Goal: Task Accomplishment & Management: Use online tool/utility

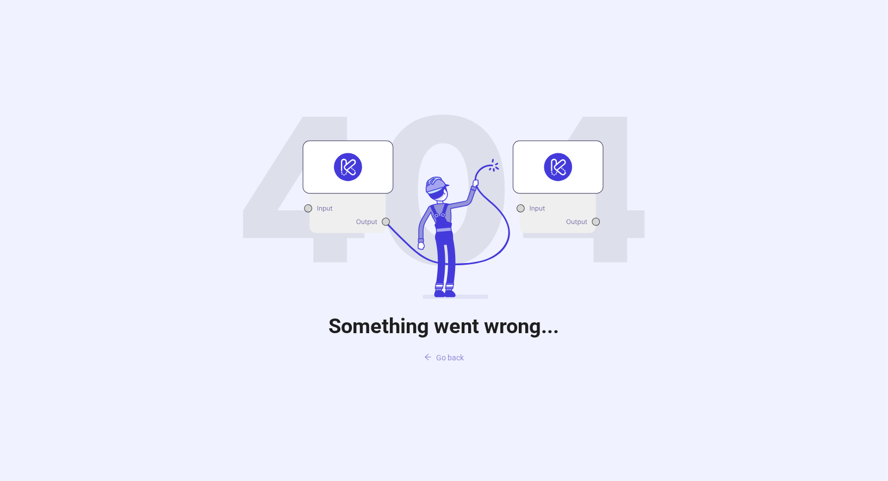
click at [452, 362] on span "Go back" at bounding box center [450, 357] width 28 height 9
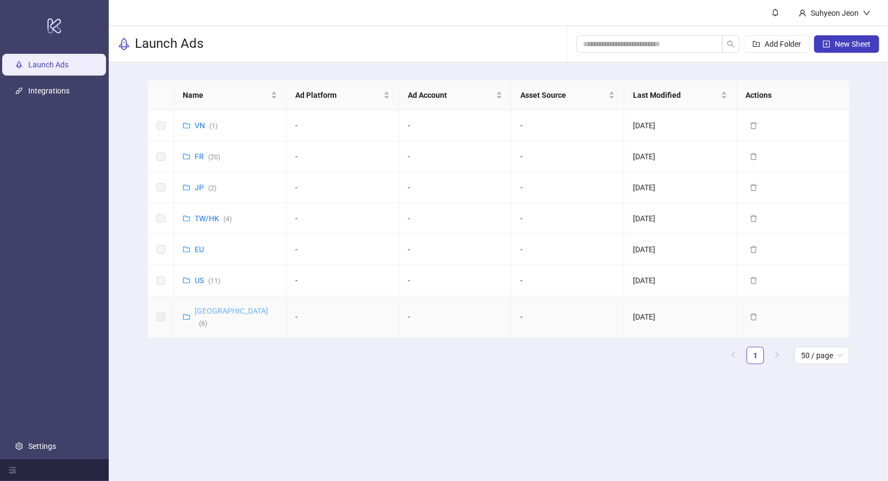
click at [205, 312] on link "Korea ( 6 )" at bounding box center [231, 317] width 73 height 21
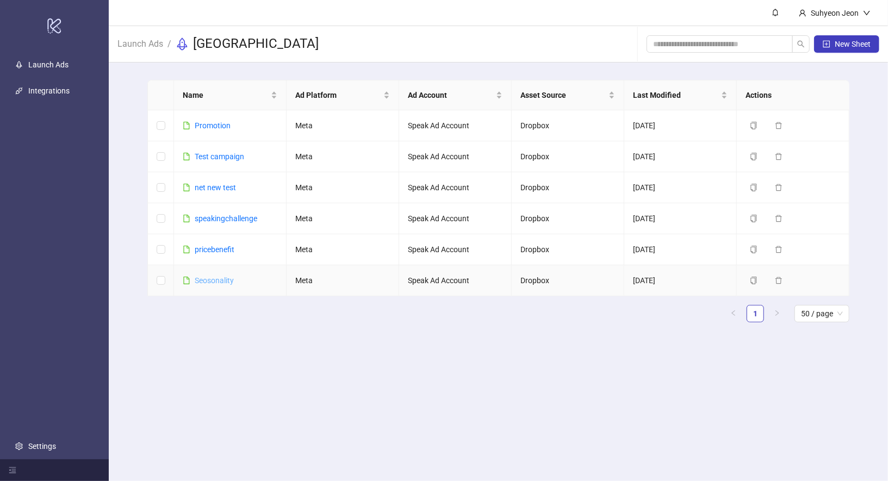
click at [220, 276] on link "Seosonality" at bounding box center [214, 280] width 39 height 9
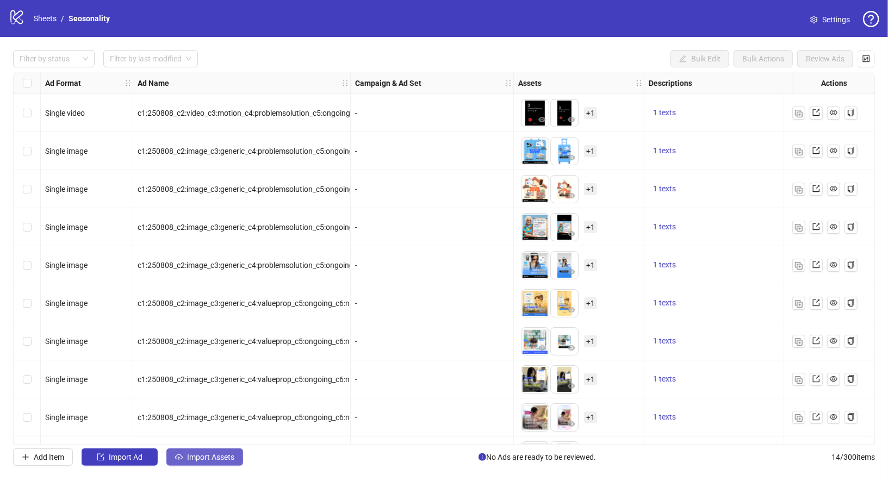
click at [205, 459] on span "Import Assets" at bounding box center [210, 457] width 47 height 9
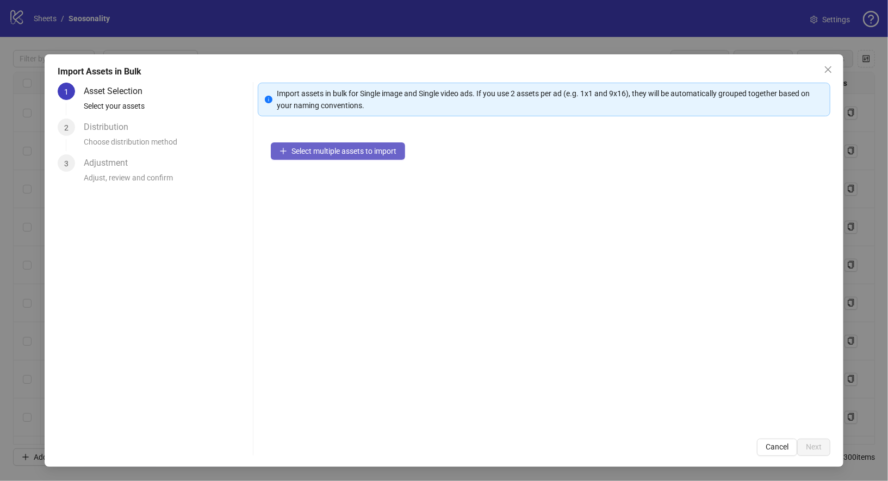
click at [351, 151] on span "Select multiple assets to import" at bounding box center [343, 151] width 105 height 9
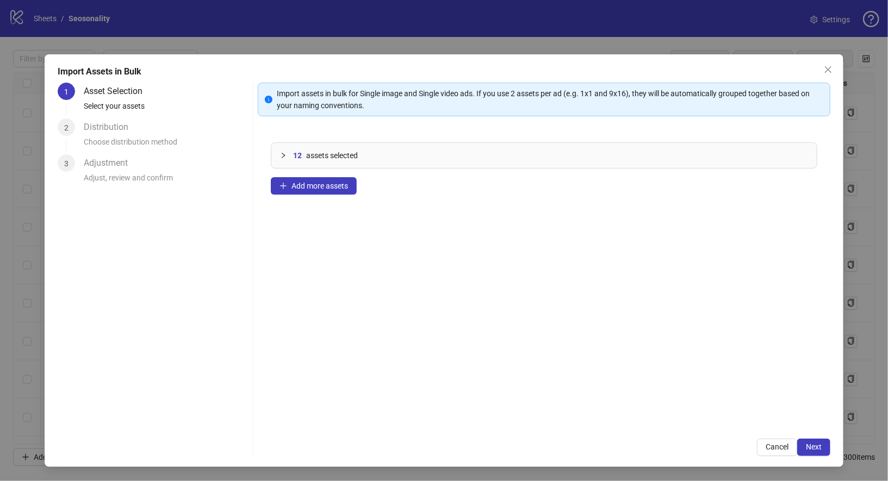
click at [290, 155] on div at bounding box center [286, 156] width 13 height 12
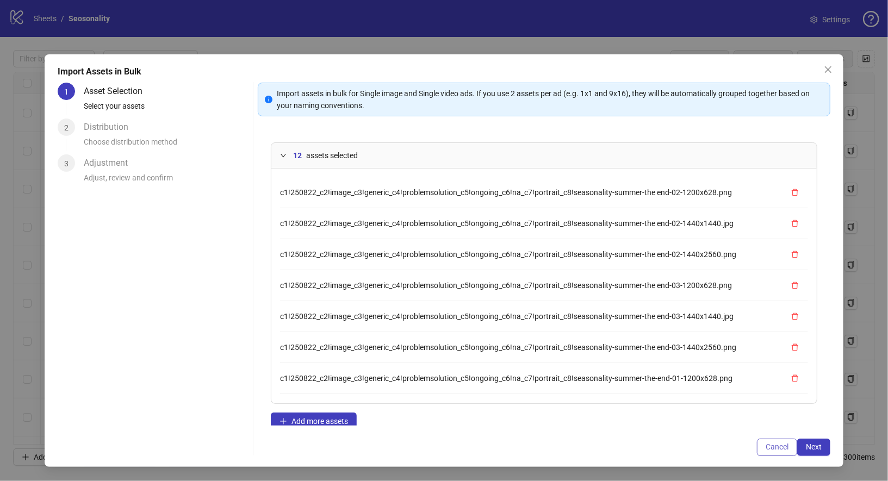
click at [758, 439] on button "Cancel" at bounding box center [777, 447] width 40 height 17
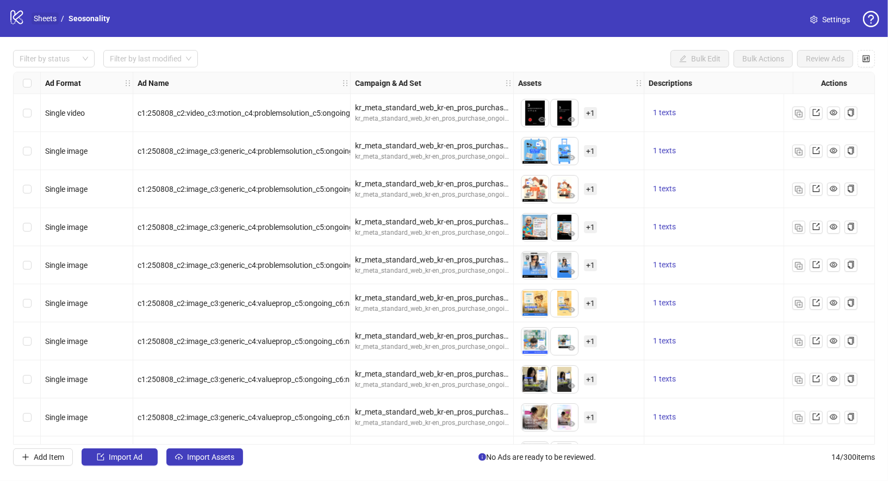
click at [52, 17] on link "Sheets" at bounding box center [45, 19] width 27 height 12
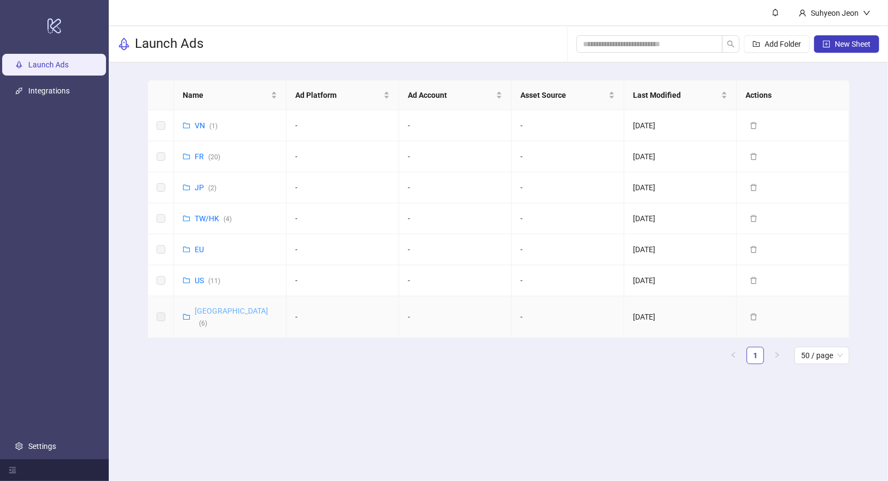
click at [212, 310] on link "Korea ( 6 )" at bounding box center [231, 317] width 73 height 21
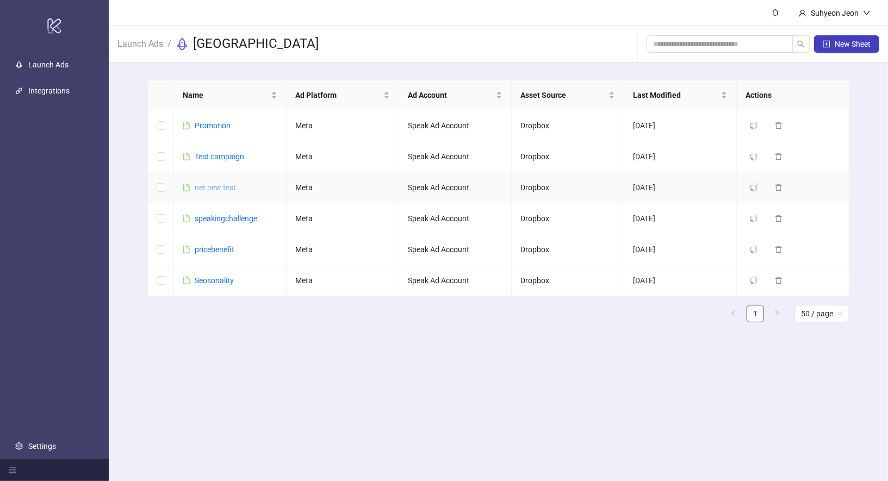
click at [225, 186] on link "net new test" at bounding box center [215, 187] width 41 height 9
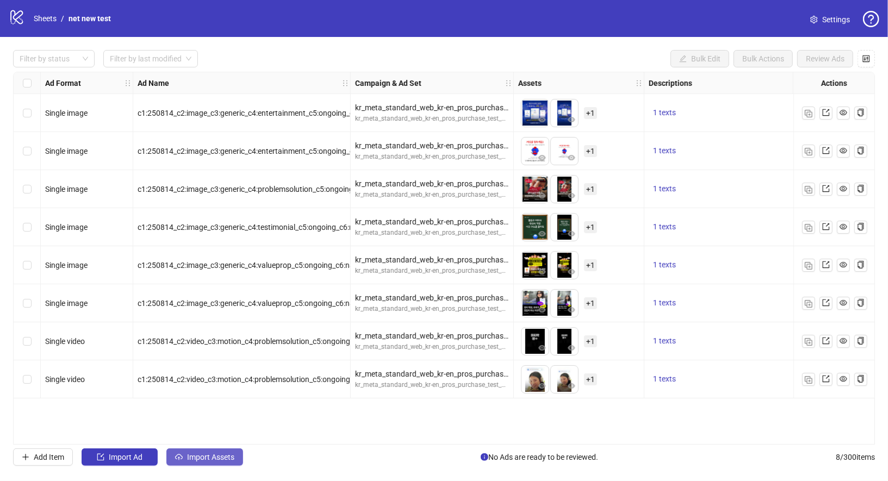
click at [204, 449] on button "Import Assets" at bounding box center [204, 457] width 77 height 17
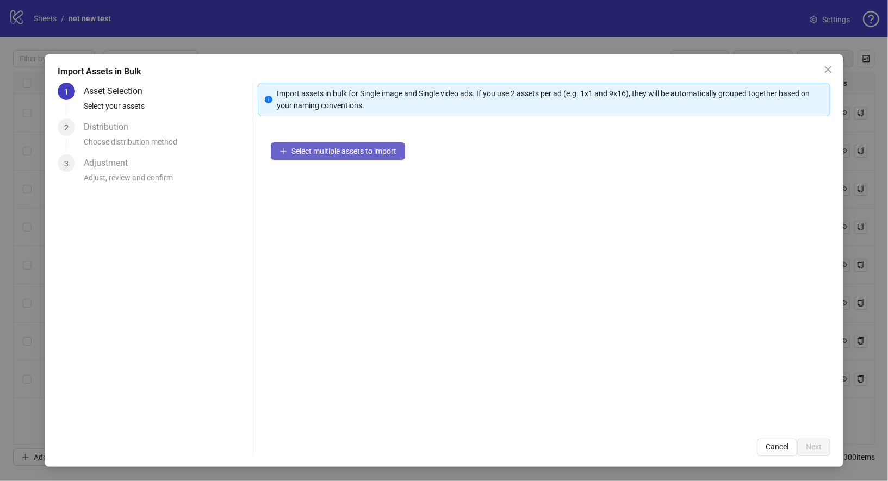
click at [333, 150] on span "Select multiple assets to import" at bounding box center [343, 151] width 105 height 9
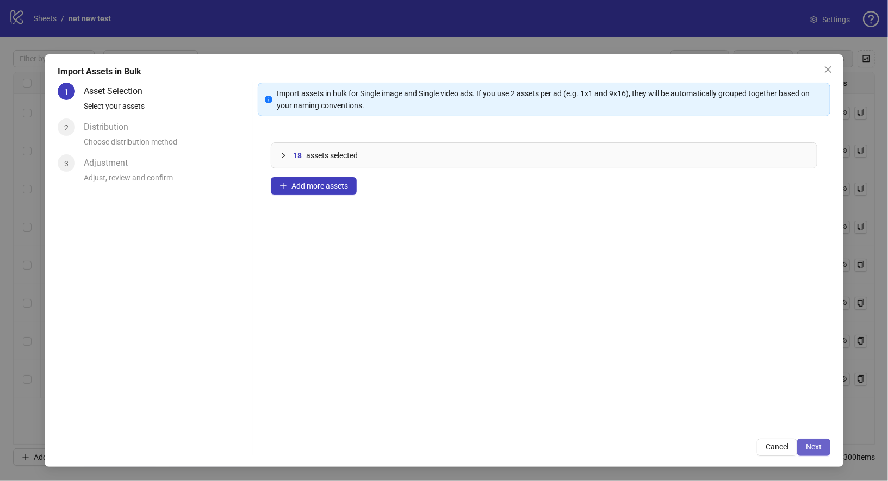
click at [823, 451] on button "Next" at bounding box center [813, 447] width 33 height 17
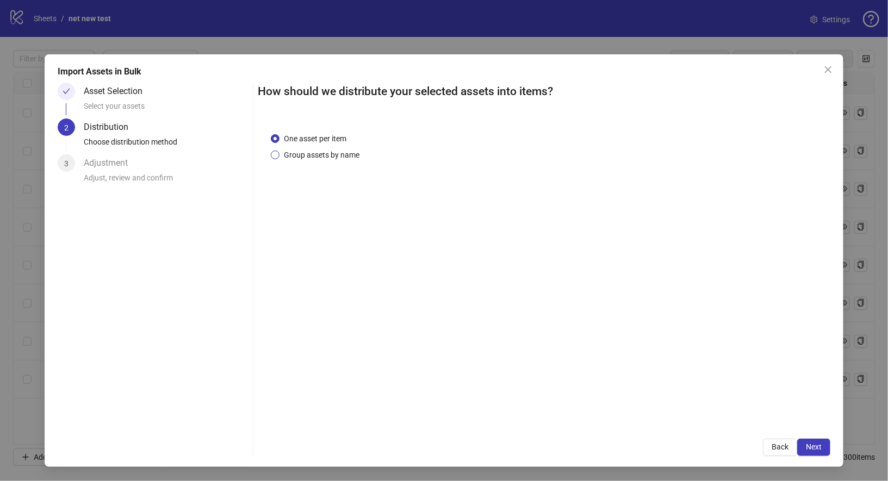
click at [321, 150] on span "Group assets by name" at bounding box center [321, 155] width 84 height 12
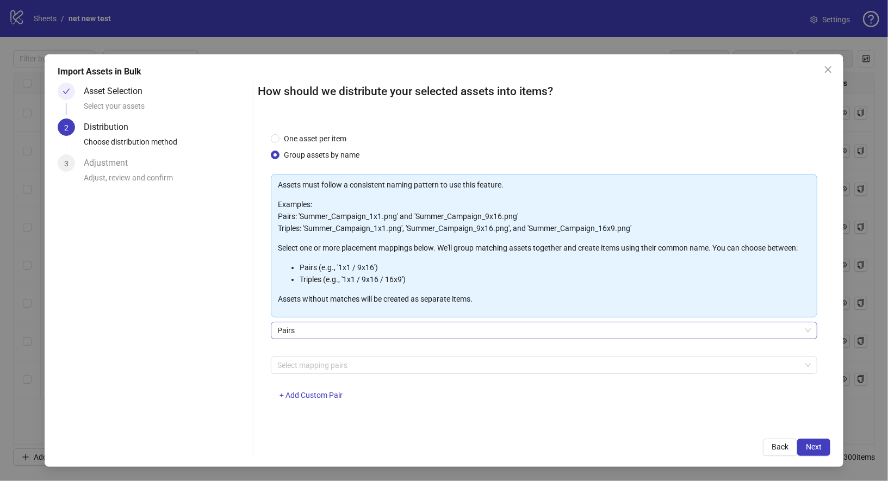
click at [310, 334] on span "Pairs" at bounding box center [544, 330] width 534 height 16
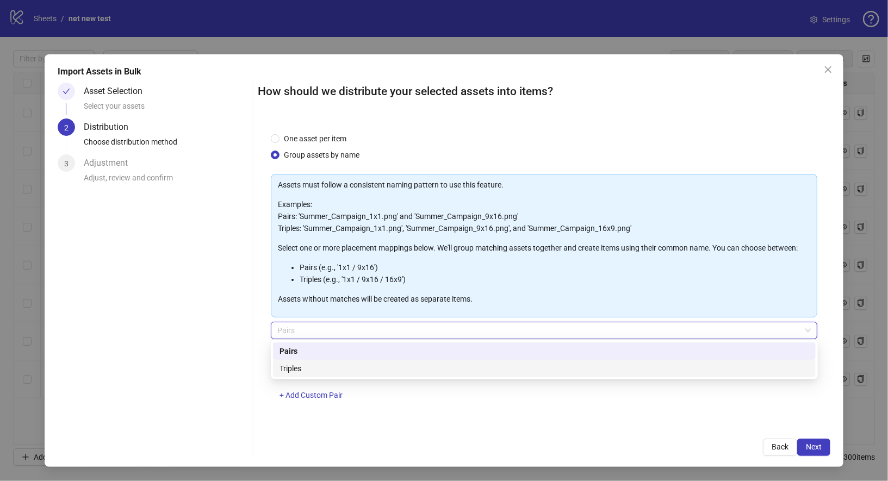
click at [314, 371] on div "Triples" at bounding box center [544, 369] width 530 height 12
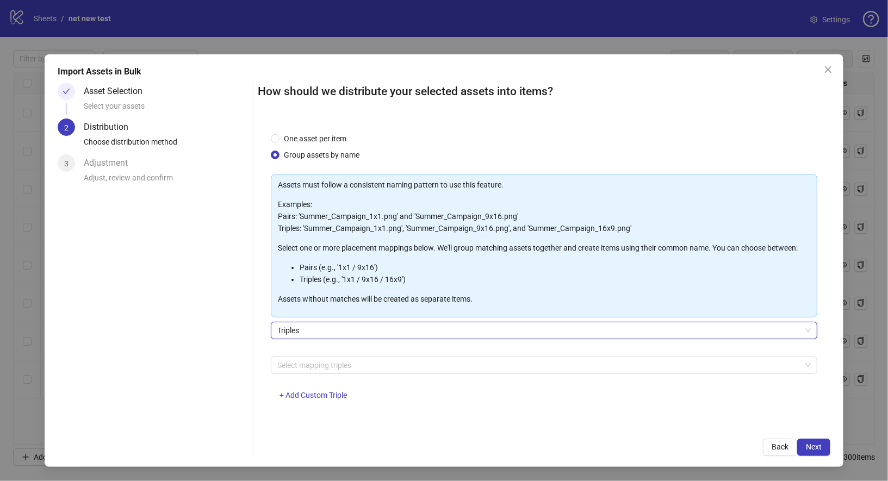
click at [331, 353] on div "Assets must follow a consistent naming pattern to use this feature. Examples: P…" at bounding box center [544, 293] width 547 height 239
click at [331, 367] on div at bounding box center [538, 365] width 531 height 15
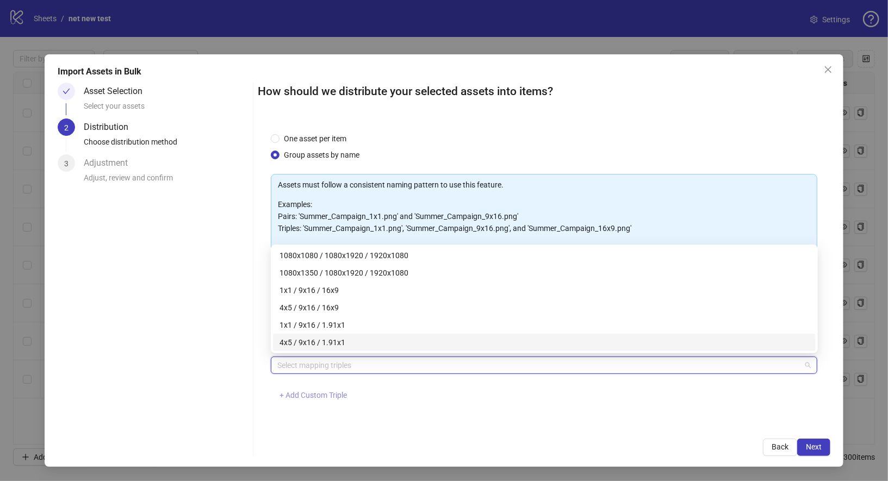
click at [304, 397] on span "+ Add Custom Triple" at bounding box center [312, 395] width 67 height 9
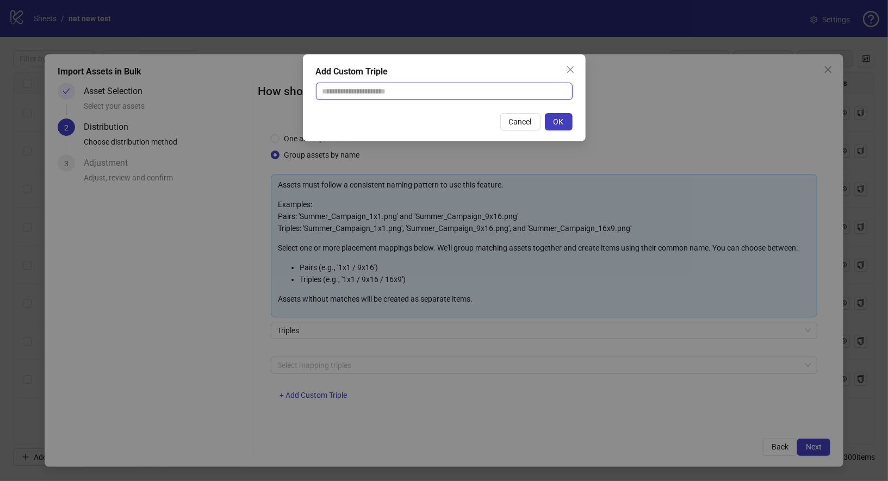
click at [394, 95] on input "text" at bounding box center [444, 91] width 257 height 17
paste input "**********"
type input "**********"
click at [560, 121] on span "OK" at bounding box center [558, 121] width 10 height 9
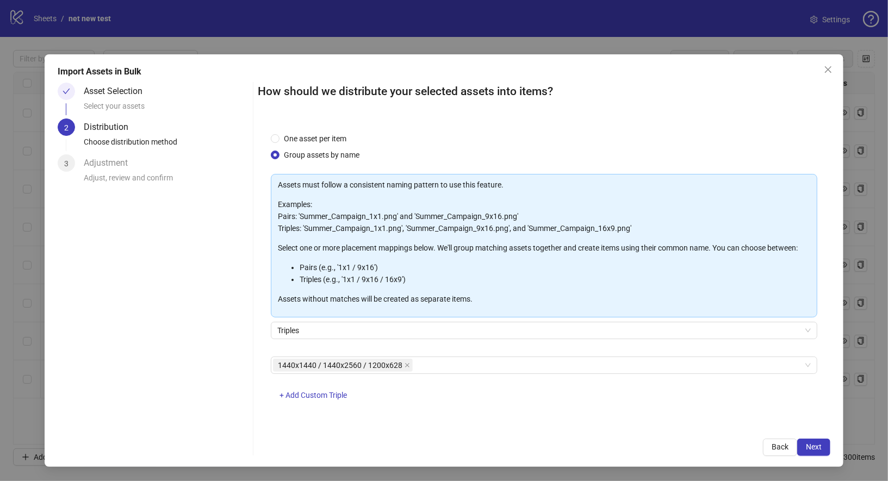
click at [320, 409] on div "1440x1440 / 1440x2560 / 1200x628 + Add Custom Triple" at bounding box center [544, 385] width 547 height 57
click at [326, 392] on span "+ Add Custom Triple" at bounding box center [312, 395] width 67 height 9
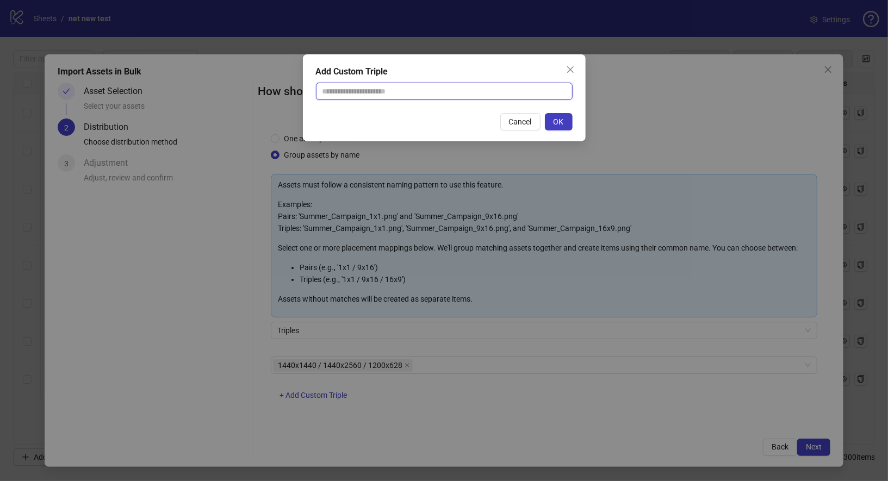
click at [487, 98] on input "text" at bounding box center [444, 91] width 257 height 17
paste input "**********"
type input "**********"
click at [561, 127] on button "OK" at bounding box center [559, 121] width 28 height 17
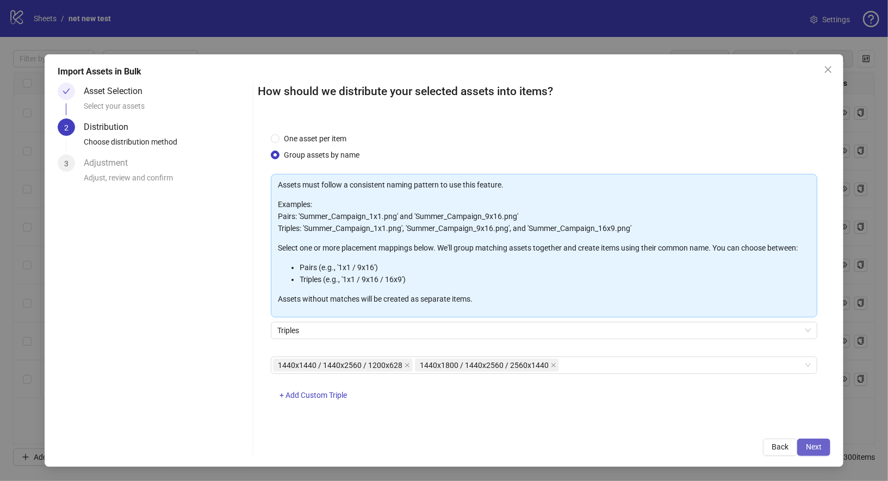
click at [812, 452] on button "Next" at bounding box center [813, 447] width 33 height 17
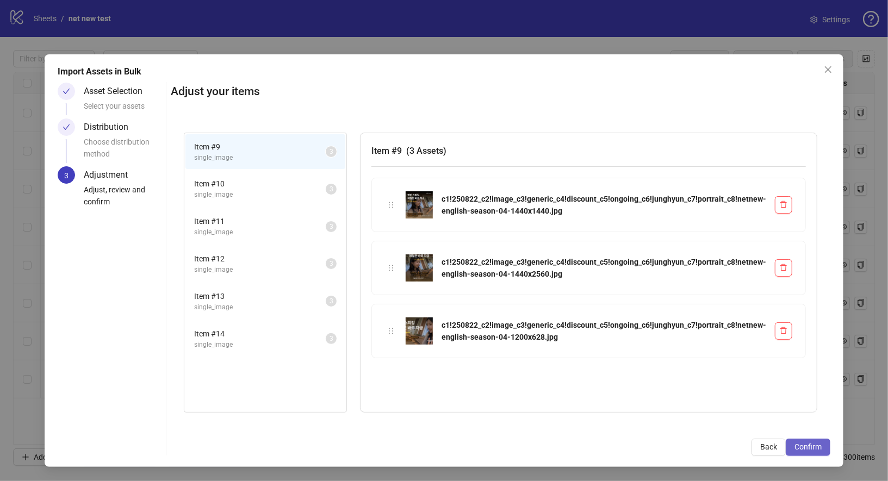
click at [811, 443] on span "Confirm" at bounding box center [807, 447] width 27 height 9
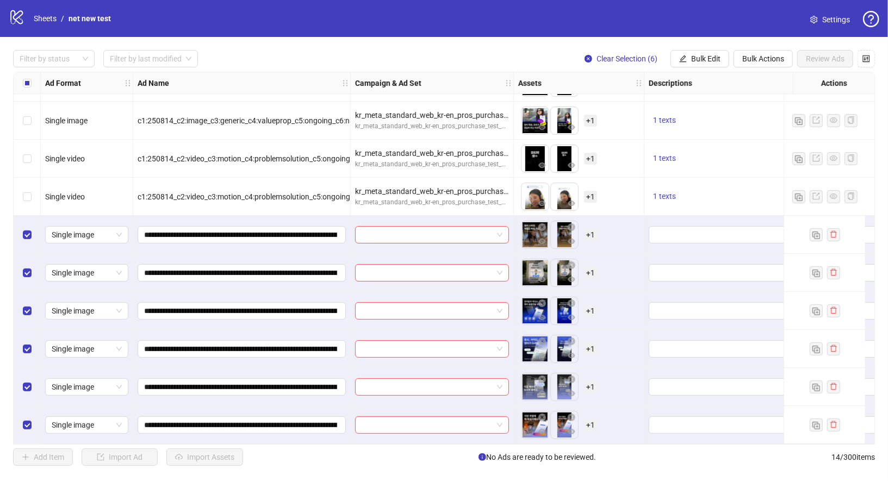
scroll to position [186, 0]
click at [698, 60] on span "Bulk Edit" at bounding box center [705, 58] width 29 height 9
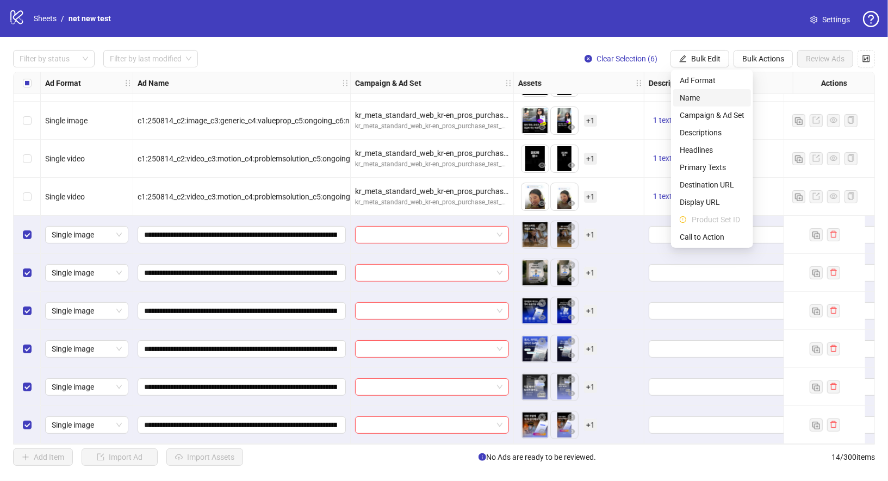
click at [708, 98] on span "Name" at bounding box center [712, 98] width 65 height 12
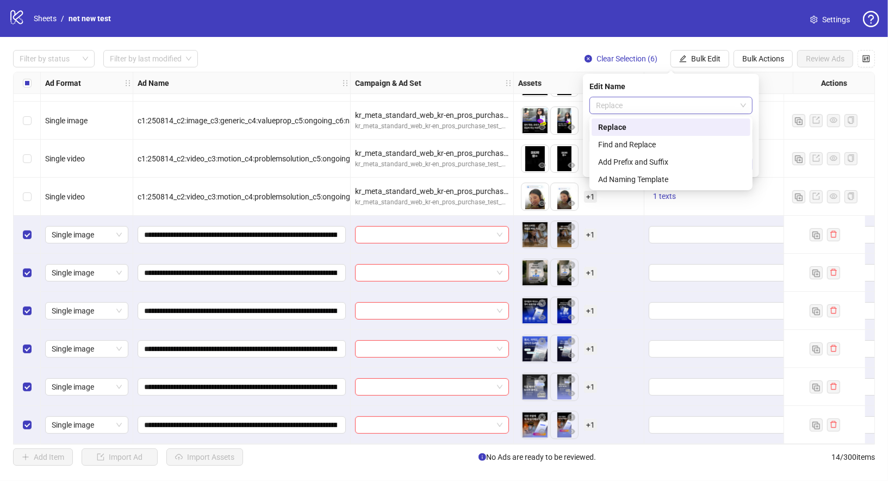
click at [648, 105] on span "Replace" at bounding box center [671, 105] width 150 height 16
click at [638, 140] on div "Find and Replace" at bounding box center [671, 145] width 146 height 12
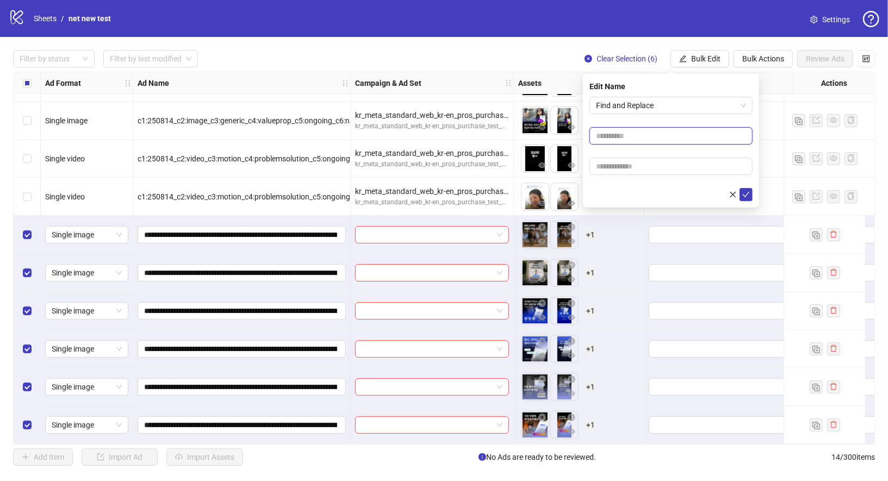
click at [623, 140] on input "text" at bounding box center [670, 135] width 163 height 17
type input "*"
click at [630, 165] on input "text" at bounding box center [670, 166] width 163 height 17
type input "*"
click at [745, 191] on icon "check" at bounding box center [746, 195] width 8 height 8
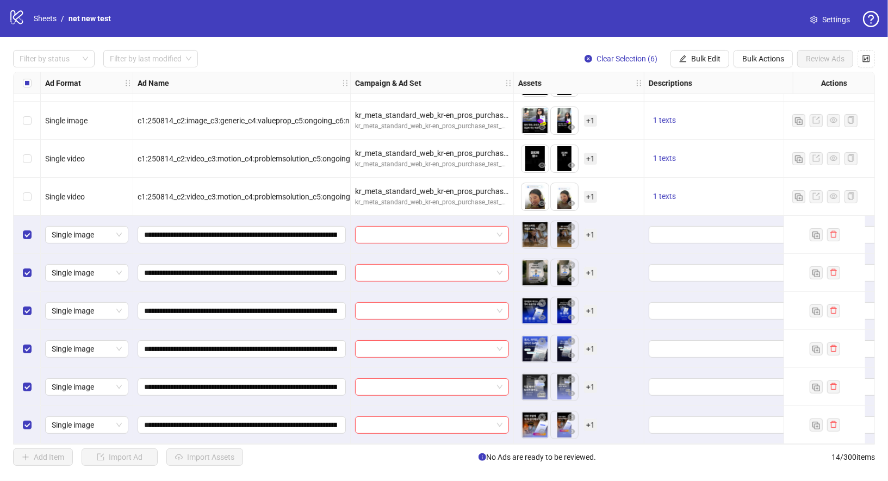
click at [711, 67] on div "Filter by status Filter by last modified Clear Selection (6) Bulk Edit Bulk Act…" at bounding box center [444, 258] width 888 height 442
click at [711, 62] on span "Bulk Edit" at bounding box center [705, 58] width 29 height 9
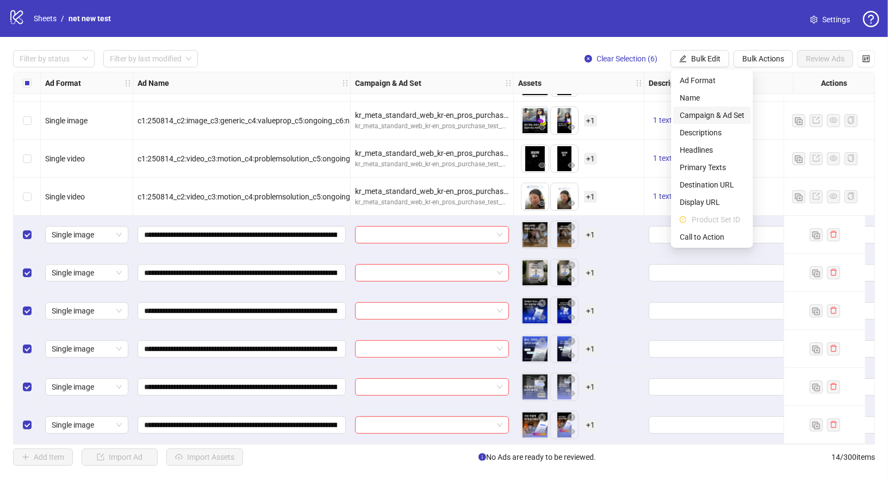
click at [720, 113] on span "Campaign & Ad Set" at bounding box center [712, 115] width 65 height 12
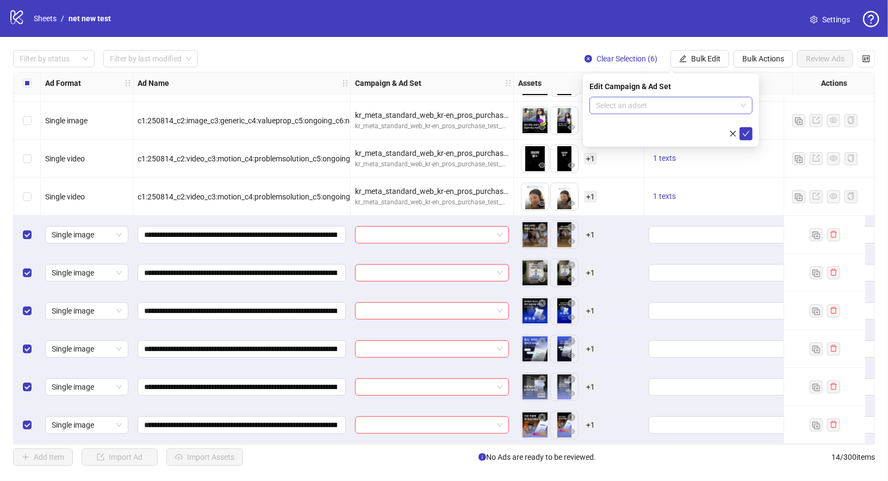
click at [683, 108] on input "search" at bounding box center [666, 105] width 140 height 16
type input "*"
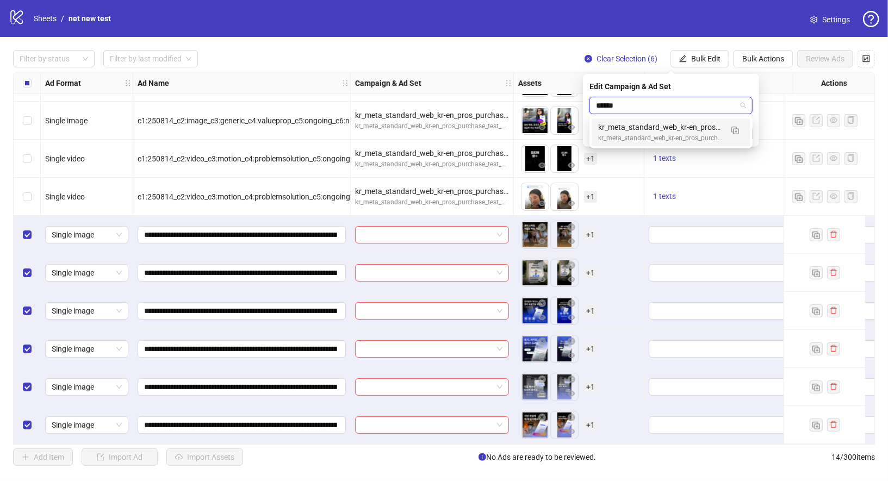
type input "*******"
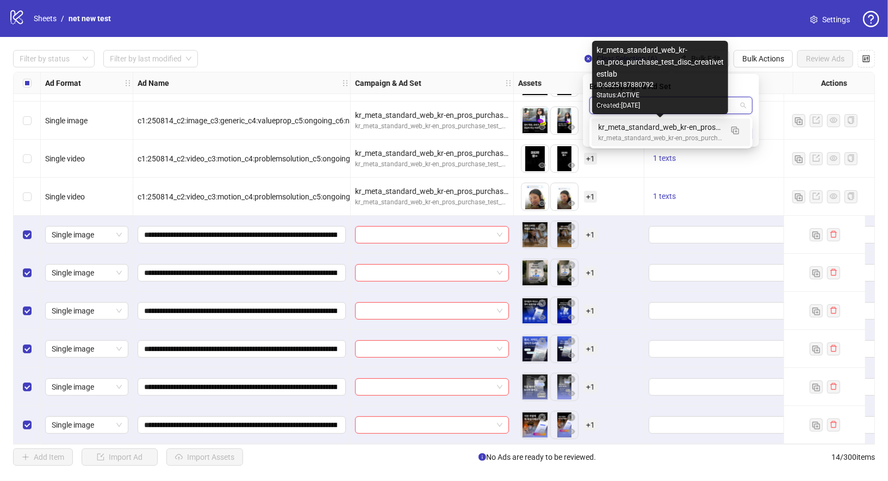
click at [699, 133] on div "kr_meta_standard_web_kr-en_pros_purchase_test_disc_creativetestlab" at bounding box center [660, 127] width 124 height 12
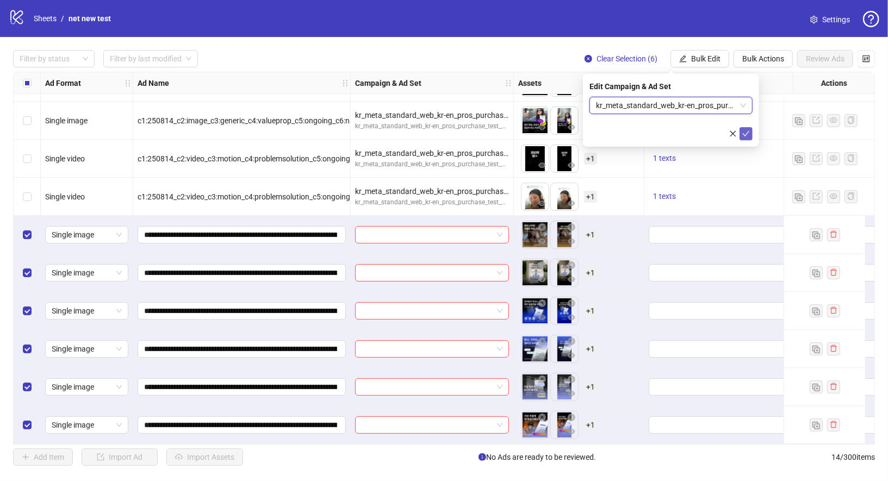
click at [747, 131] on icon "check" at bounding box center [746, 134] width 8 height 8
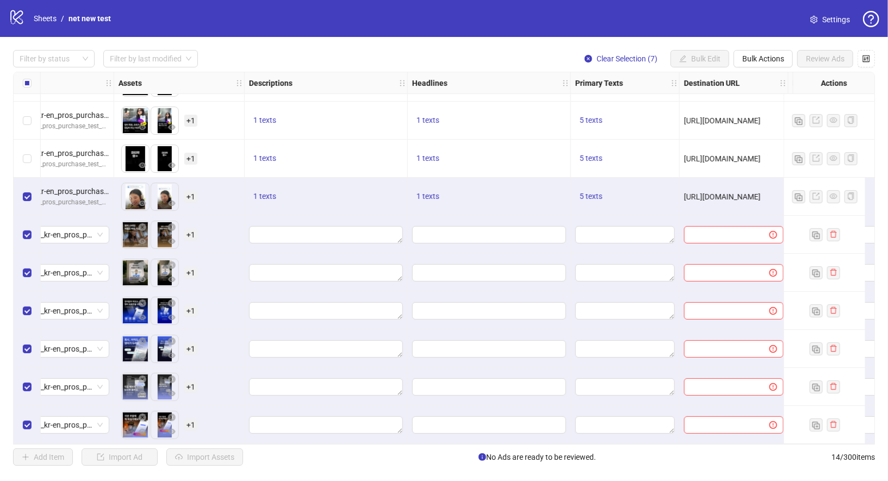
scroll to position [186, 411]
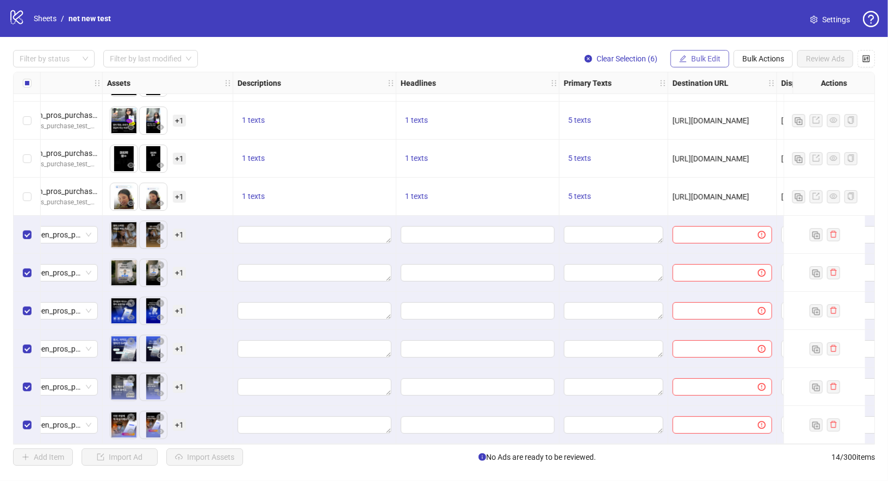
click at [694, 65] on button "Bulk Edit" at bounding box center [699, 58] width 59 height 17
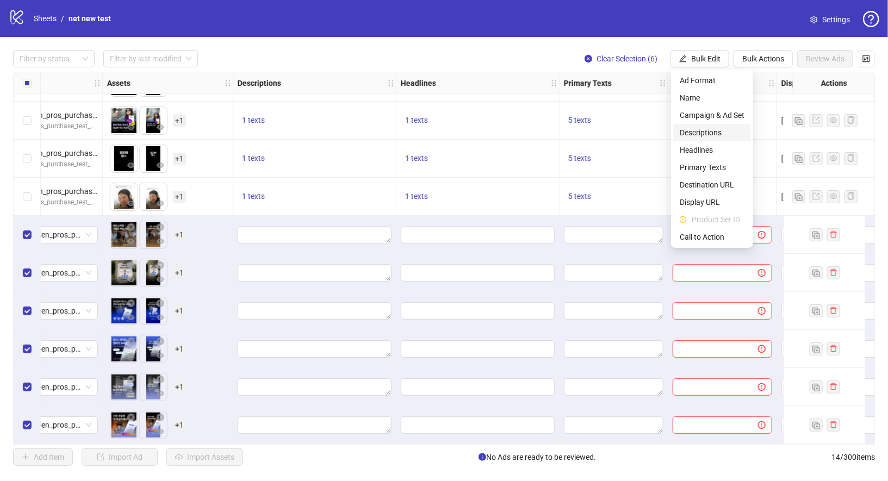
click at [712, 134] on span "Descriptions" at bounding box center [712, 133] width 65 height 12
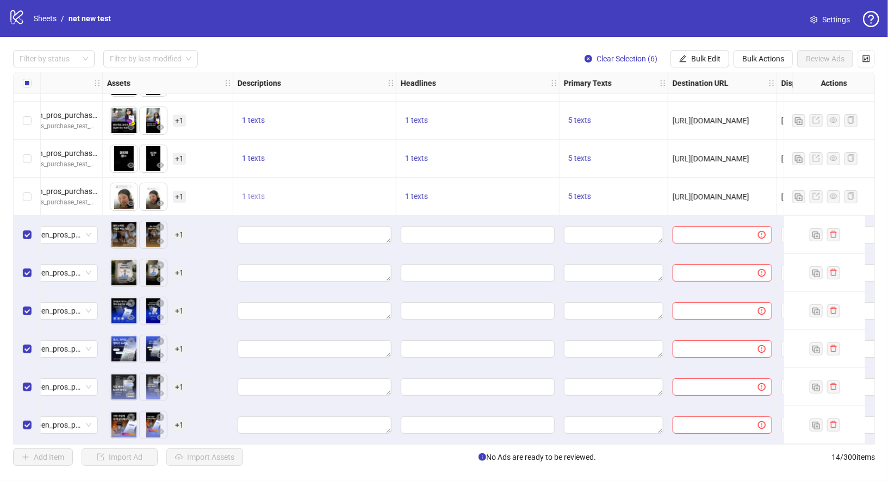
click at [254, 198] on button "1 texts" at bounding box center [254, 196] width 32 height 13
drag, startPoint x: 333, startPoint y: 184, endPoint x: 397, endPoint y: 184, distance: 63.6
click at [397, 184] on div "지금 바로 시작하기" at bounding box center [363, 184] width 90 height 12
copy div "지금 바로 시작하기"
click at [709, 61] on span "Bulk Edit" at bounding box center [705, 58] width 29 height 9
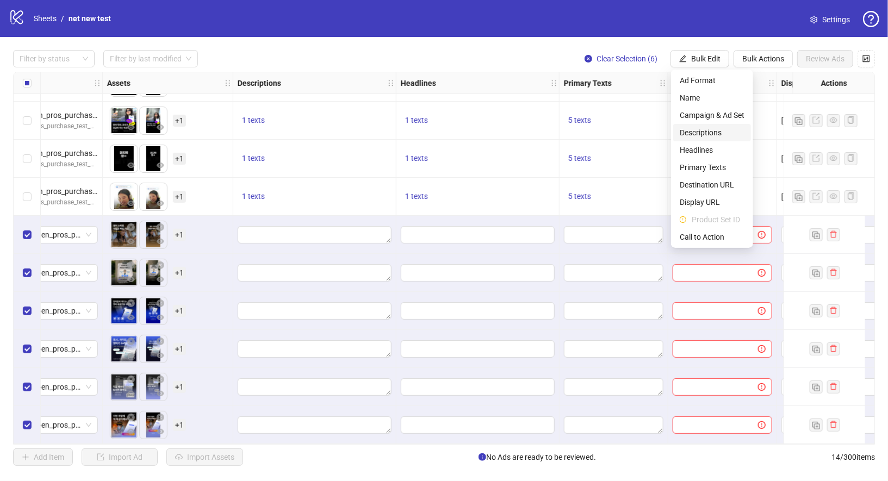
click at [713, 132] on span "Descriptions" at bounding box center [712, 133] width 65 height 12
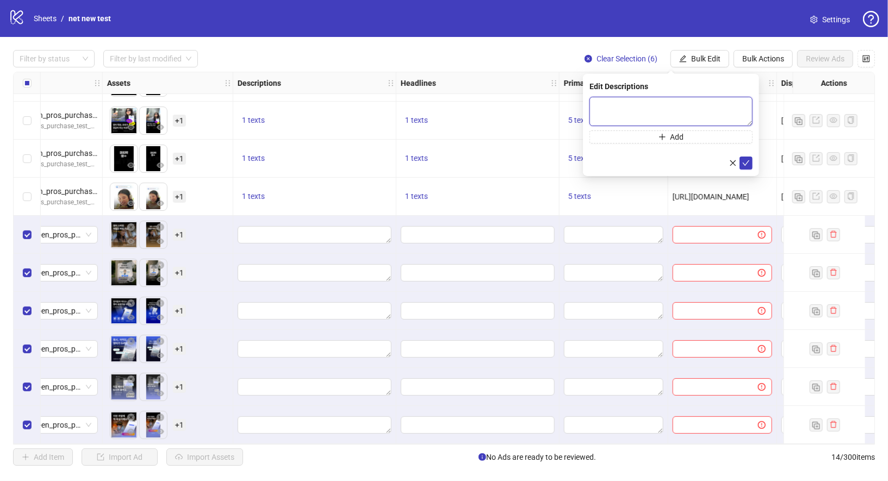
click at [665, 113] on textarea at bounding box center [670, 111] width 163 height 29
paste textarea "**********"
type textarea "**********"
click at [748, 163] on icon "check" at bounding box center [746, 163] width 8 height 8
click at [414, 194] on span "1 texts" at bounding box center [416, 196] width 23 height 9
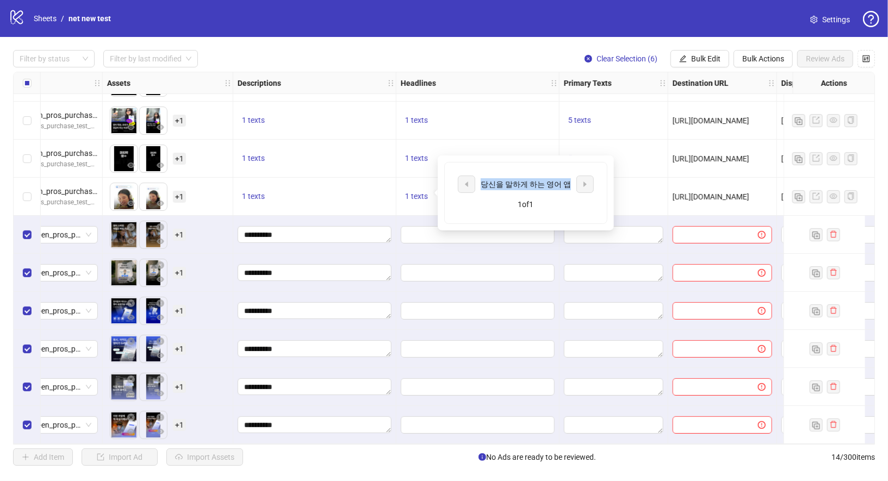
drag, startPoint x: 487, startPoint y: 183, endPoint x: 563, endPoint y: 183, distance: 76.1
click at [563, 183] on div "당신을 말하게 하는 영어 앱" at bounding box center [526, 184] width 90 height 12
copy div "당신을 말하게 하는 영어 앱"
click at [697, 61] on span "Bulk Edit" at bounding box center [705, 58] width 29 height 9
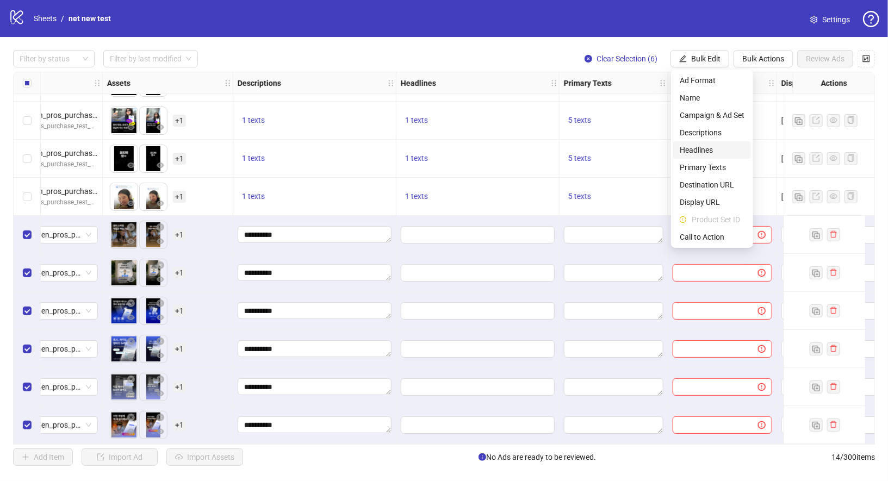
click at [719, 151] on span "Headlines" at bounding box center [712, 150] width 65 height 12
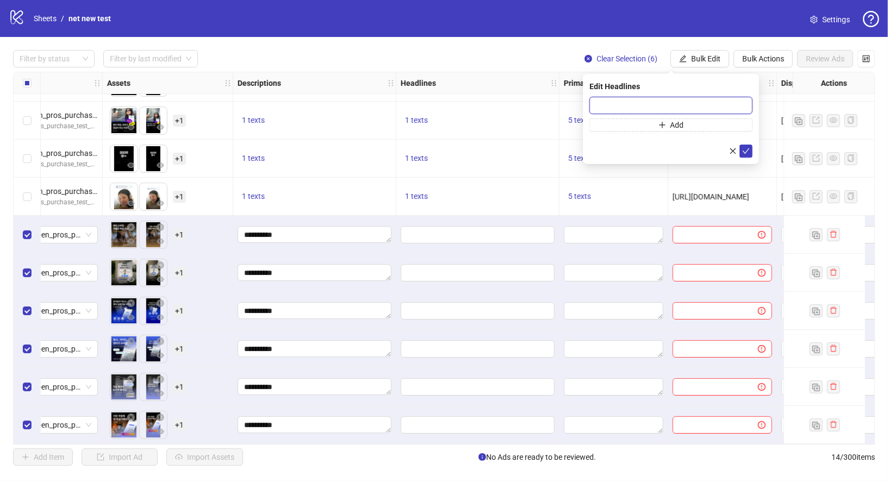
click at [676, 98] on input "text" at bounding box center [670, 105] width 163 height 17
paste input "**********"
type input "**********"
click at [747, 150] on icon "check" at bounding box center [746, 151] width 8 height 8
click at [569, 192] on span "5 texts" at bounding box center [579, 196] width 23 height 9
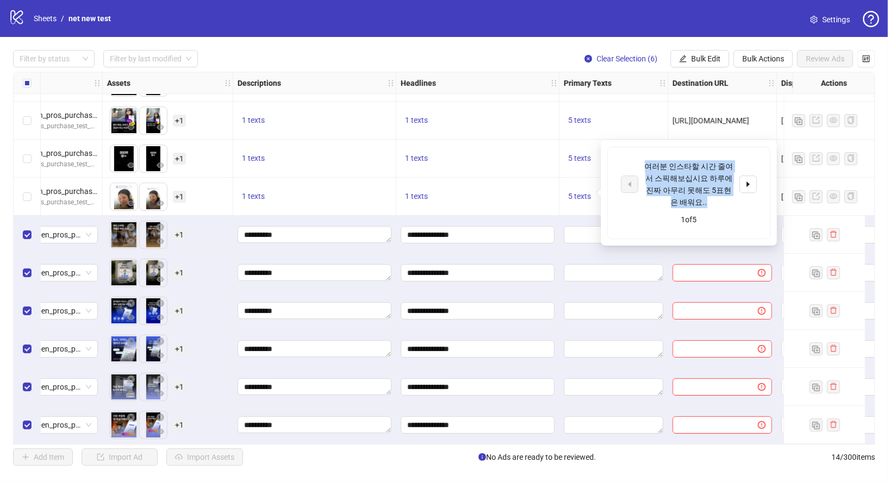
drag, startPoint x: 648, startPoint y: 163, endPoint x: 705, endPoint y: 201, distance: 68.5
click at [705, 201] on div "여러분 인스타할 시간 줄여서 스픽해보십시요 하루에 진짜 아무리 못해도 5표현은 배워요.." at bounding box center [689, 184] width 90 height 48
copy div "여러분 인스타할 시간 줄여서 스픽해보십시요 하루에 진짜 아무리 못해도 5표현은 배워요.."
click at [703, 60] on span "Bulk Edit" at bounding box center [705, 58] width 29 height 9
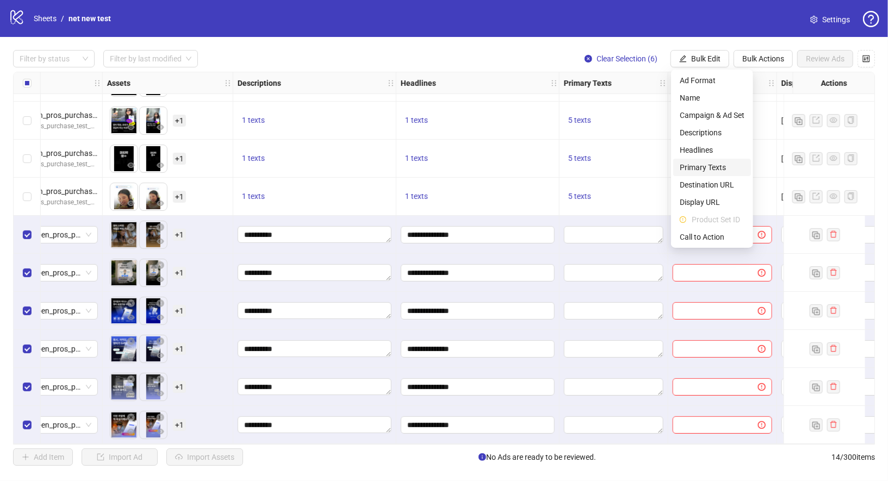
click at [723, 166] on span "Primary Texts" at bounding box center [712, 167] width 65 height 12
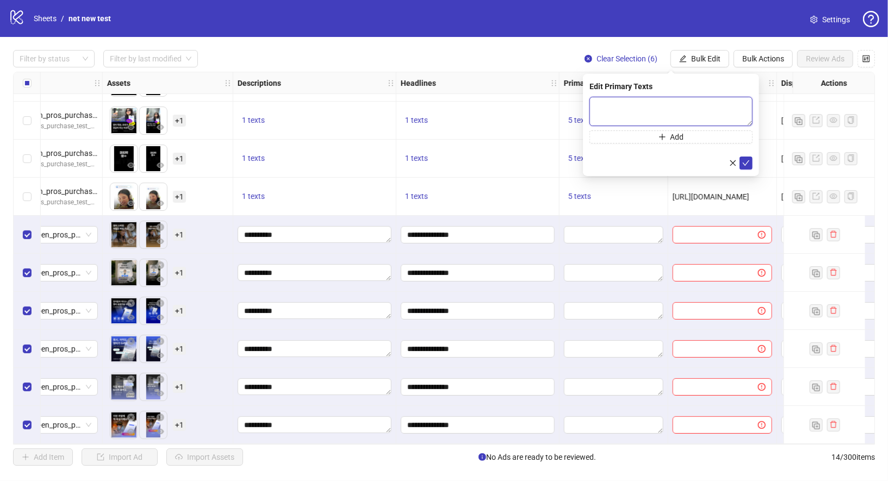
click at [689, 111] on textarea at bounding box center [670, 111] width 163 height 29
paste textarea "**********"
type textarea "**********"
click at [689, 135] on button "Add" at bounding box center [670, 136] width 163 height 13
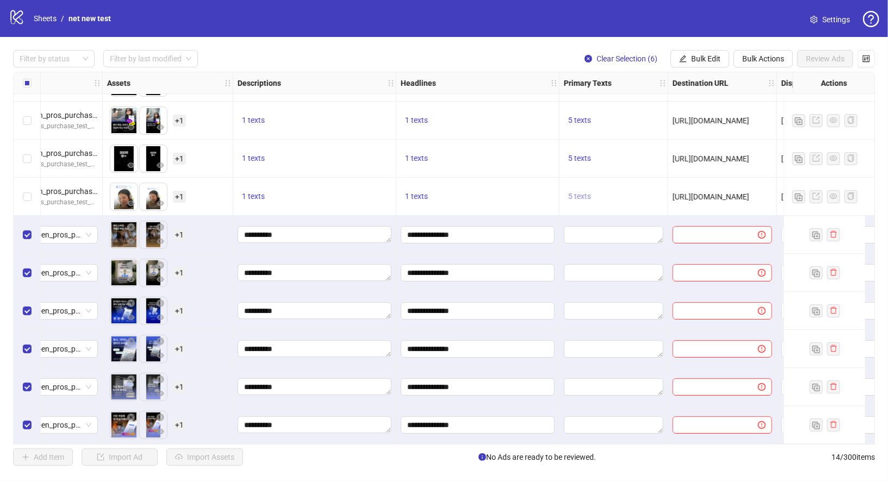
click at [571, 194] on span "5 texts" at bounding box center [579, 196] width 23 height 9
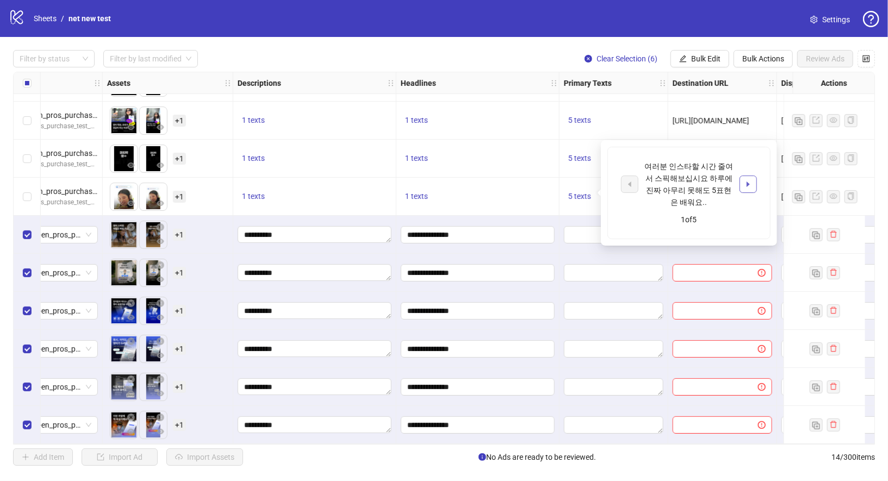
click at [751, 186] on icon "caret-right" at bounding box center [748, 184] width 8 height 8
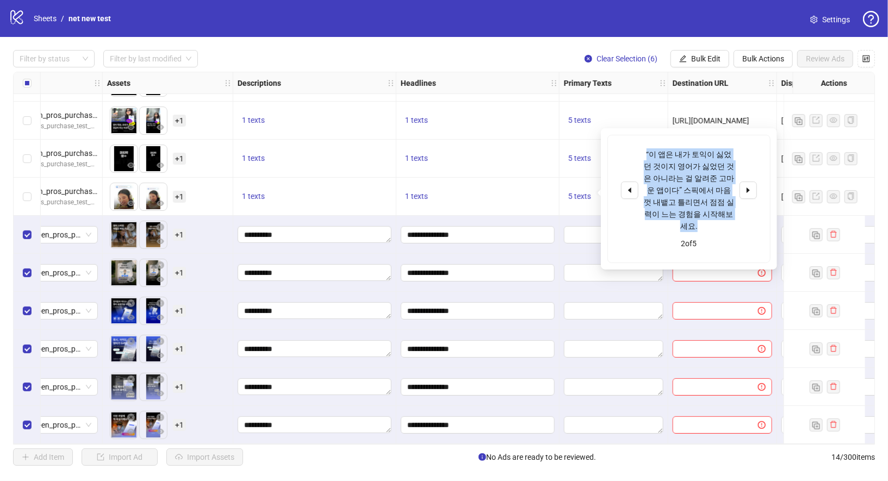
drag, startPoint x: 645, startPoint y: 151, endPoint x: 716, endPoint y: 211, distance: 93.3
click at [716, 211] on div "“이 앱은 내가 토익이 싫었던 것이지 영어가 싫었던 것은 아니라는 걸 알려준 고마운 앱이다” 스픽에서 마음껏 내뱉고 틀리면서 점점 실력이 느는…" at bounding box center [689, 190] width 90 height 84
copy div "“이 앱은 내가 토익이 싫었던 것이지 영어가 싫었던 [DEMOGRAPHIC_DATA] 아니라는 걸 알려준 고마운 앱이다” 스픽에서 마음껏 내뱉…"
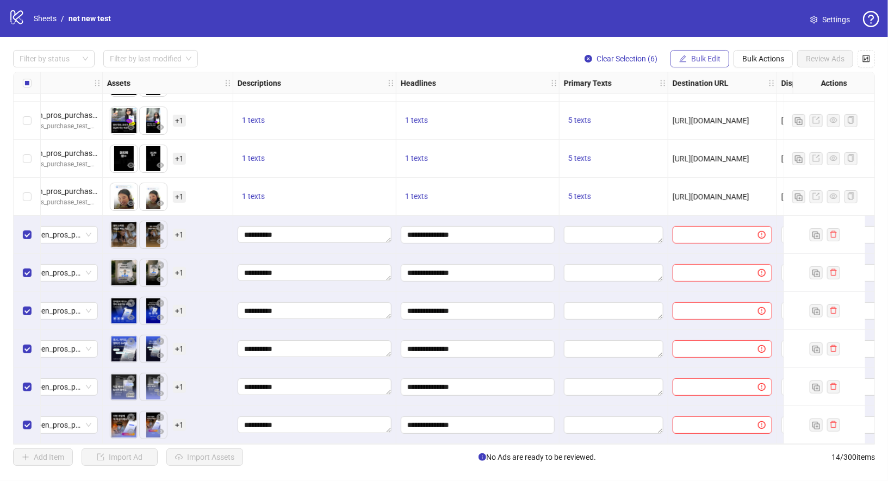
click at [708, 59] on span "Bulk Edit" at bounding box center [705, 58] width 29 height 9
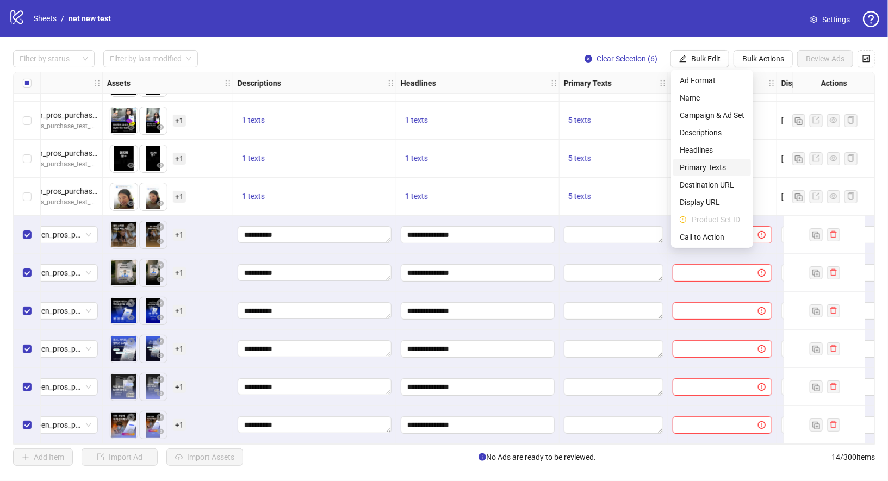
click at [717, 169] on span "Primary Texts" at bounding box center [712, 167] width 65 height 12
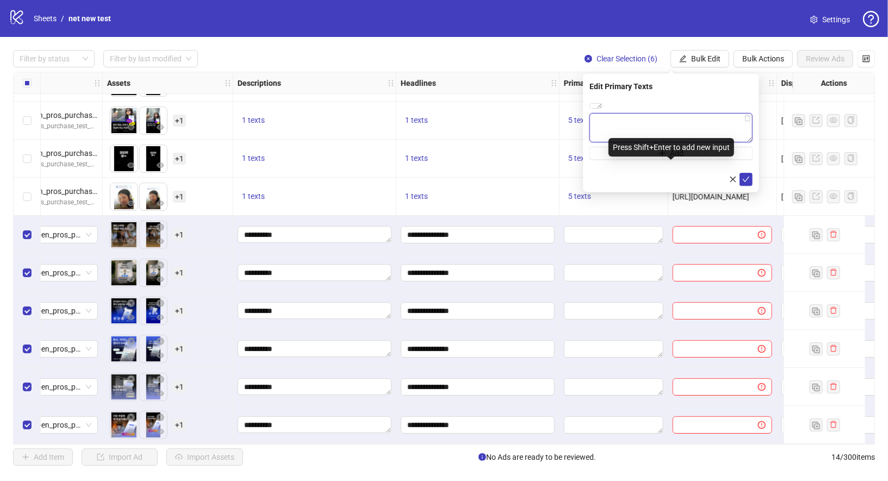
click at [678, 142] on textarea at bounding box center [670, 127] width 163 height 29
paste textarea "**********"
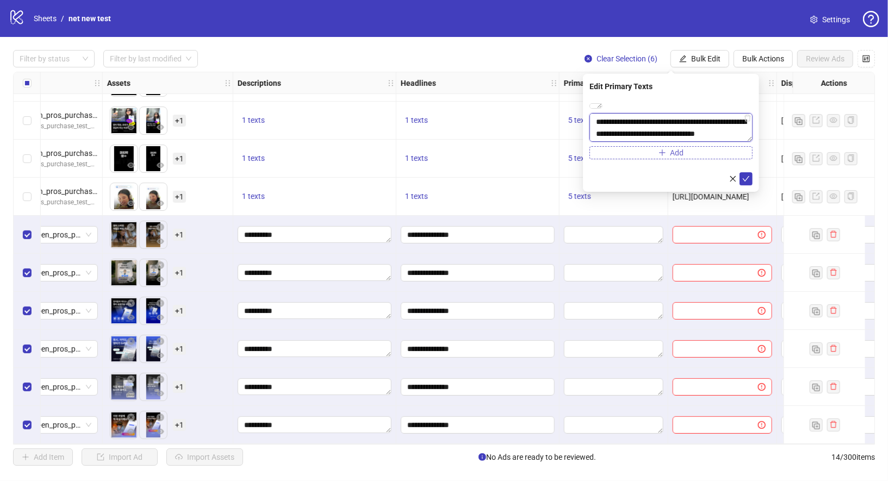
scroll to position [20, 0]
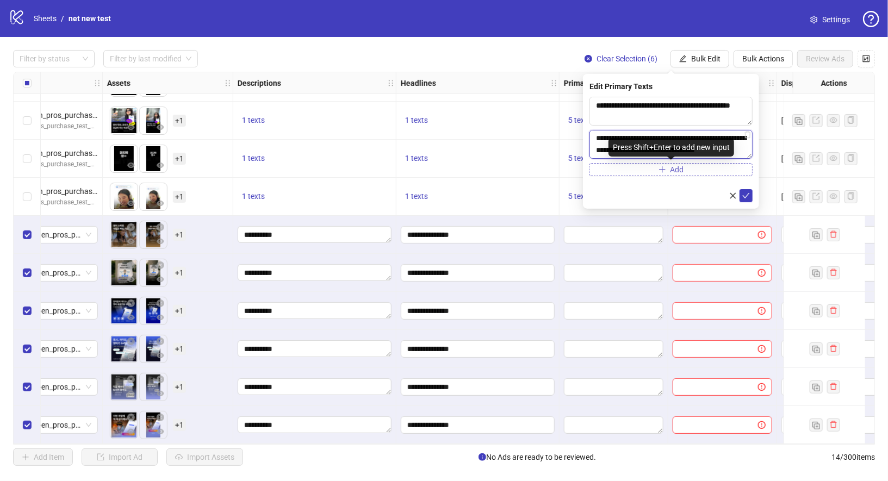
type textarea "**********"
click at [690, 167] on button "Add" at bounding box center [670, 169] width 163 height 13
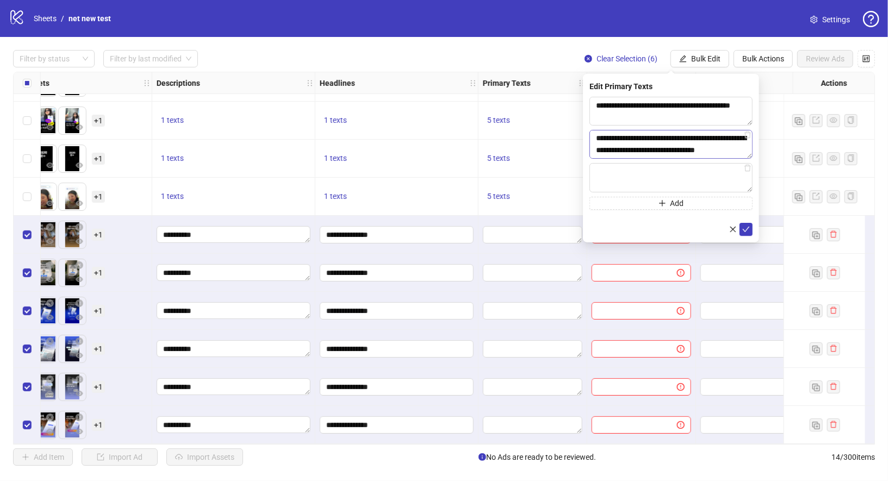
scroll to position [0, 0]
click at [497, 192] on span "5 texts" at bounding box center [498, 196] width 23 height 9
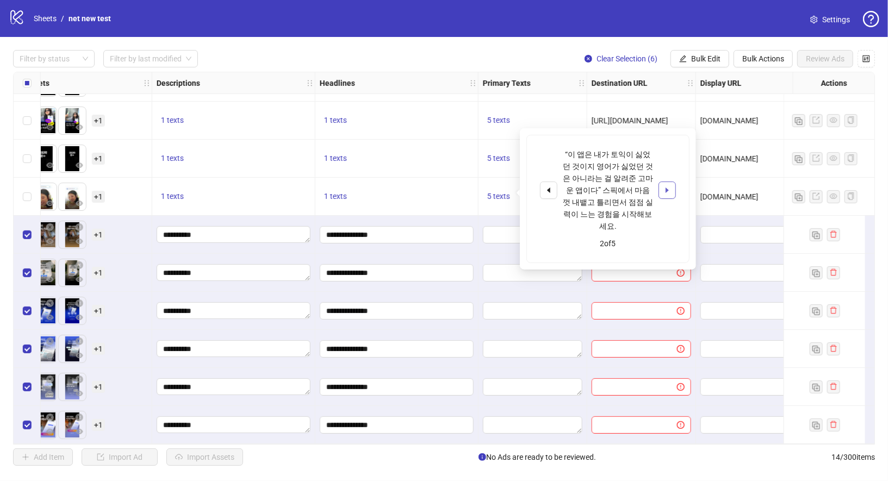
click at [668, 188] on icon "caret-right" at bounding box center [666, 190] width 3 height 5
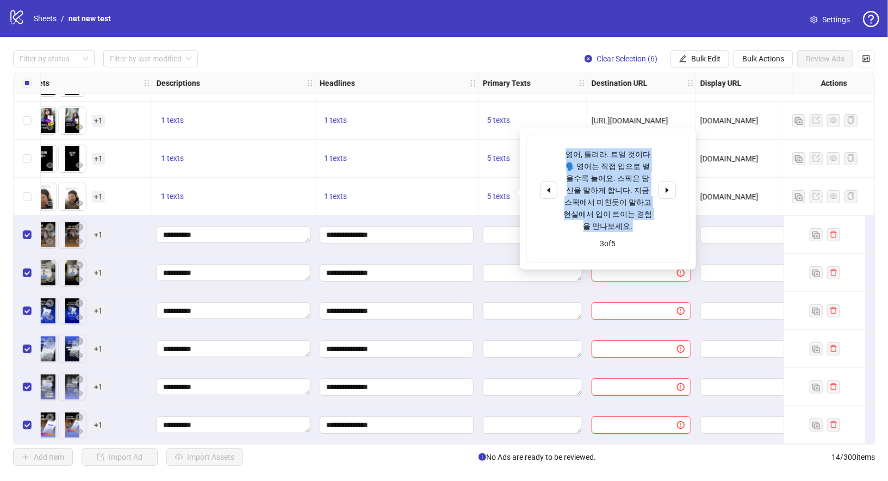
drag, startPoint x: 568, startPoint y: 153, endPoint x: 643, endPoint y: 214, distance: 96.6
click at [643, 214] on div "영어, 틀려라. 트일 것이다🗣️ 영어는 직접 입으로 뱉을수록 늘어요. 스픽은 당신을 말하게 합니다. 지금 스픽에서 미친듯이 말하고 현실에서 입…" at bounding box center [608, 190] width 90 height 84
copy div "영어, 틀려라. 트일 것이다🗣️ 영어는 직접 입으로 뱉을수록 늘어요. 스픽은 당신을 말하게 합니다. 지금 스픽에서 미친듯이 말하고 현실에서 입…"
click at [705, 57] on span "Bulk Edit" at bounding box center [705, 58] width 29 height 9
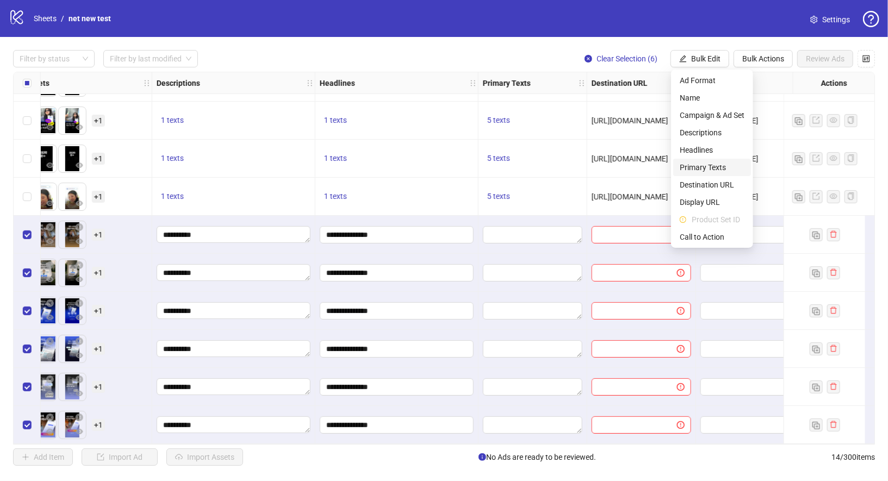
click at [714, 166] on span "Primary Texts" at bounding box center [712, 167] width 65 height 12
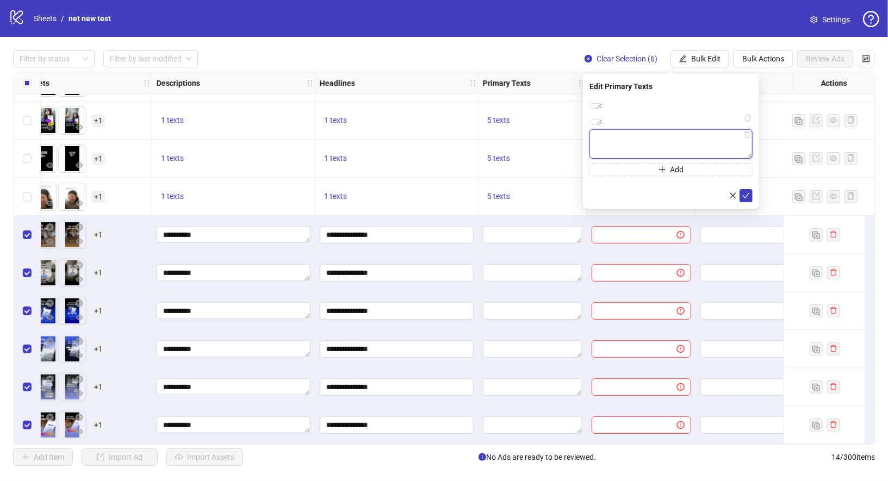
click at [669, 159] on textarea at bounding box center [670, 143] width 163 height 29
paste textarea "**********"
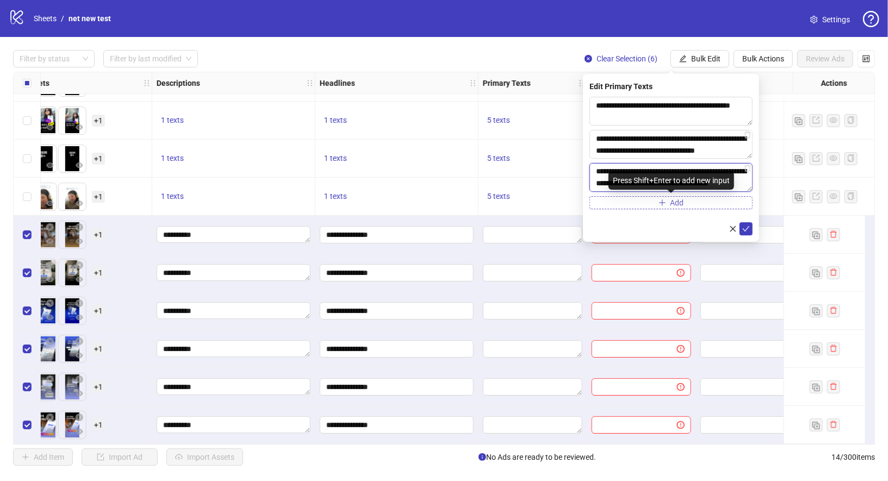
type textarea "**********"
click at [668, 201] on button "Add" at bounding box center [670, 202] width 163 height 13
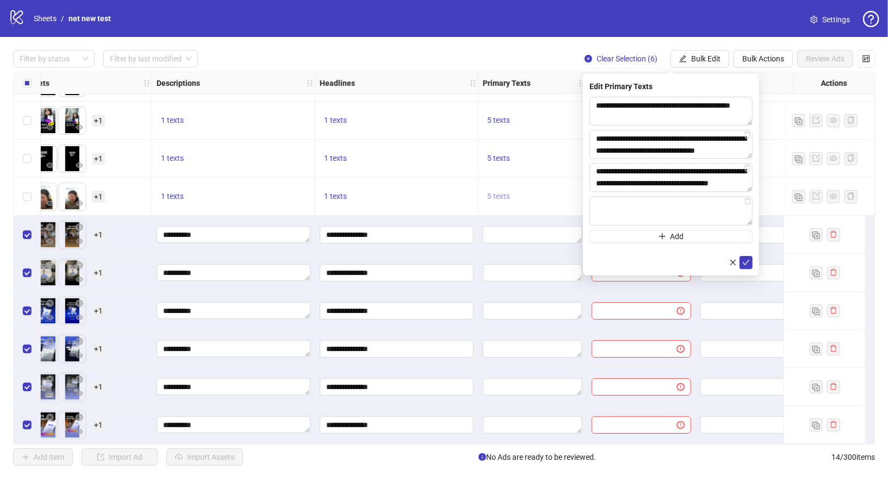
click at [489, 192] on span "5 texts" at bounding box center [498, 196] width 23 height 9
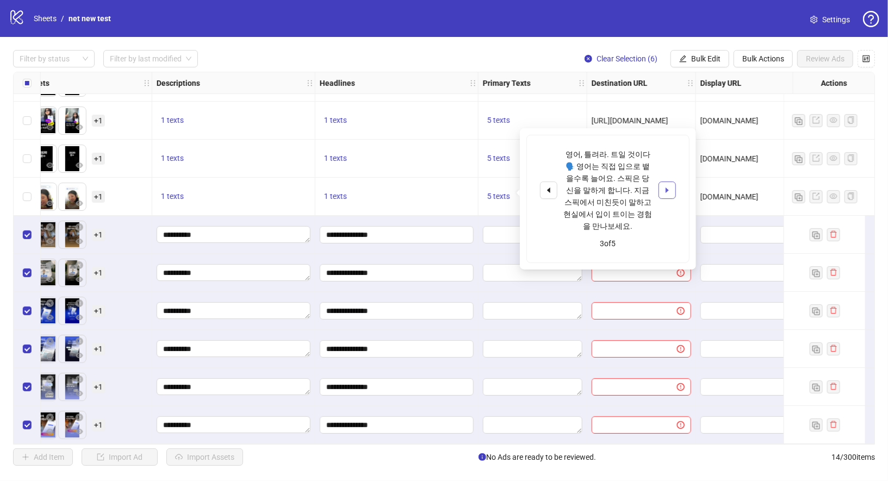
click at [661, 184] on button "button" at bounding box center [666, 190] width 17 height 17
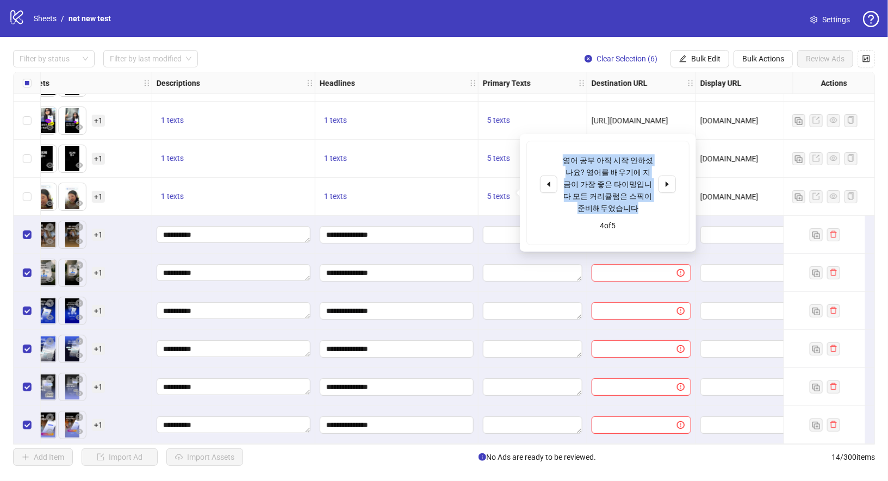
drag, startPoint x: 563, startPoint y: 158, endPoint x: 621, endPoint y: 208, distance: 76.7
click at [621, 208] on div "영어 공부 아직 시작 안하셨나요? 영어를 배우기에 지금이 가장 좋은 타이밍입니다 모든 커리큘럼은 스픽이 준비해두었습니다" at bounding box center [608, 184] width 90 height 60
copy div "영어 공부 아직 시작 안하셨나요? 영어를 배우기에 지금이 가장 좋은 타이밍입니다 모든 커리큘럼은 스픽이 준비해두었습니다"
click at [712, 53] on button "Bulk Edit" at bounding box center [699, 58] width 59 height 17
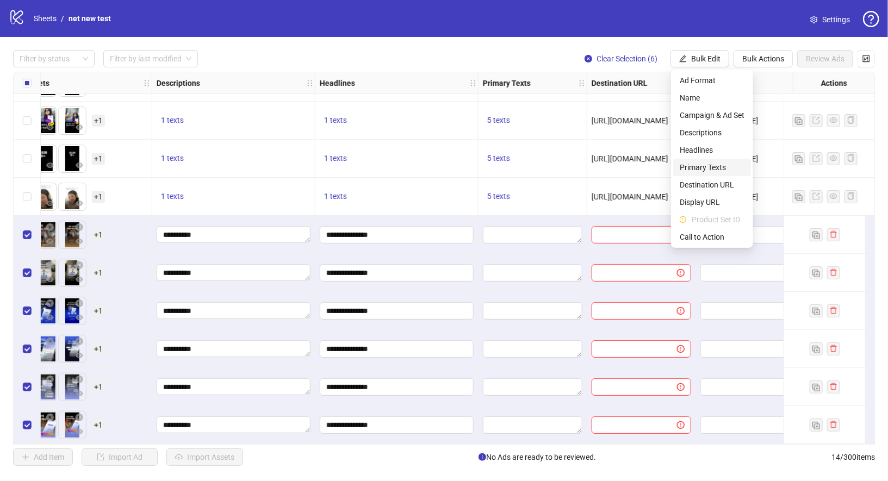
click at [713, 165] on span "Primary Texts" at bounding box center [712, 167] width 65 height 12
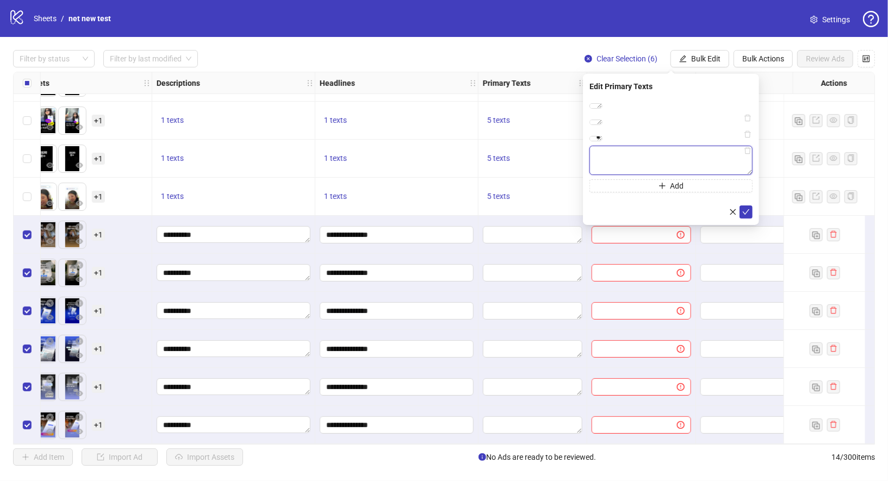
click at [665, 175] on textarea at bounding box center [670, 160] width 163 height 29
paste textarea "**********"
type textarea "**********"
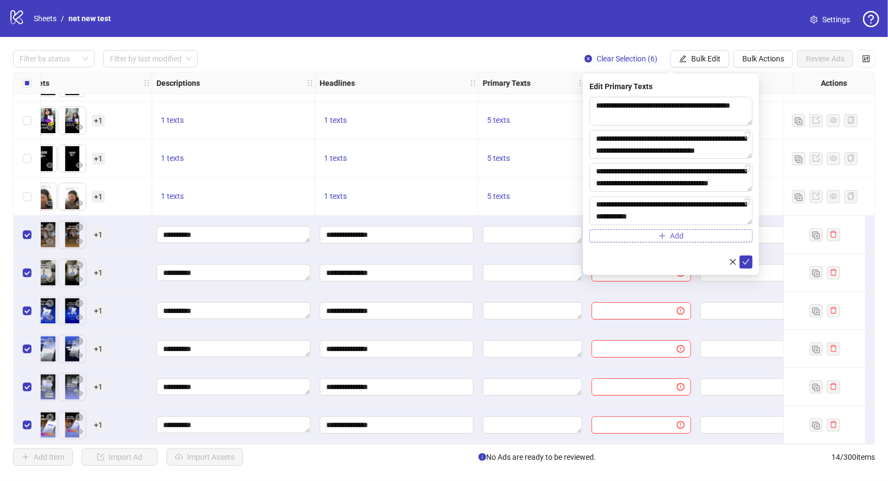
click at [661, 235] on icon "plus" at bounding box center [662, 236] width 8 height 8
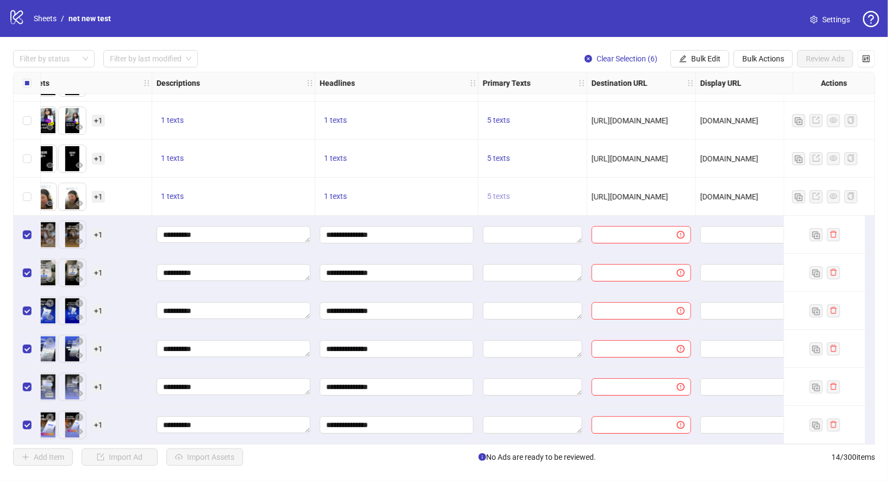
click at [501, 197] on button "5 texts" at bounding box center [499, 196] width 32 height 13
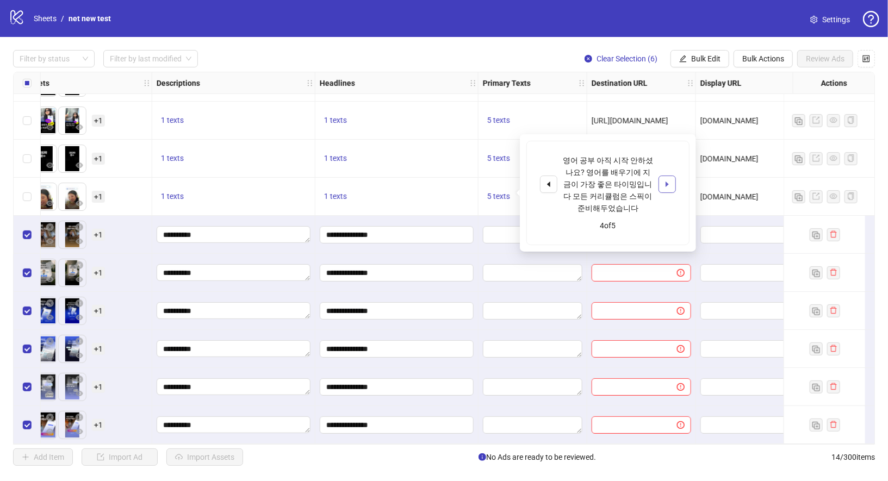
click at [669, 183] on icon "caret-right" at bounding box center [667, 184] width 8 height 8
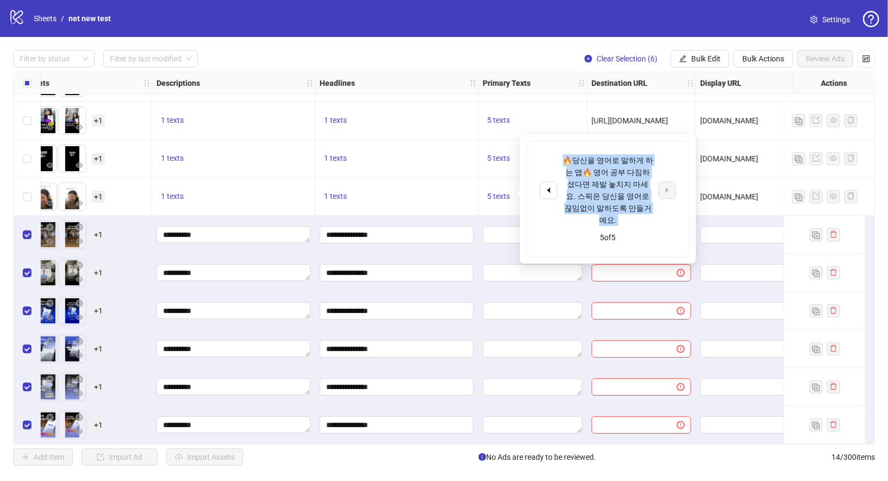
drag, startPoint x: 568, startPoint y: 160, endPoint x: 651, endPoint y: 217, distance: 100.6
click at [651, 217] on div "🔥당신을 영어로 말하게 하는 앱🔥 영어 공부 다짐하셨다면 제발 놓치지 마세요. 스픽은 당신을 영어로 끊임없이 말하도록 만들거예요. 5 of 5" at bounding box center [608, 198] width 162 height 115
copy div "🔥당신을 영어로 말하게 하는 앱🔥 영어 공부 다짐하셨다면 제발 놓치지 마세요. 스픽은 당신을 영어로 끊임없이 말하도록 만들거예요."
click at [703, 65] on button "Bulk Edit" at bounding box center [699, 58] width 59 height 17
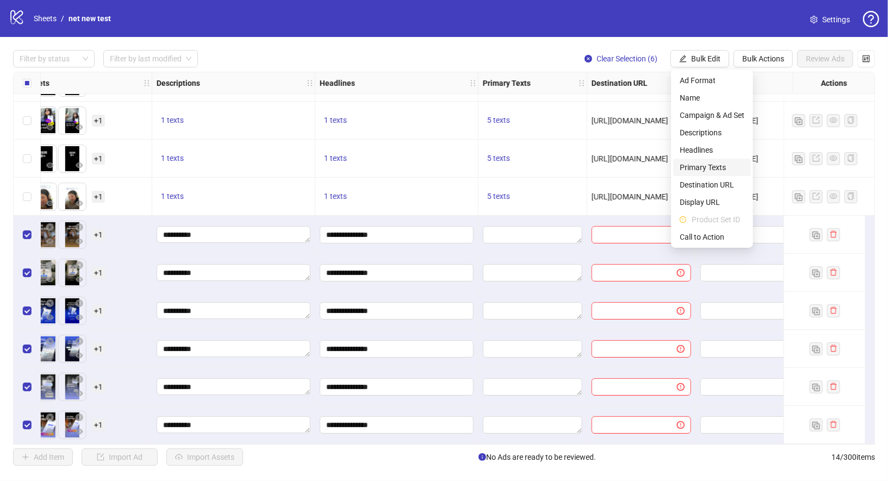
click at [711, 167] on span "Primary Texts" at bounding box center [712, 167] width 65 height 12
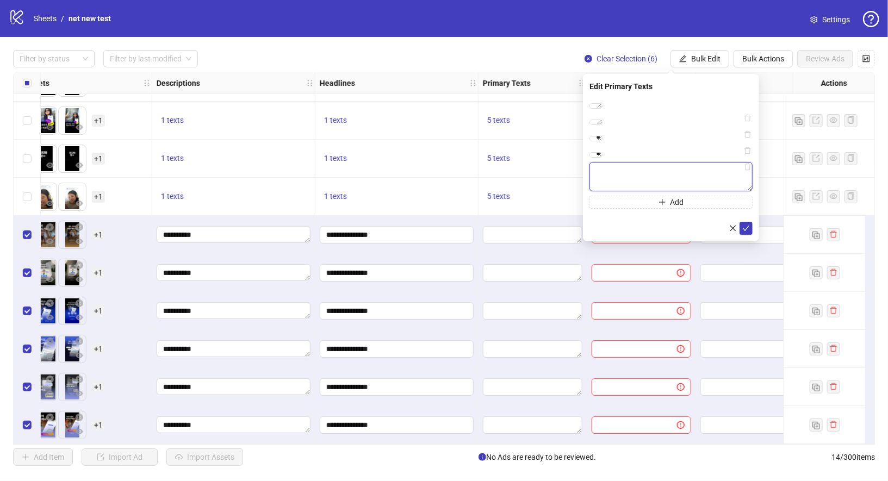
click at [652, 191] on textarea at bounding box center [670, 176] width 163 height 29
paste textarea "**********"
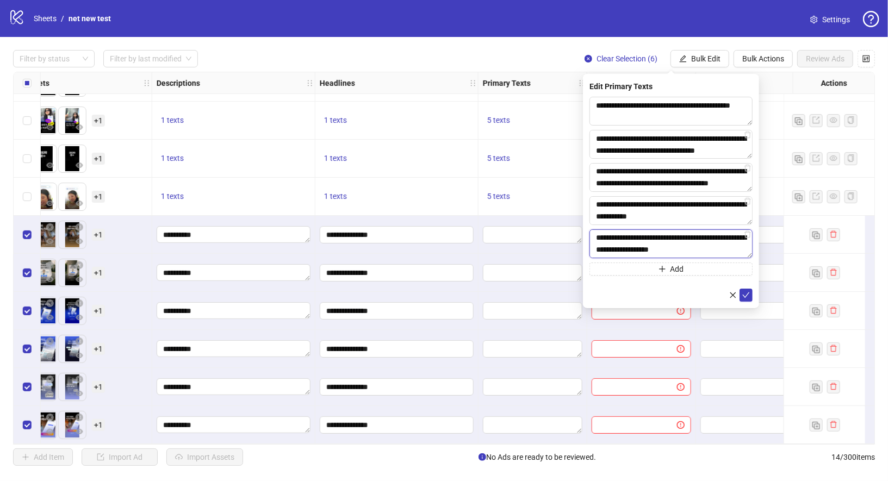
scroll to position [0, 0]
click at [699, 240] on textarea "**********" at bounding box center [670, 243] width 163 height 29
type textarea "**********"
click at [681, 172] on textarea "**********" at bounding box center [670, 177] width 163 height 29
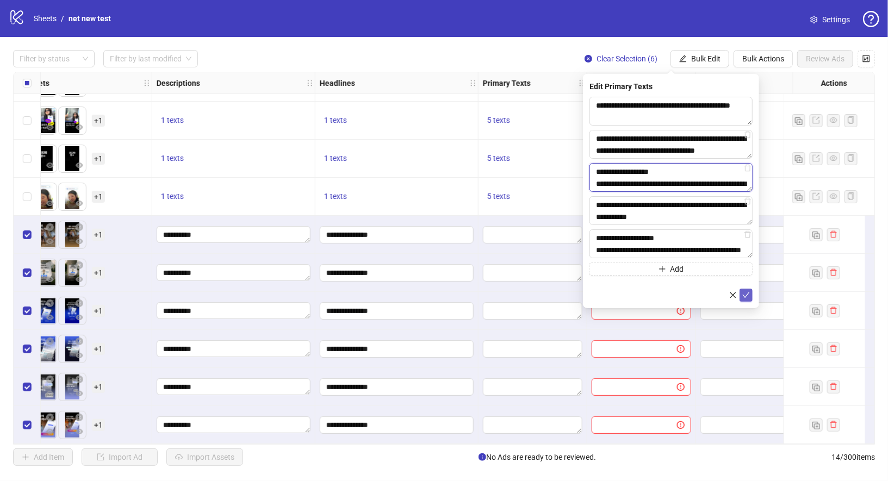
type textarea "**********"
click at [748, 291] on icon "check" at bounding box center [746, 295] width 8 height 8
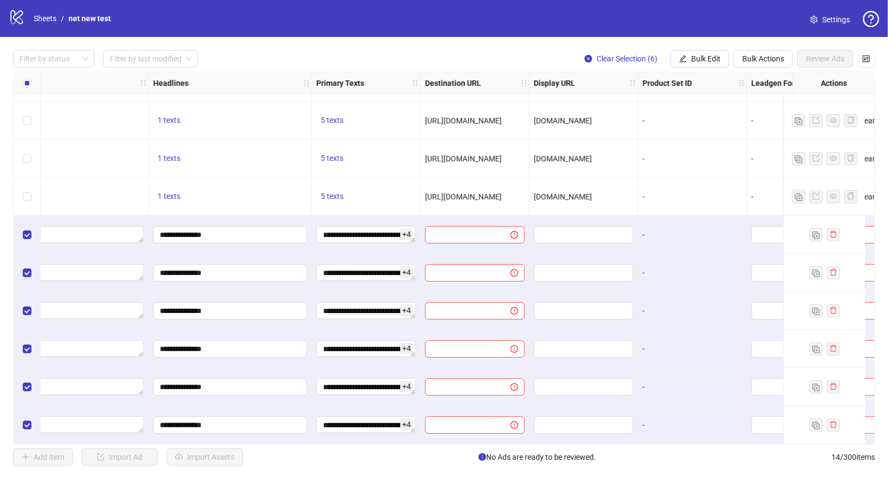
scroll to position [186, 659]
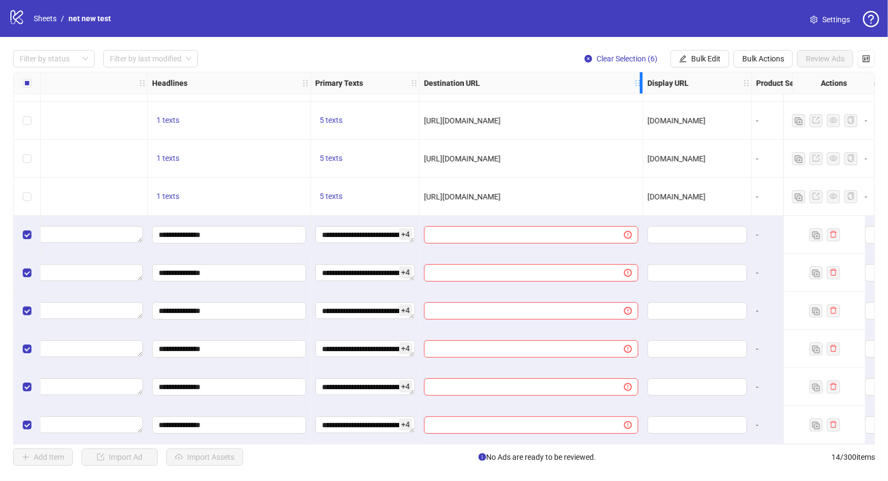
drag, startPoint x: 526, startPoint y: 82, endPoint x: 629, endPoint y: 102, distance: 104.7
click at [629, 102] on div "Ad Format Ad Name Campaign & Ad Set Assets Descriptions Headlines Primary Texts…" at bounding box center [232, 167] width 1757 height 555
drag, startPoint x: 599, startPoint y: 198, endPoint x: 419, endPoint y: 198, distance: 180.0
copy span "[URL][DOMAIN_NAME]"
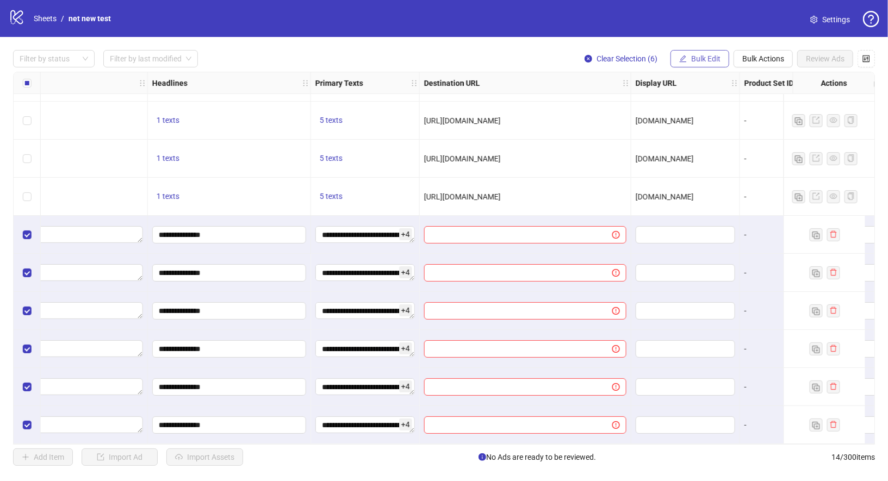
click at [709, 51] on button "Bulk Edit" at bounding box center [699, 58] width 59 height 17
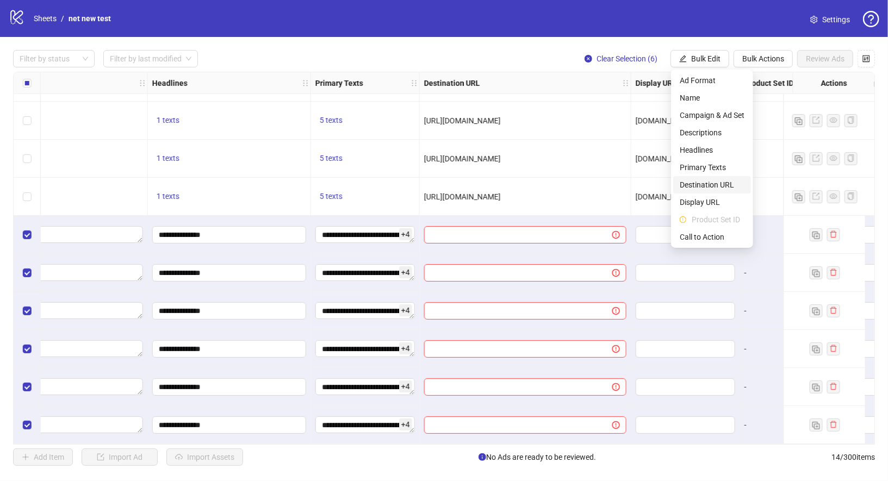
click at [724, 186] on span "Destination URL" at bounding box center [712, 185] width 65 height 12
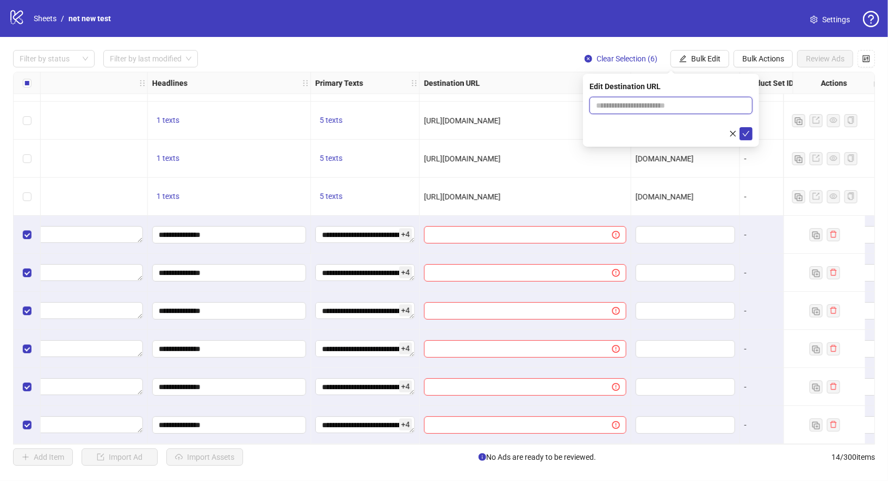
click at [709, 107] on input "text" at bounding box center [666, 105] width 141 height 12
paste input "**********"
type input "**********"
click at [747, 128] on button "submit" at bounding box center [745, 133] width 13 height 13
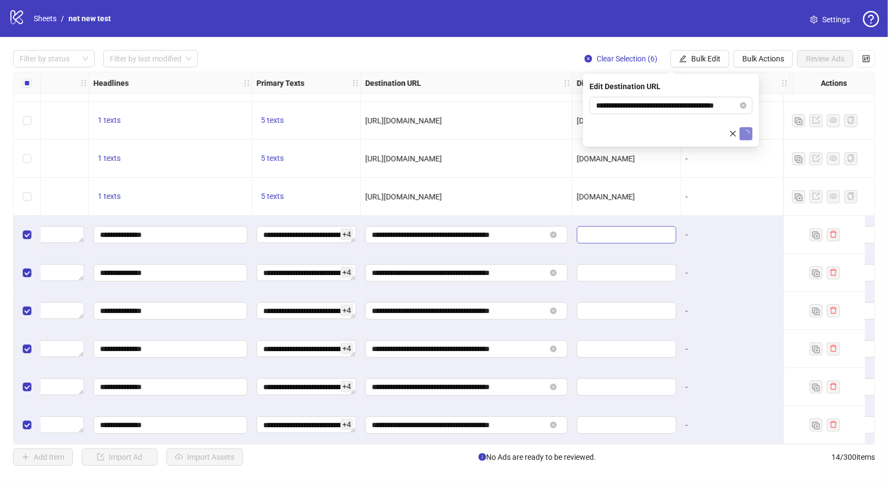
scroll to position [186, 776]
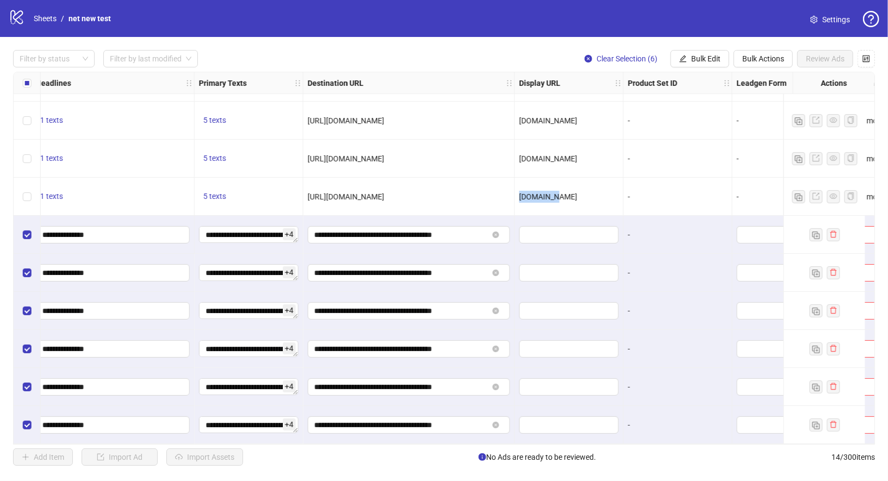
drag, startPoint x: 516, startPoint y: 192, endPoint x: 567, endPoint y: 191, distance: 50.6
click at [567, 191] on div "[DOMAIN_NAME]" at bounding box center [569, 197] width 109 height 38
copy span "[DOMAIN_NAME]"
click at [707, 57] on span "Bulk Edit" at bounding box center [705, 58] width 29 height 9
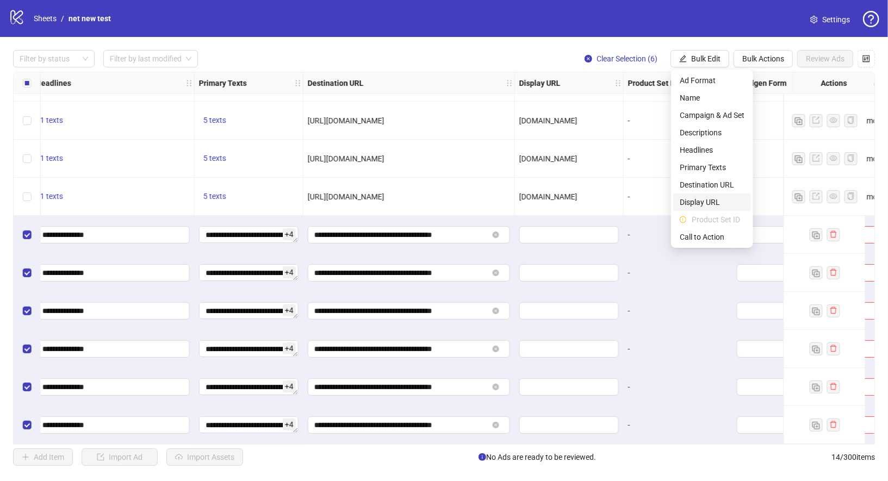
click at [713, 207] on span "Display URL" at bounding box center [712, 202] width 65 height 12
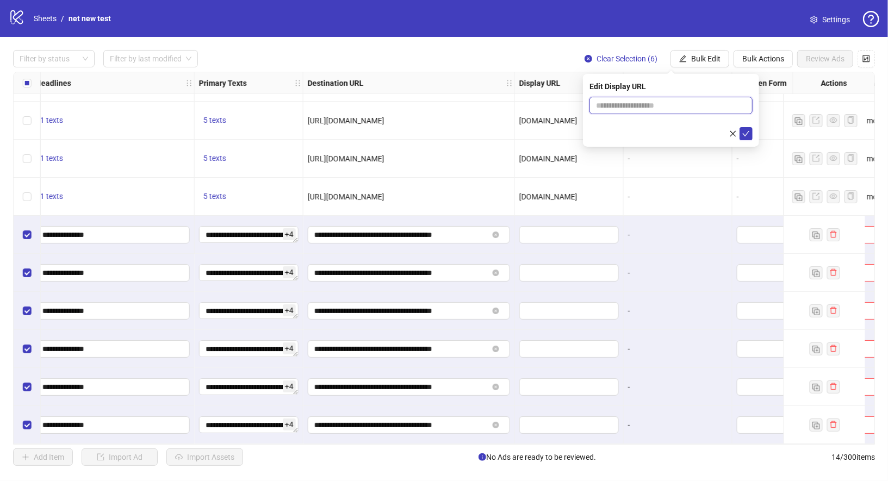
click at [688, 97] on input "text" at bounding box center [670, 105] width 163 height 17
paste input "*********"
type input "*********"
click at [750, 142] on div "Edit Display URL *********" at bounding box center [671, 110] width 176 height 73
click at [748, 136] on icon "check" at bounding box center [746, 134] width 8 height 8
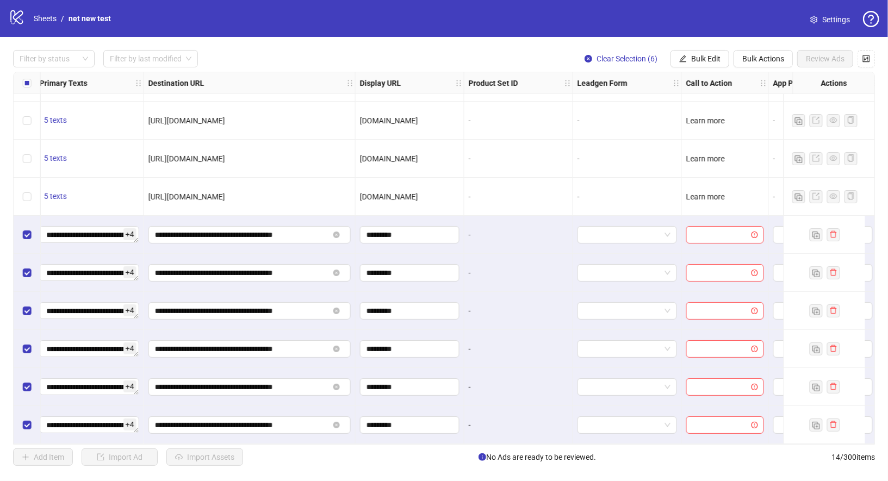
scroll to position [186, 1029]
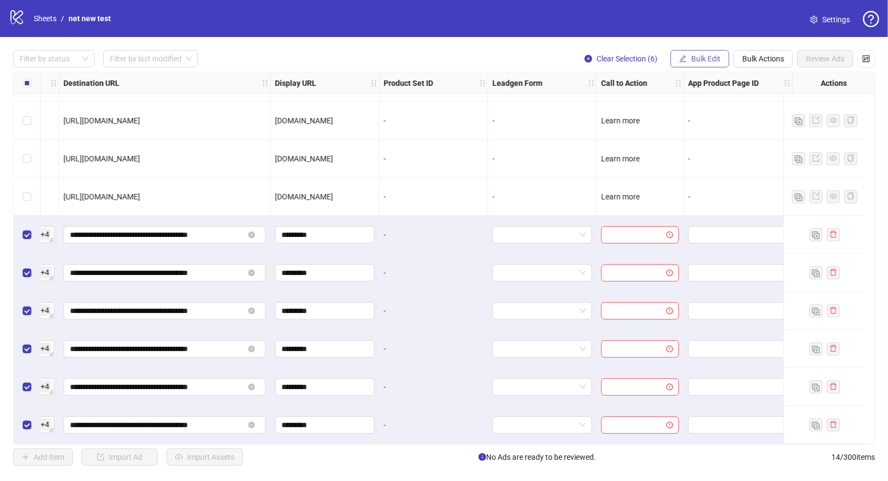
click at [698, 52] on button "Bulk Edit" at bounding box center [699, 58] width 59 height 17
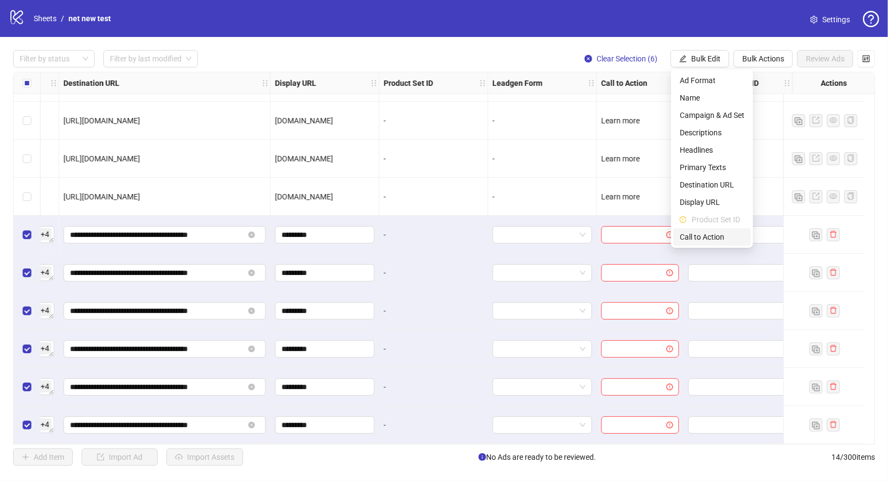
click at [710, 238] on span "Call to Action" at bounding box center [712, 237] width 65 height 12
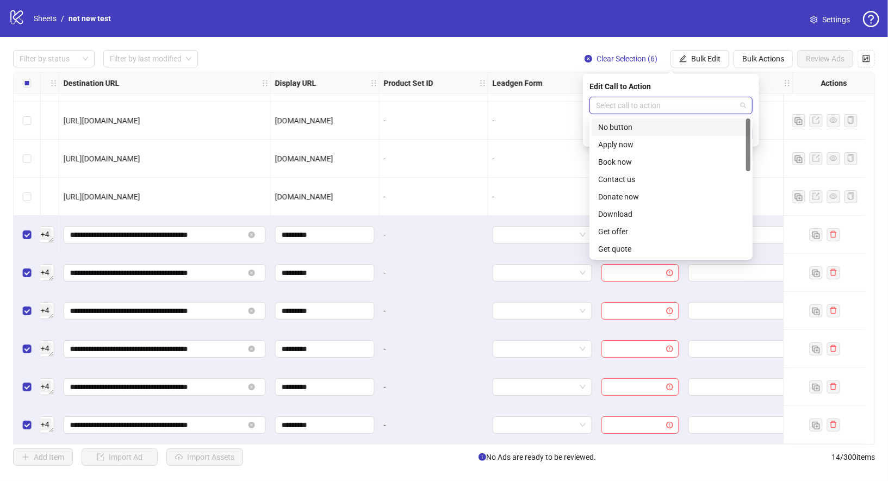
click at [687, 103] on input "search" at bounding box center [666, 105] width 140 height 16
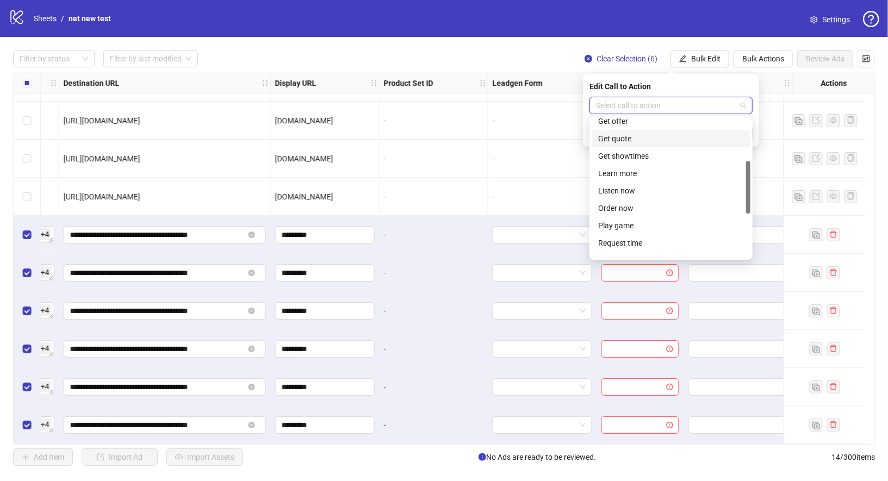
scroll to position [108, 0]
click at [633, 173] on div "Learn more" at bounding box center [671, 176] width 146 height 12
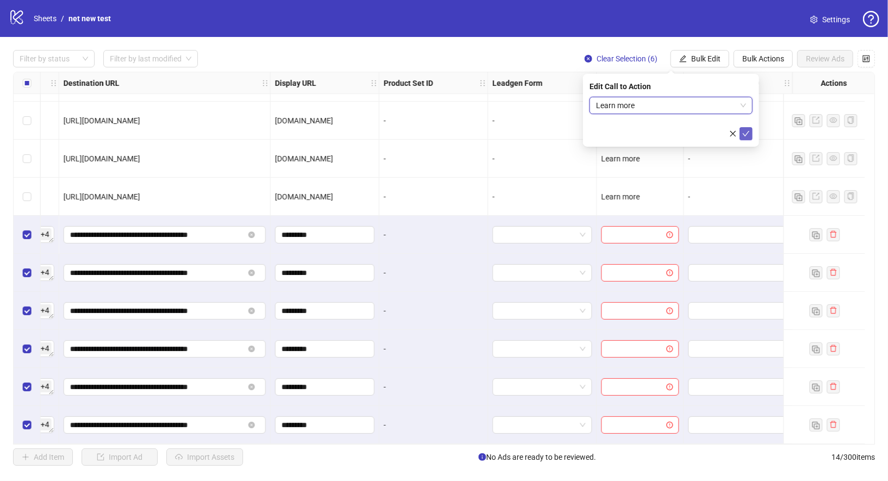
click at [749, 138] on span "submit" at bounding box center [746, 133] width 8 height 9
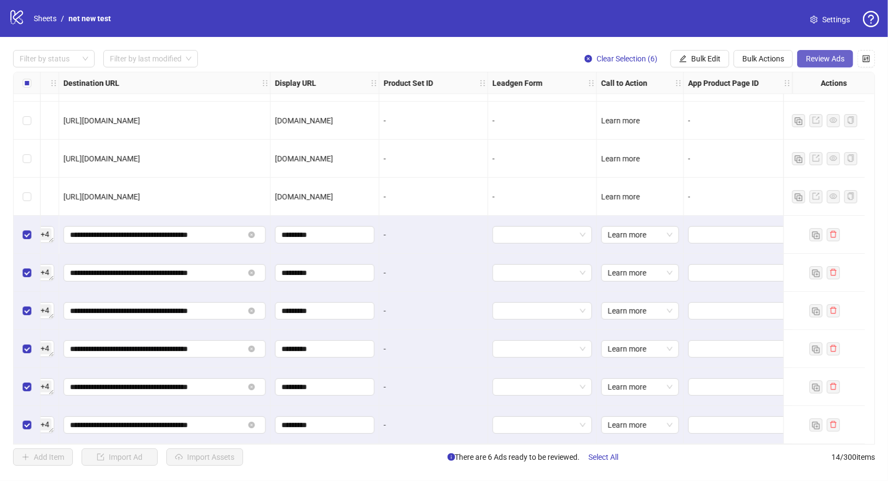
click at [823, 63] on span "Review Ads" at bounding box center [825, 58] width 39 height 9
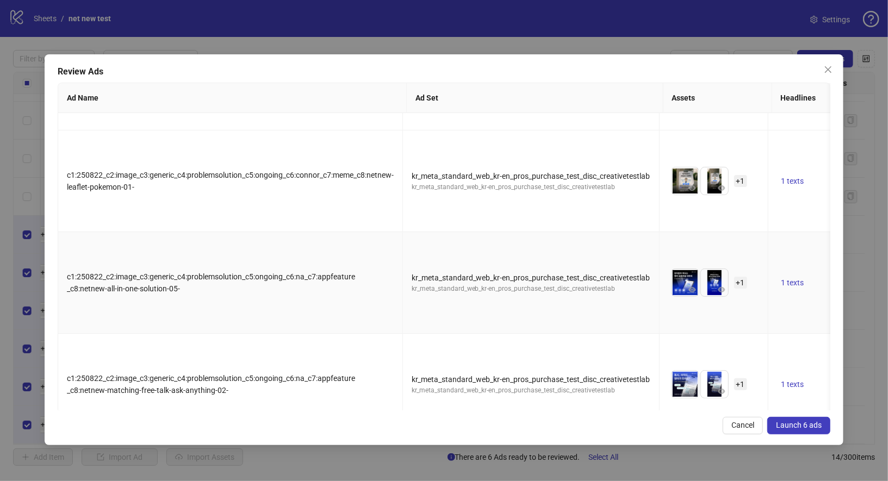
scroll to position [239, 0]
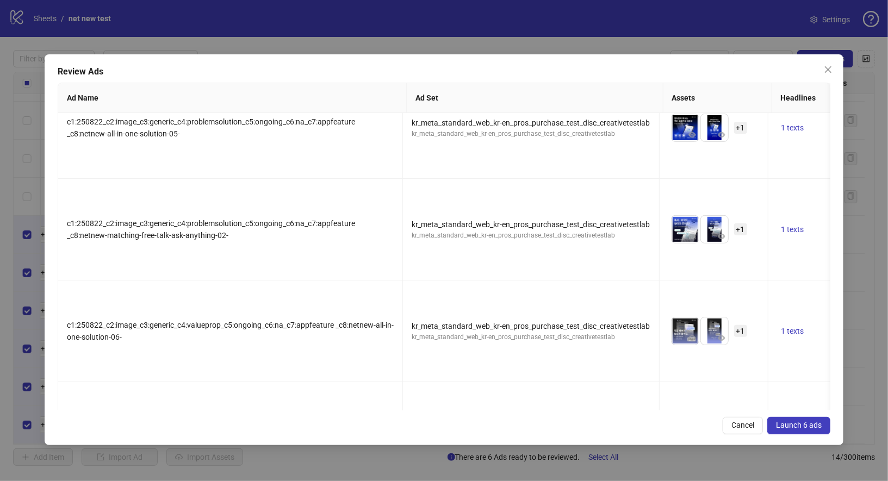
click at [819, 428] on span "Launch 6 ads" at bounding box center [799, 425] width 46 height 9
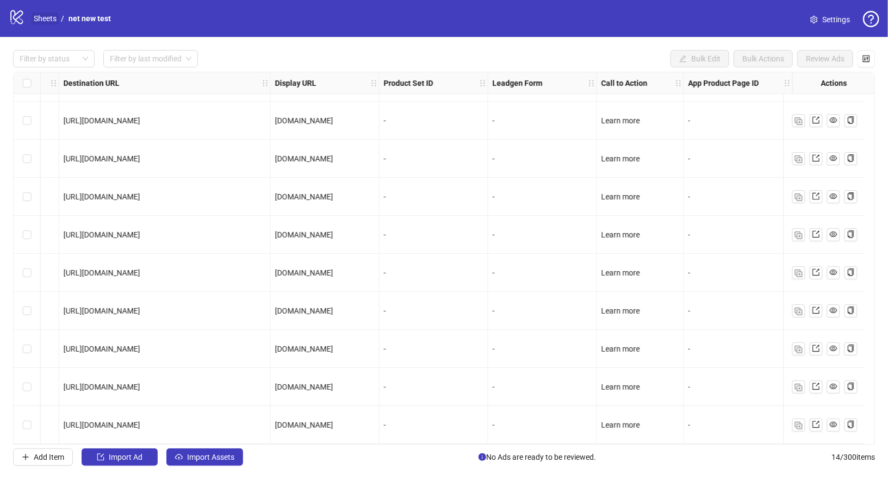
click at [49, 17] on link "Sheets" at bounding box center [45, 19] width 27 height 12
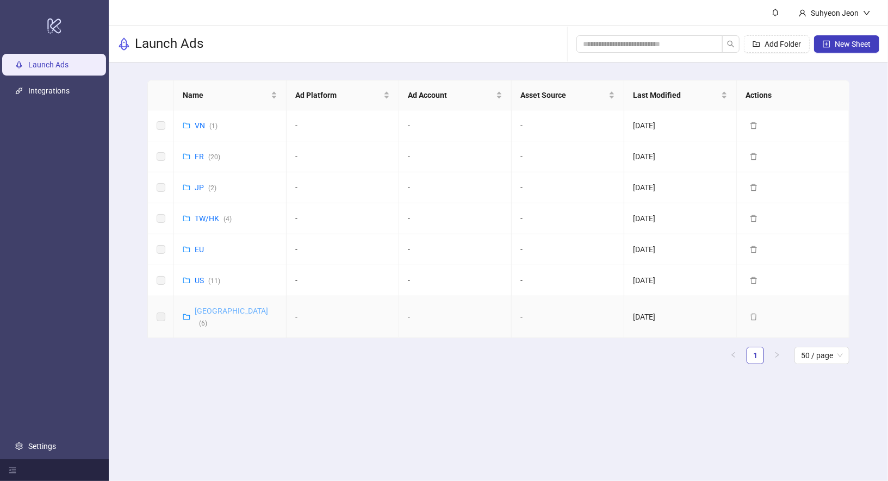
click at [202, 312] on link "Korea ( 6 )" at bounding box center [231, 317] width 73 height 21
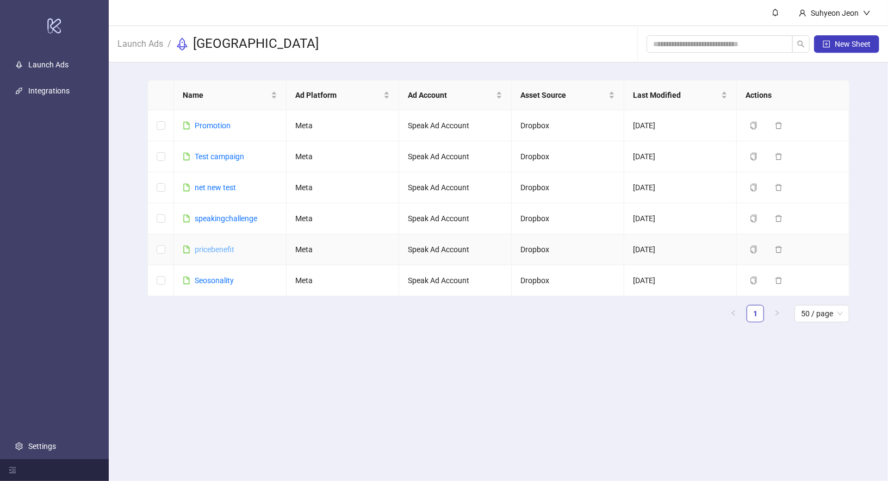
click at [226, 246] on link "pricebenefit" at bounding box center [215, 249] width 40 height 9
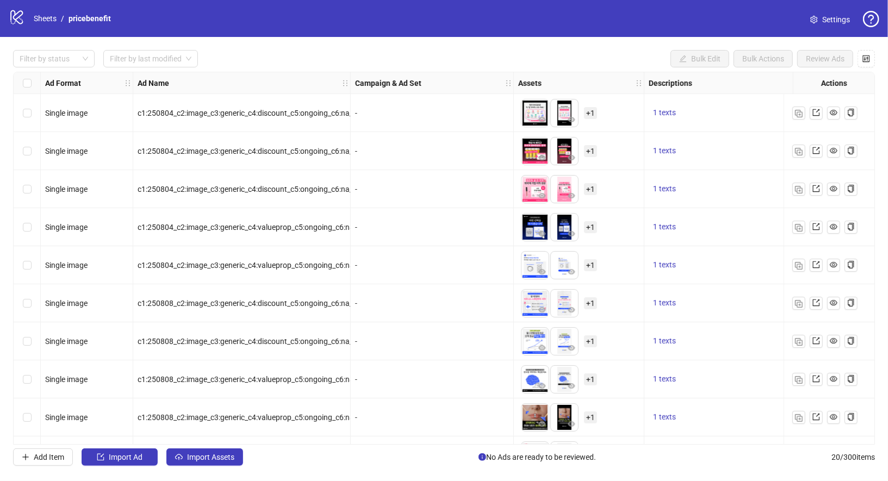
scroll to position [290, 0]
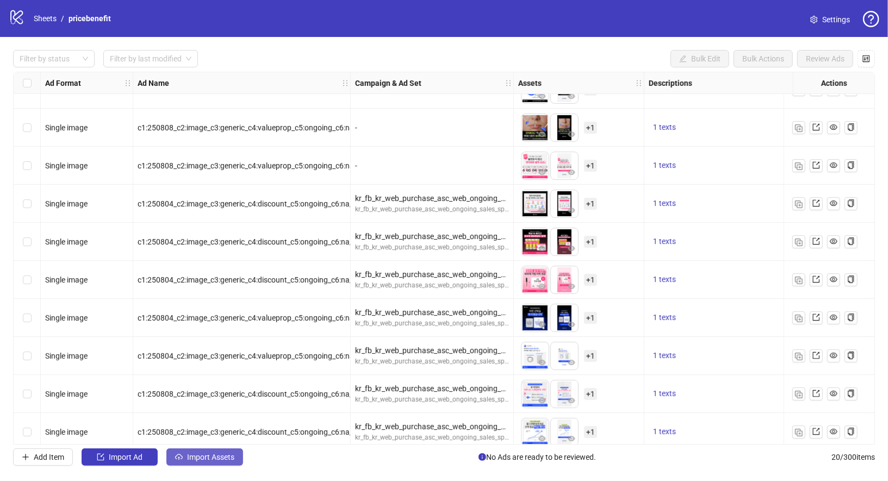
click at [215, 458] on span "Import Assets" at bounding box center [210, 457] width 47 height 9
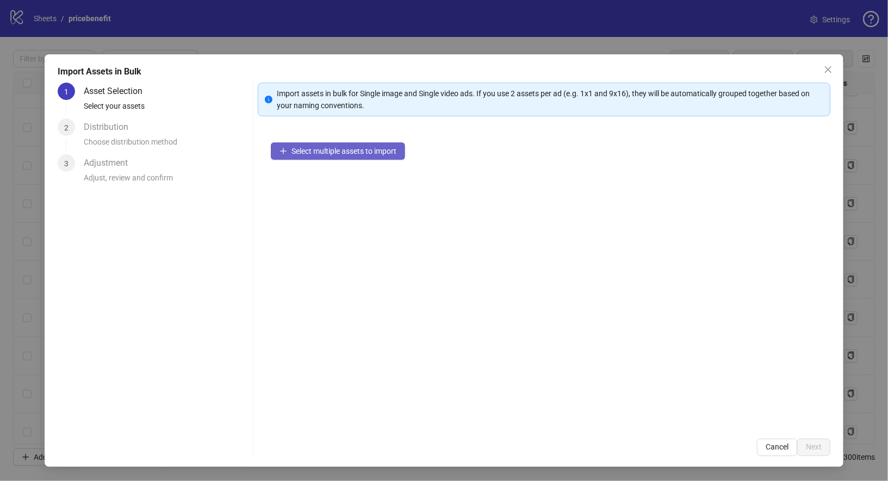
click at [354, 152] on span "Select multiple assets to import" at bounding box center [343, 151] width 105 height 9
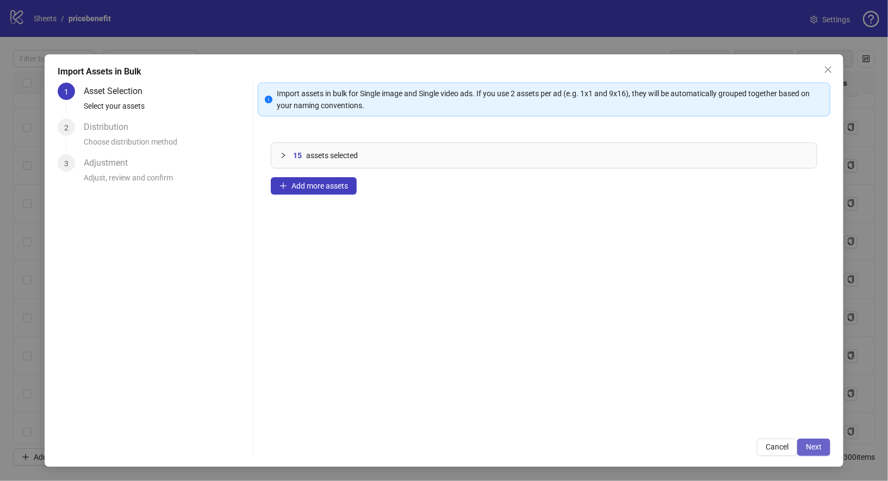
click at [823, 452] on button "Next" at bounding box center [813, 447] width 33 height 17
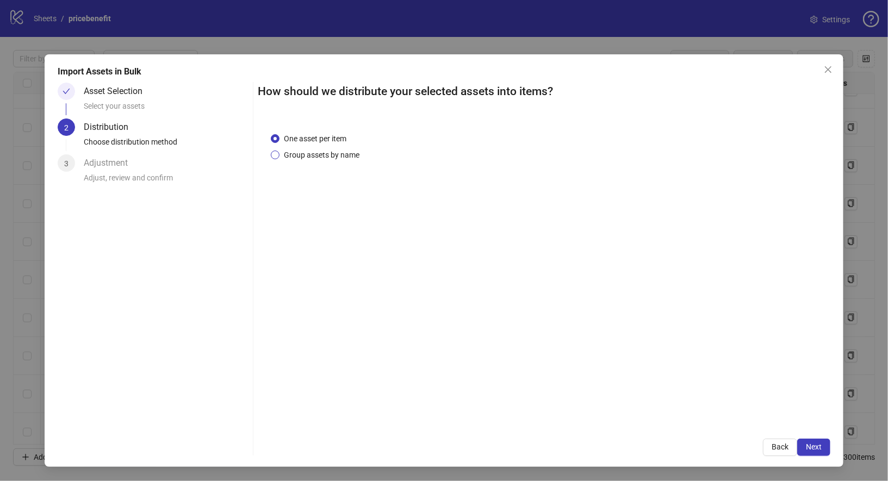
click at [337, 150] on span "Group assets by name" at bounding box center [321, 155] width 84 height 12
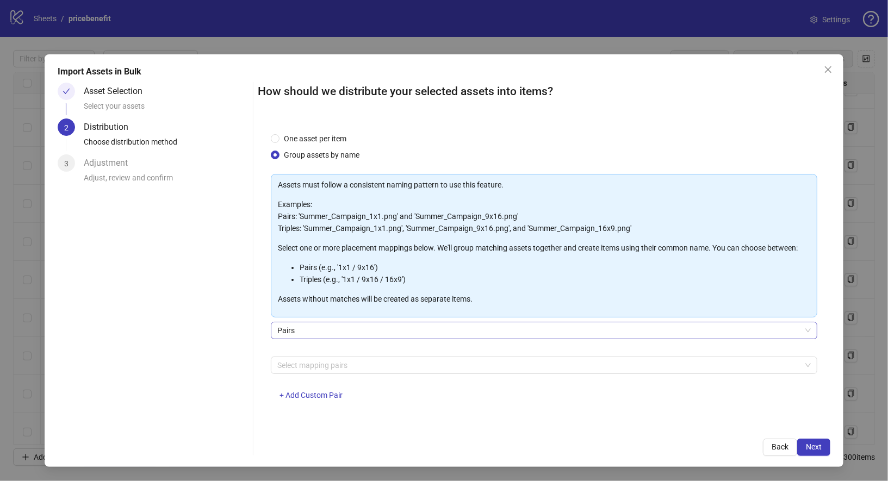
click at [341, 329] on span "Pairs" at bounding box center [544, 330] width 534 height 16
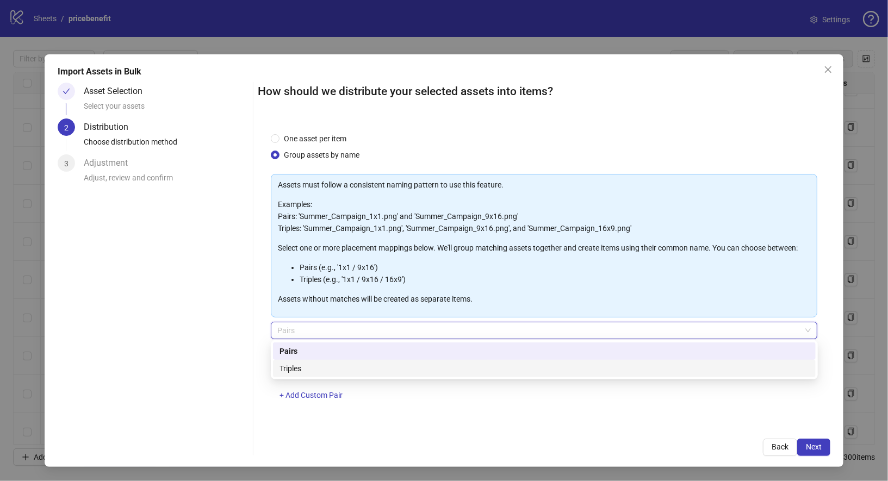
click at [336, 365] on div "Triples" at bounding box center [544, 369] width 530 height 12
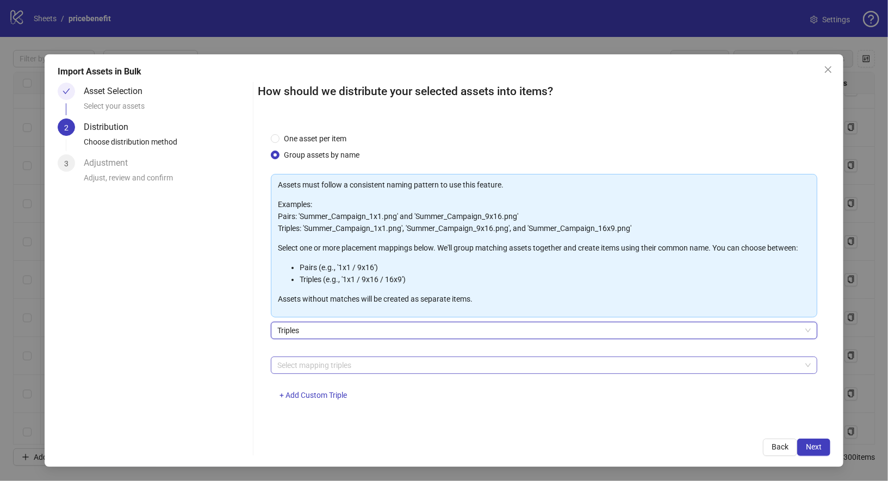
click at [345, 368] on div at bounding box center [538, 365] width 531 height 15
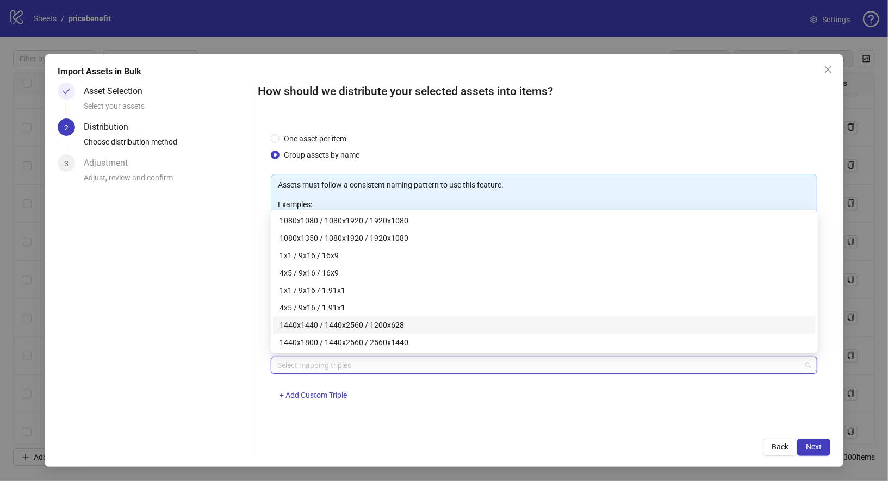
click at [372, 329] on div "1440x1440 / 1440x2560 / 1200x628" at bounding box center [544, 325] width 530 height 12
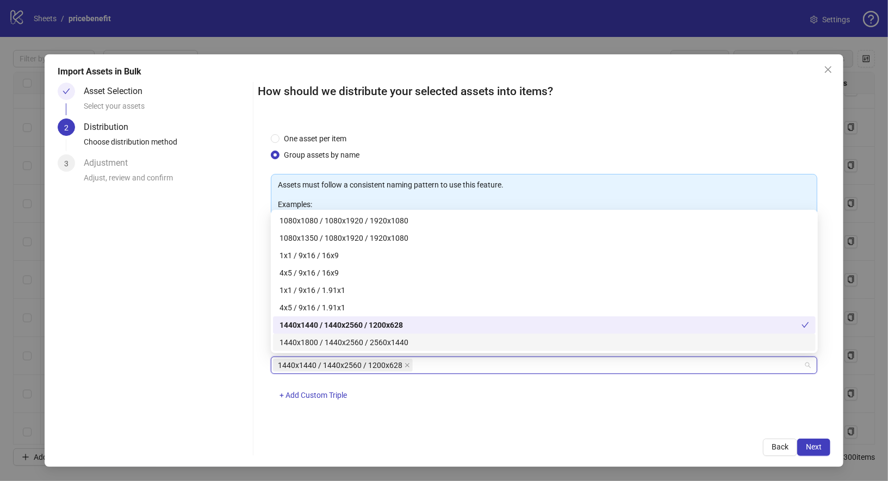
click at [378, 349] on div "1440x1800 / 1440x2560 / 2560x1440" at bounding box center [544, 342] width 543 height 17
click at [809, 445] on span "Next" at bounding box center [814, 447] width 16 height 9
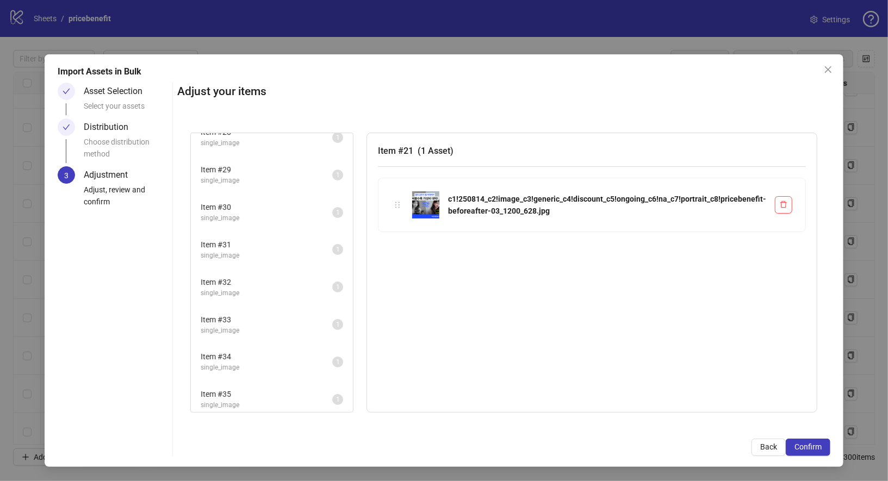
scroll to position [0, 0]
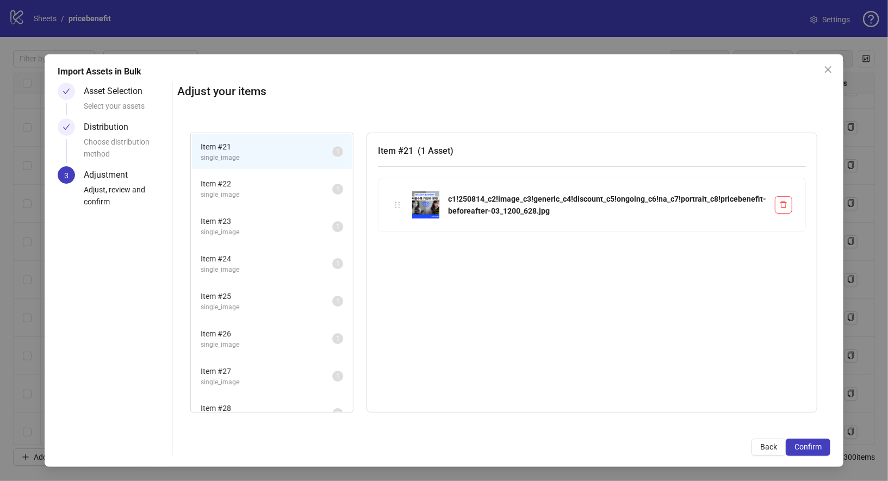
click at [64, 123] on icon "check" at bounding box center [67, 127] width 8 height 8
click at [767, 440] on button "Back" at bounding box center [768, 447] width 34 height 17
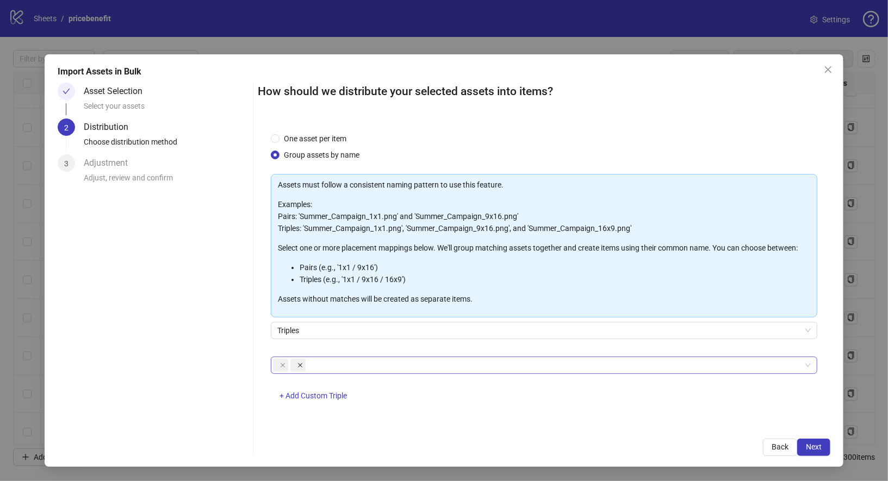
click at [300, 360] on span at bounding box center [299, 365] width 5 height 12
click at [283, 365] on icon "close" at bounding box center [282, 365] width 5 height 5
click at [345, 363] on div at bounding box center [538, 365] width 531 height 15
click at [400, 365] on div at bounding box center [538, 365] width 531 height 15
click at [388, 358] on div at bounding box center [538, 365] width 531 height 15
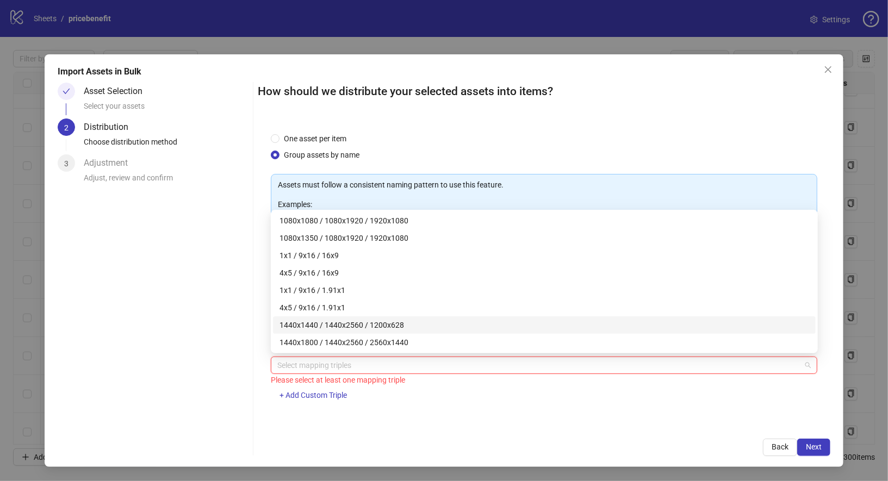
click at [389, 369] on div at bounding box center [538, 365] width 531 height 15
click at [383, 332] on div "1440x1440 / 1440x2560 / 1200x628" at bounding box center [544, 324] width 543 height 17
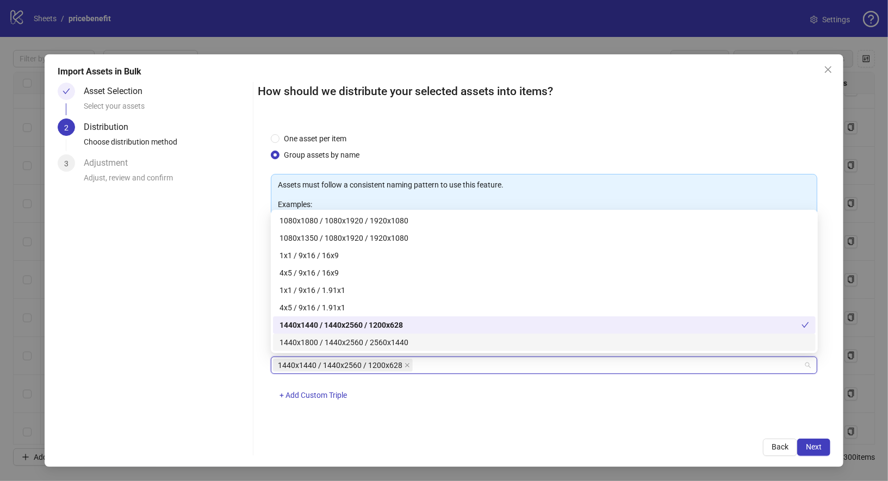
click at [388, 343] on div "1440x1800 / 1440x2560 / 2560x1440" at bounding box center [544, 343] width 530 height 12
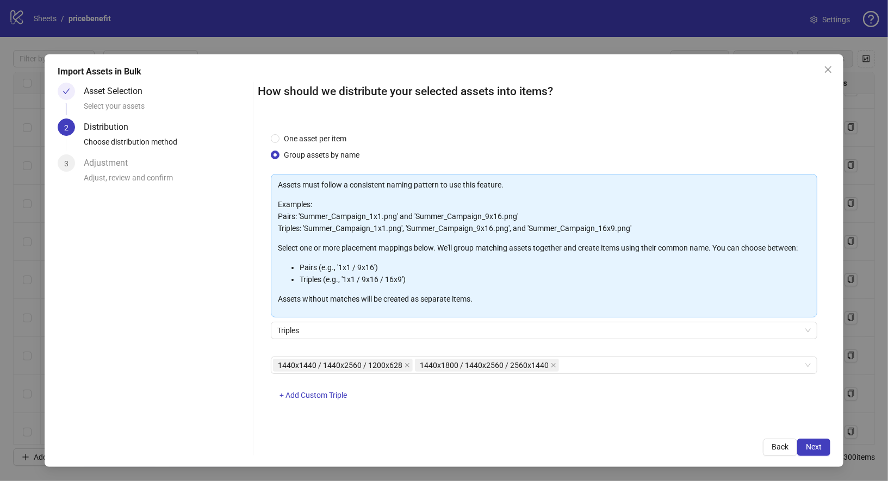
click at [615, 415] on div "One asset per item Group assets by name Assets must follow a consistent naming …" at bounding box center [544, 273] width 573 height 306
click at [821, 449] on span "Next" at bounding box center [814, 447] width 16 height 9
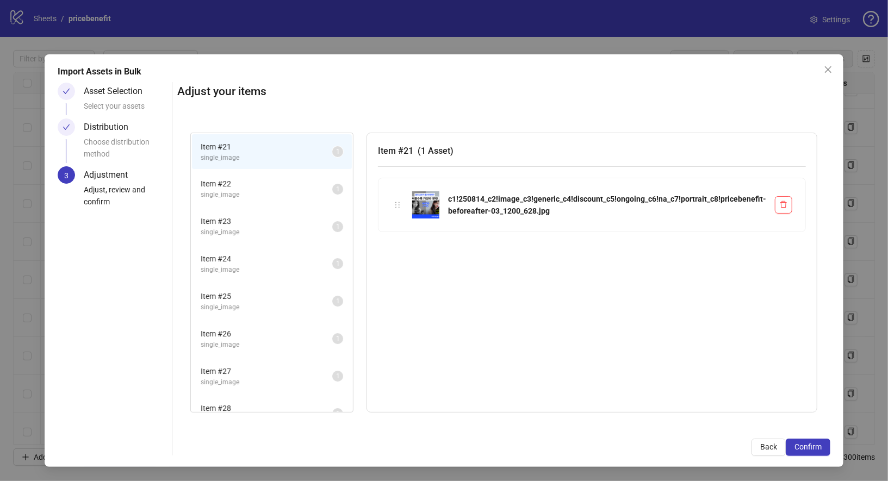
click at [297, 190] on span "single_image" at bounding box center [267, 195] width 132 height 10
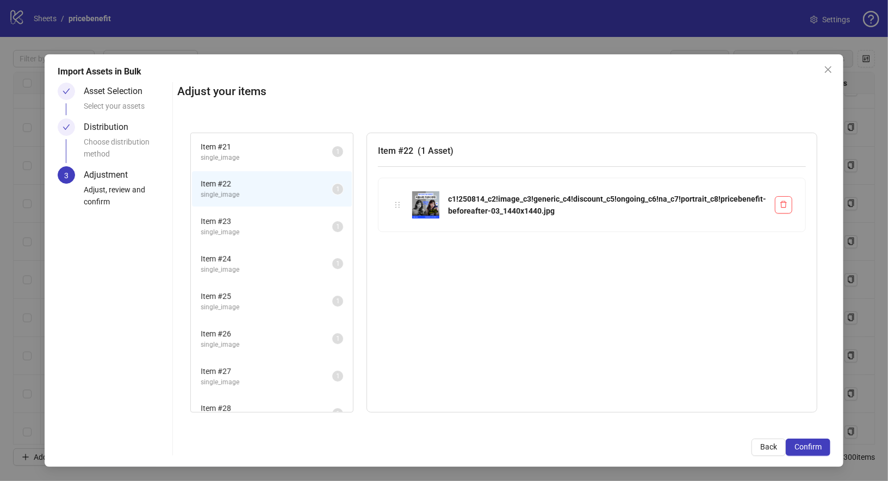
click at [290, 227] on span "single_image" at bounding box center [267, 232] width 132 height 10
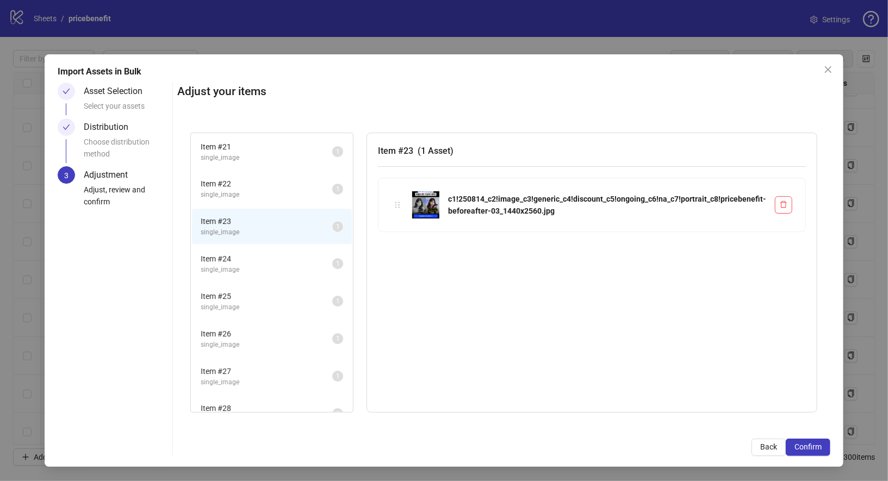
click at [296, 158] on span "single_image" at bounding box center [267, 158] width 132 height 10
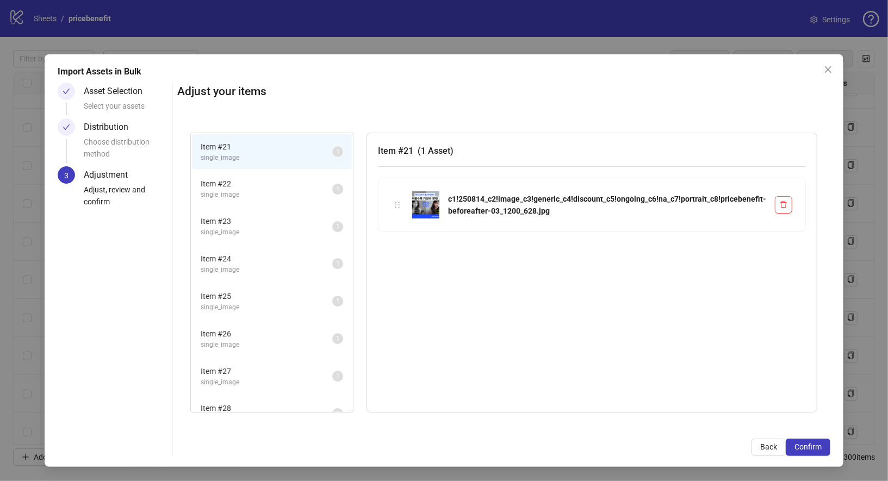
click at [290, 178] on span "Item # 22" at bounding box center [267, 184] width 132 height 12
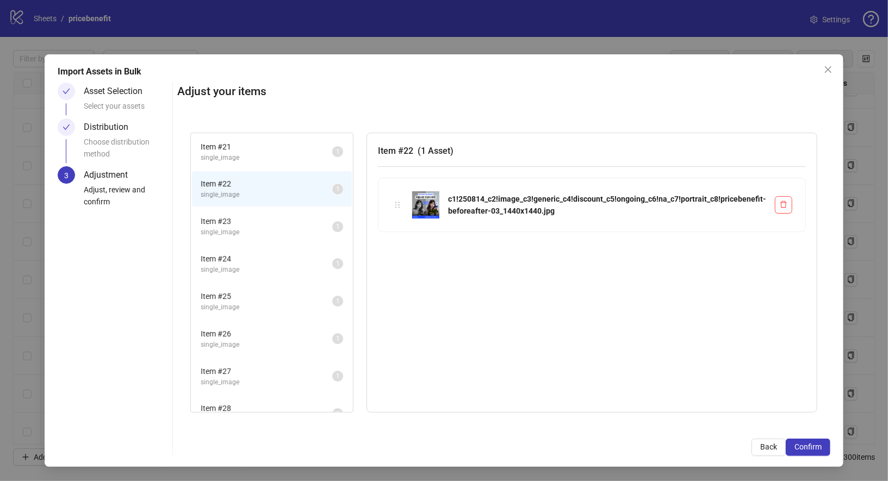
click at [288, 200] on li "Item # 22 single_image 1" at bounding box center [272, 188] width 160 height 35
click at [287, 229] on span "single_image" at bounding box center [267, 232] width 132 height 10
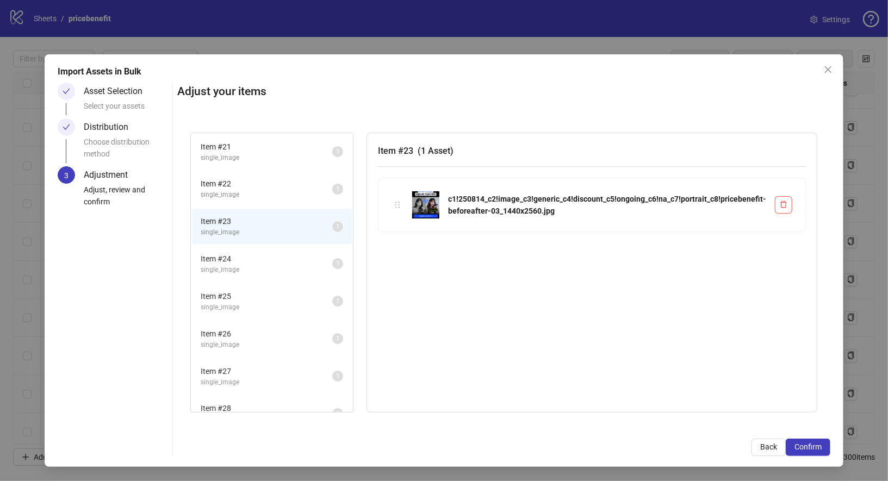
click at [287, 261] on span "Item # 24" at bounding box center [267, 259] width 132 height 12
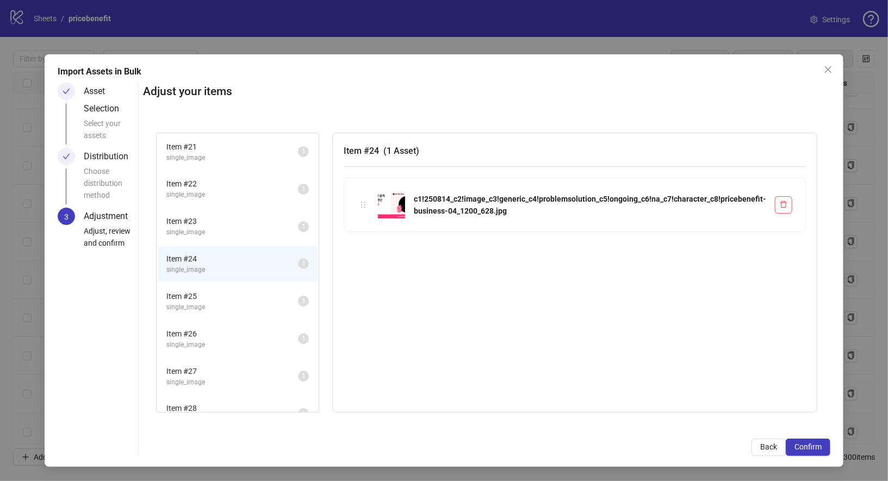
click at [273, 157] on span "single_image" at bounding box center [232, 158] width 132 height 10
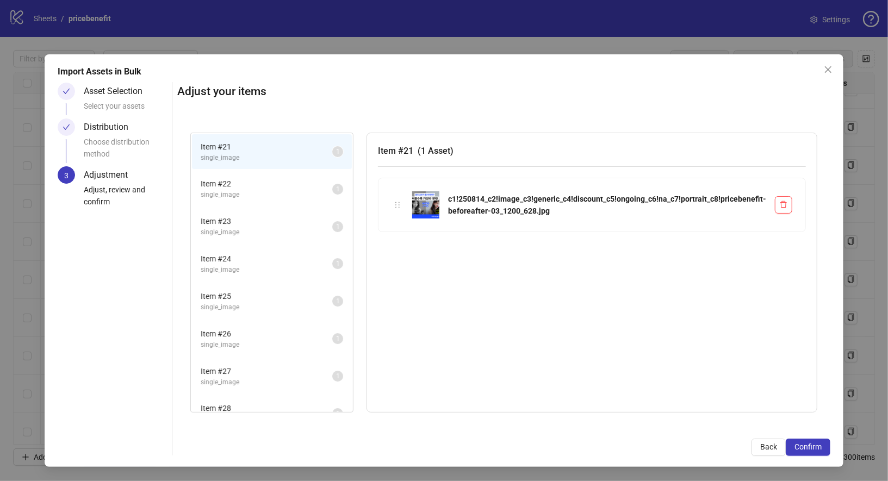
click at [273, 178] on span "Item # 22" at bounding box center [267, 184] width 132 height 12
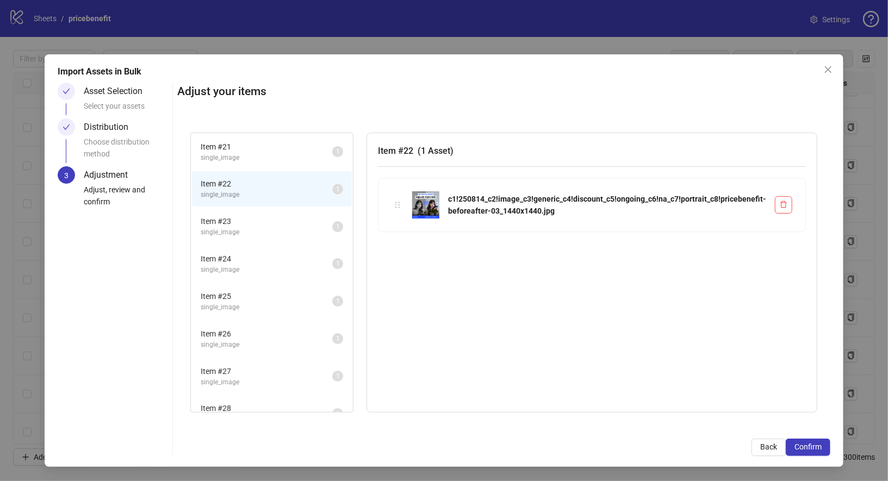
click at [273, 202] on li "Item # 22 single_image 1" at bounding box center [272, 188] width 160 height 35
click at [273, 230] on span "single_image" at bounding box center [267, 232] width 132 height 10
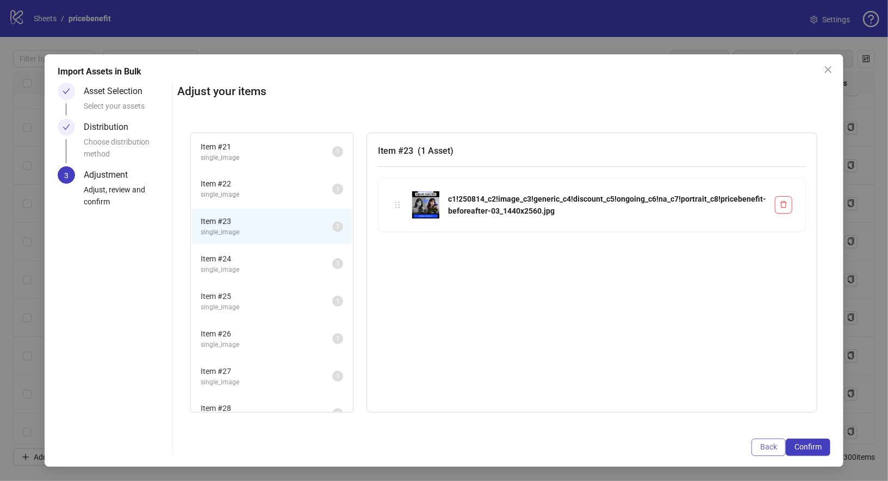
click at [771, 451] on span "Back" at bounding box center [768, 447] width 17 height 9
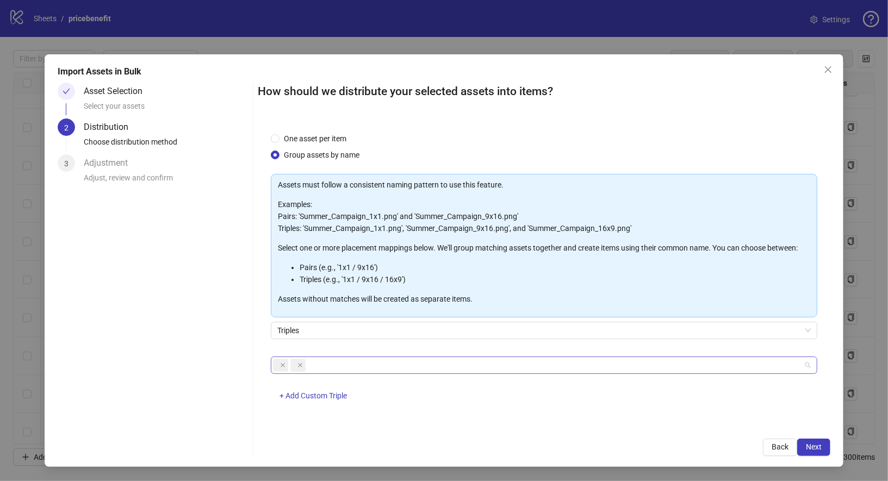
click at [289, 364] on div at bounding box center [281, 365] width 17 height 15
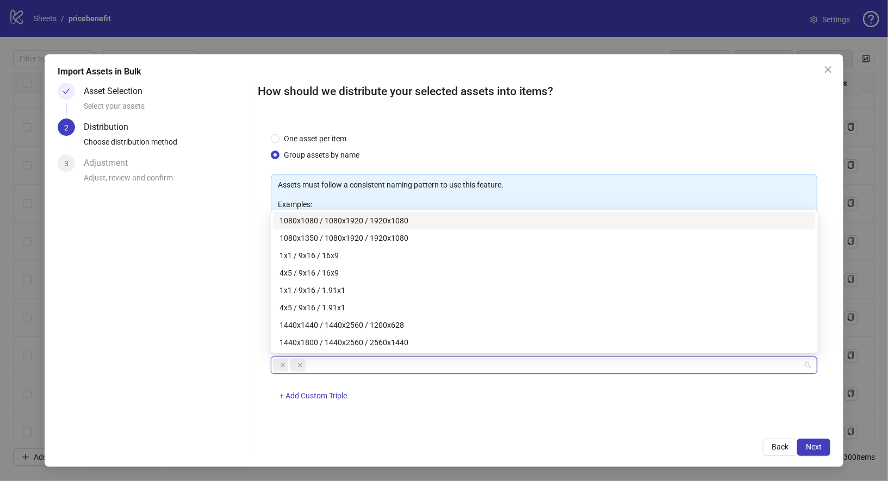
click at [285, 364] on span at bounding box center [280, 365] width 15 height 13
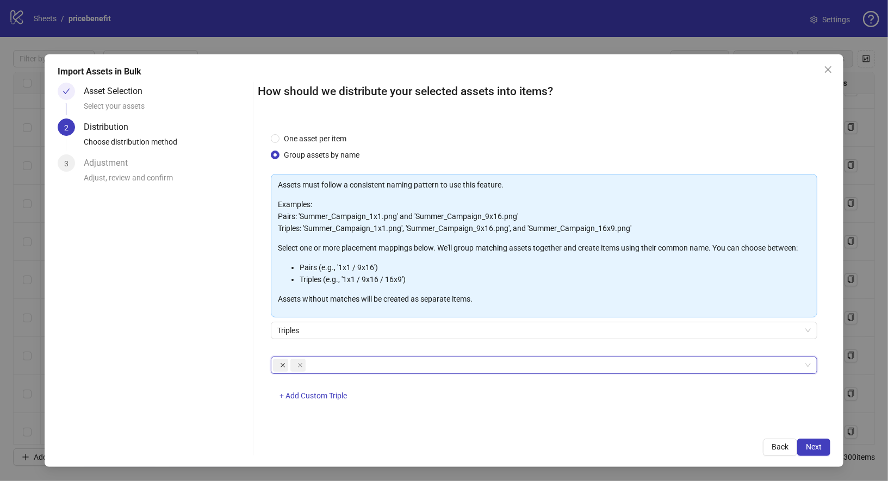
click at [281, 364] on icon "close" at bounding box center [282, 365] width 5 height 5
click at [284, 364] on icon "close" at bounding box center [282, 365] width 5 height 5
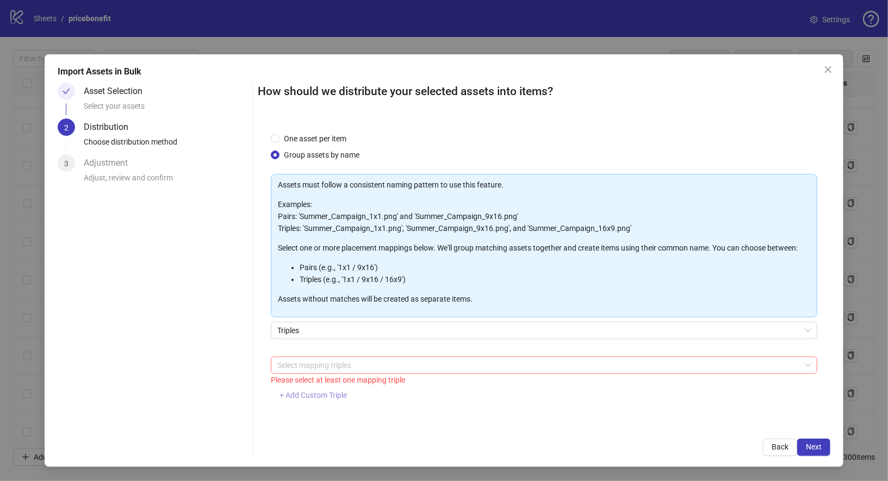
click at [321, 395] on span "+ Add Custom Triple" at bounding box center [312, 395] width 67 height 9
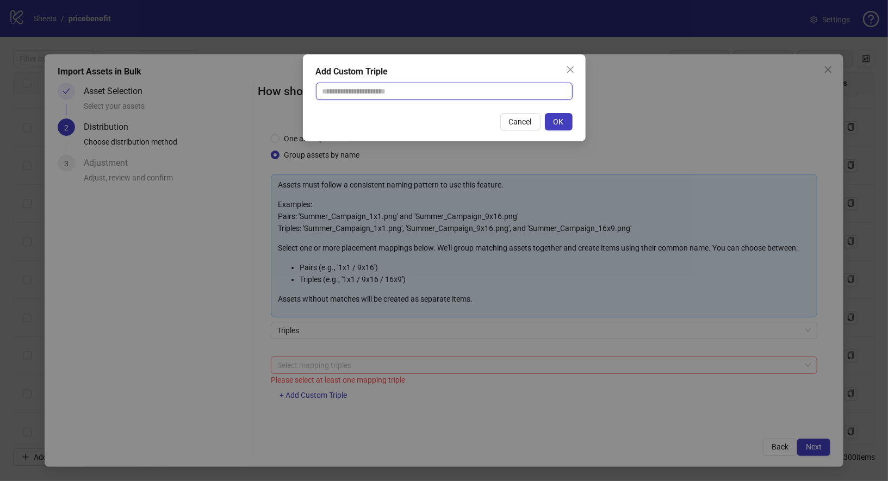
click at [415, 92] on input "text" at bounding box center [444, 91] width 257 height 17
paste input "**********"
type input "**********"
click at [562, 122] on span "OK" at bounding box center [558, 121] width 10 height 9
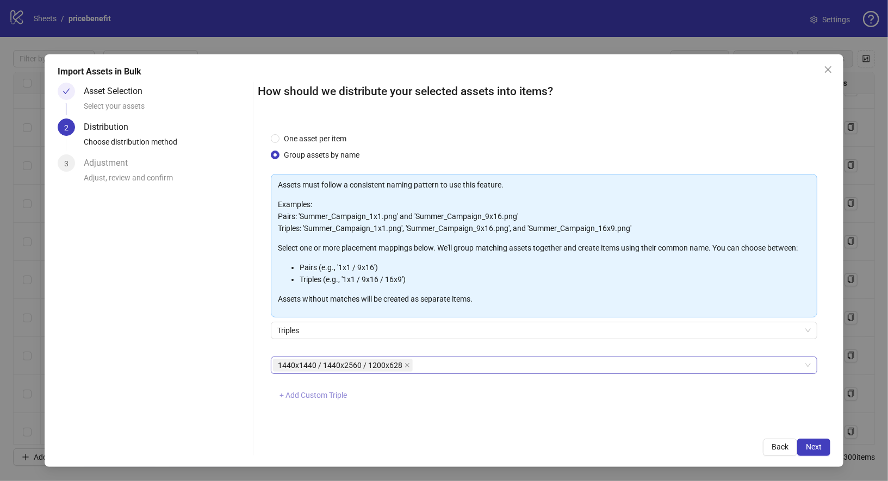
click at [322, 392] on span "+ Add Custom Triple" at bounding box center [312, 395] width 67 height 9
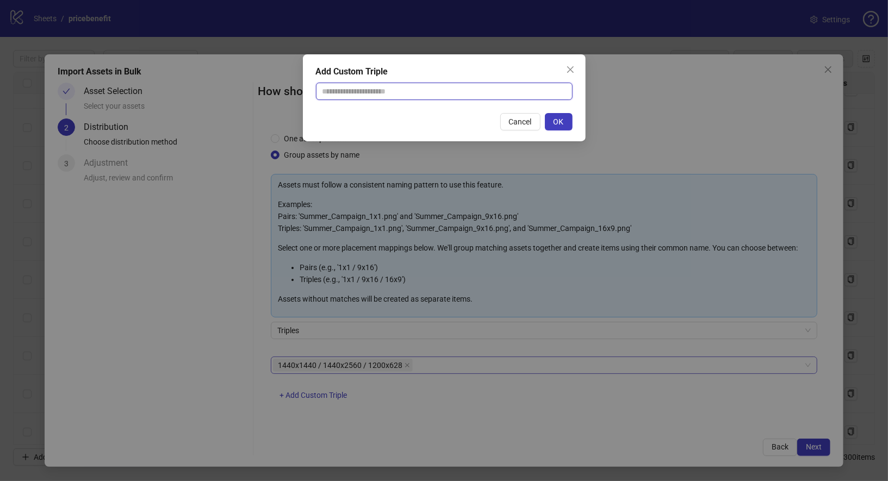
click at [462, 91] on input "text" at bounding box center [444, 91] width 257 height 17
paste input "**********"
type input "**********"
click at [559, 122] on span "OK" at bounding box center [558, 121] width 10 height 9
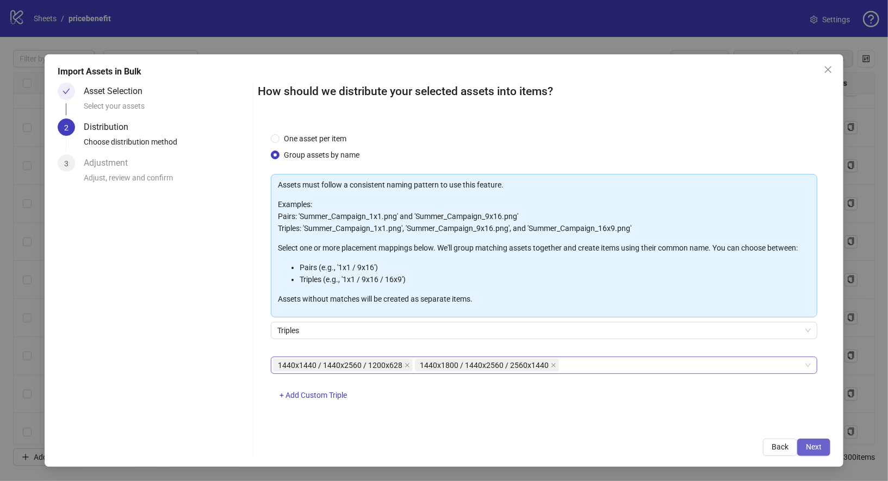
click at [821, 452] on button "Next" at bounding box center [813, 447] width 33 height 17
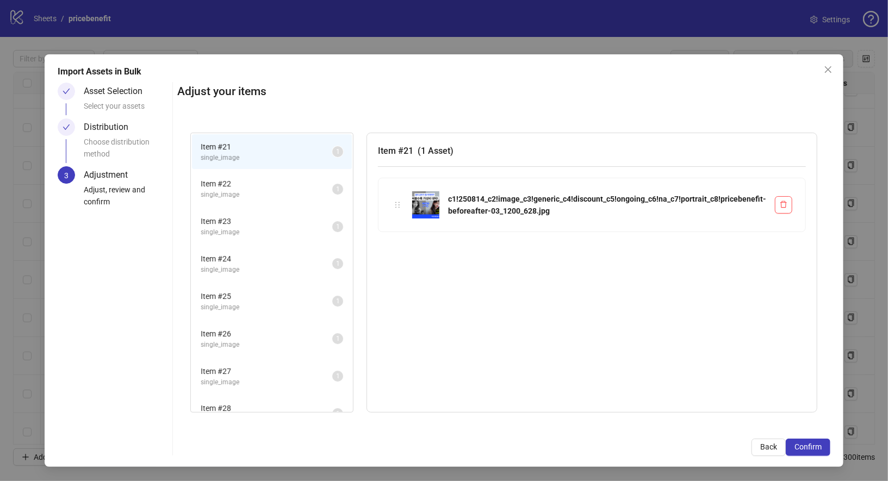
click at [90, 132] on div "Distribution" at bounding box center [110, 127] width 53 height 17
click at [778, 452] on button "Back" at bounding box center [768, 447] width 34 height 17
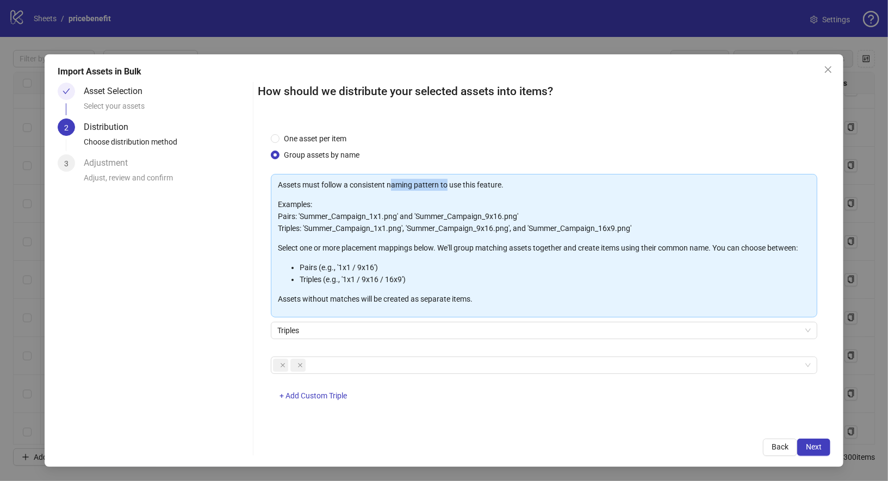
drag, startPoint x: 390, startPoint y: 183, endPoint x: 447, endPoint y: 183, distance: 57.1
click at [447, 183] on p "Assets must follow a consistent naming pattern to use this feature." at bounding box center [544, 185] width 533 height 12
click at [280, 359] on span at bounding box center [282, 365] width 5 height 12
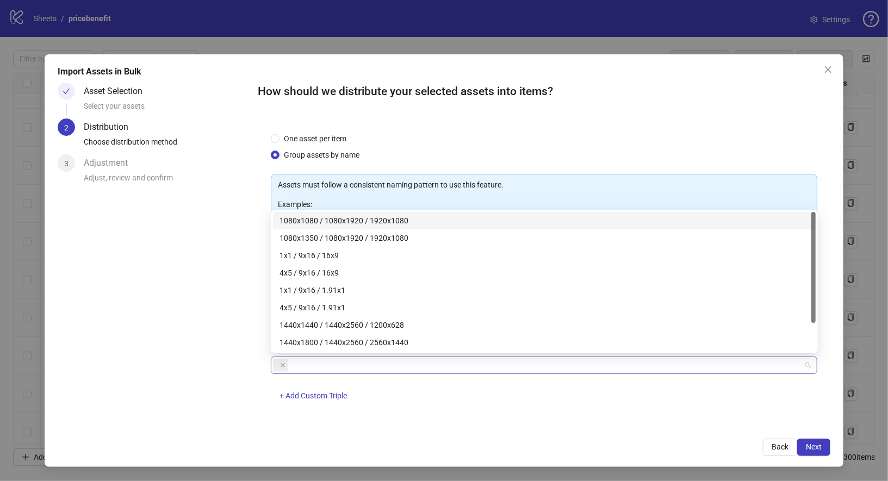
click at [278, 365] on span at bounding box center [280, 365] width 15 height 13
click at [282, 366] on icon "close" at bounding box center [282, 365] width 5 height 5
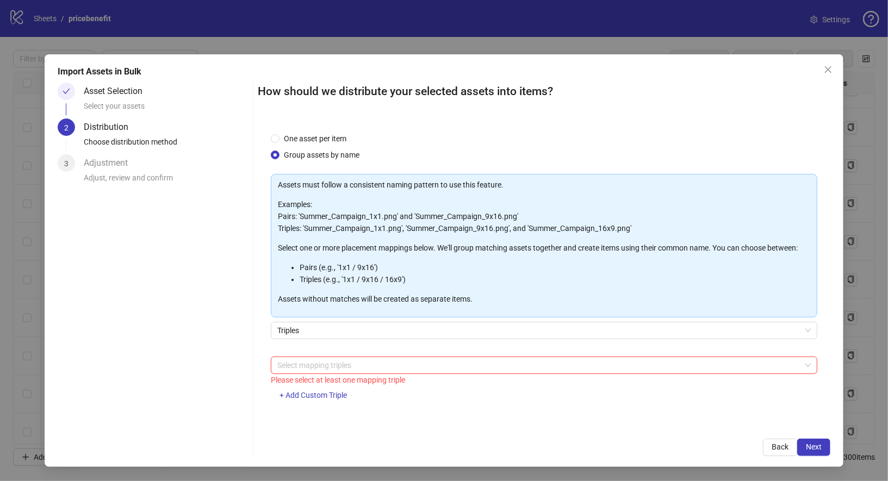
click at [287, 366] on div at bounding box center [538, 365] width 531 height 15
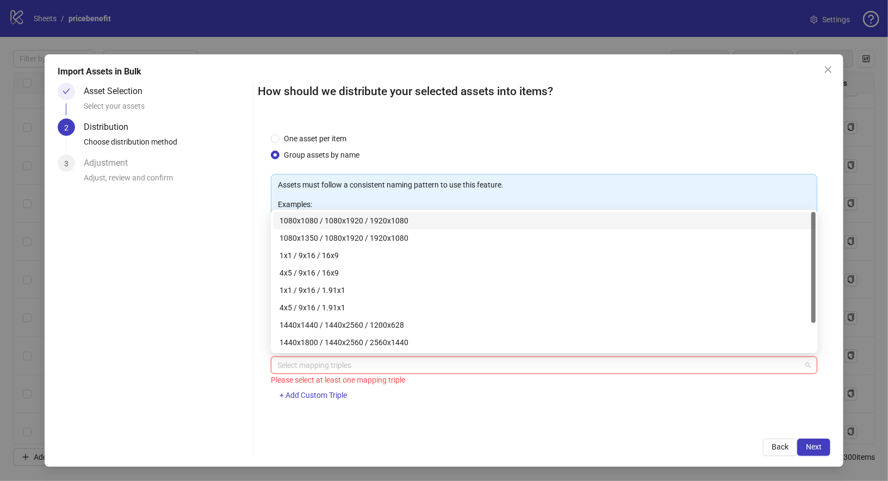
click at [296, 360] on div at bounding box center [538, 365] width 531 height 15
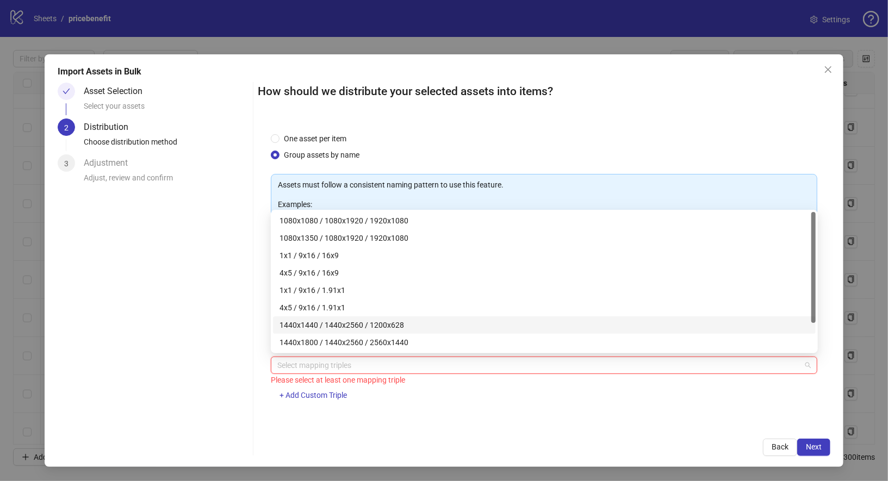
click at [298, 327] on div "1440x1440 / 1440x2560 / 1200x628" at bounding box center [544, 325] width 530 height 12
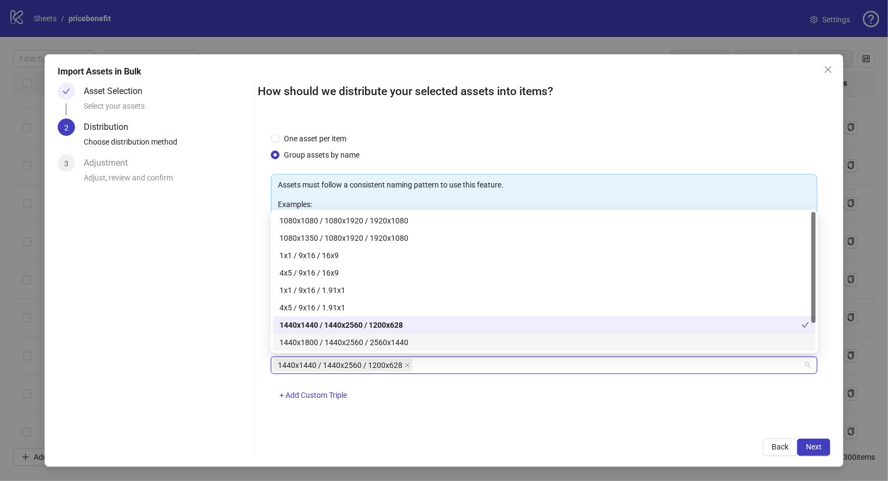
click at [311, 349] on div "1440x1800 / 1440x2560 / 2560x1440" at bounding box center [544, 342] width 543 height 17
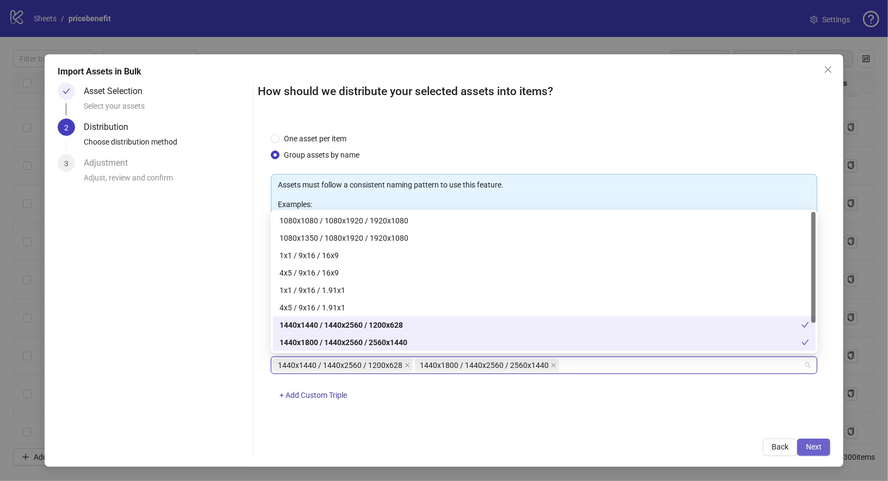
click at [819, 451] on span "Next" at bounding box center [814, 447] width 16 height 9
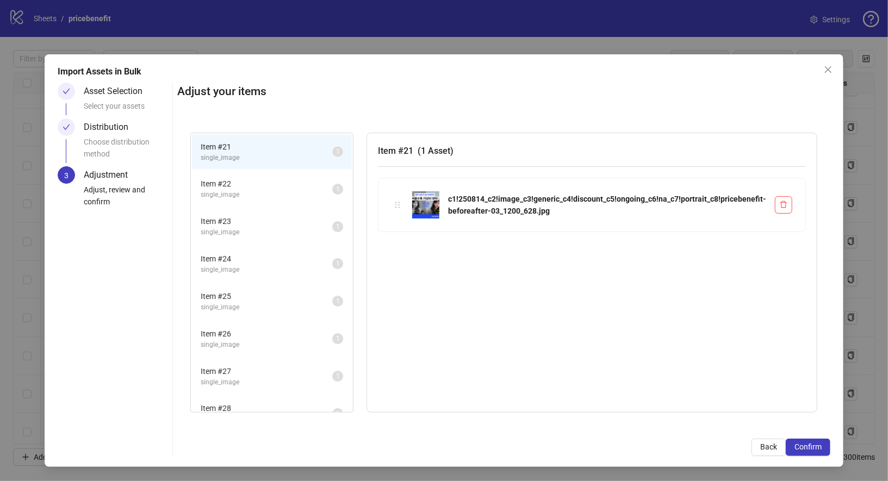
click at [280, 147] on span "Item # 21" at bounding box center [267, 147] width 132 height 12
click at [278, 184] on span "Item # 22" at bounding box center [267, 184] width 132 height 12
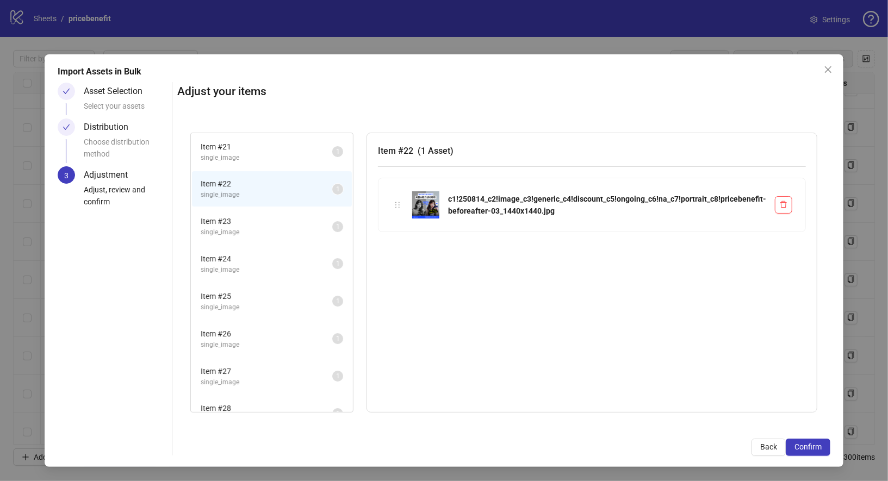
click at [278, 221] on span "Item # 23" at bounding box center [267, 221] width 132 height 12
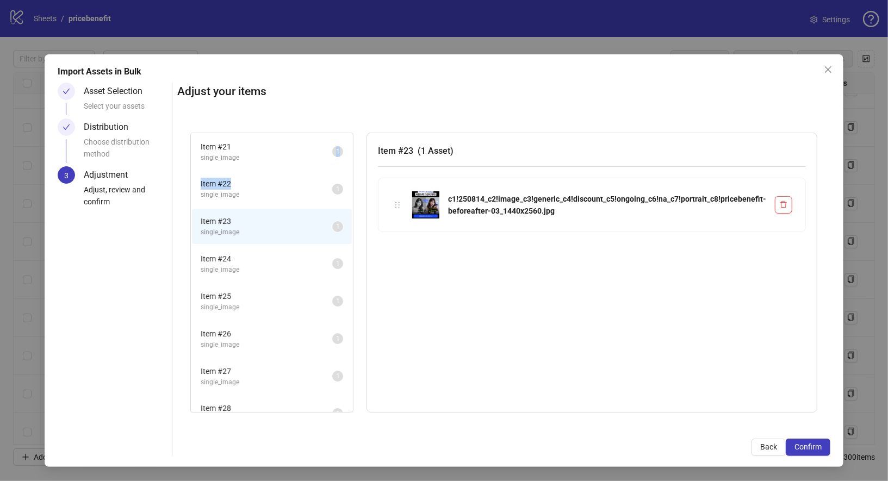
drag, startPoint x: 272, startPoint y: 189, endPoint x: 290, endPoint y: 163, distance: 31.4
click at [290, 163] on ul "Item # 21 single_image 1 Item # 22 single_image 1 Item # 23 single_image 1 Item…" at bounding box center [272, 414] width 162 height 562
click at [222, 179] on span "Item # 22" at bounding box center [267, 184] width 132 height 12
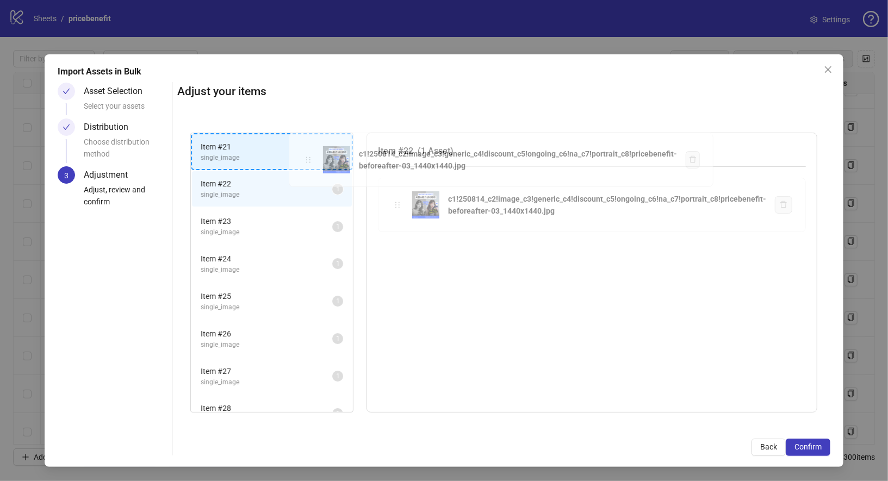
drag, startPoint x: 398, startPoint y: 202, endPoint x: 302, endPoint y: 154, distance: 107.0
click at [302, 154] on div "Item # 21 single_image 1 Item # 22 single_image 1 Item # 23 single_image 1 Item…" at bounding box center [503, 273] width 653 height 306
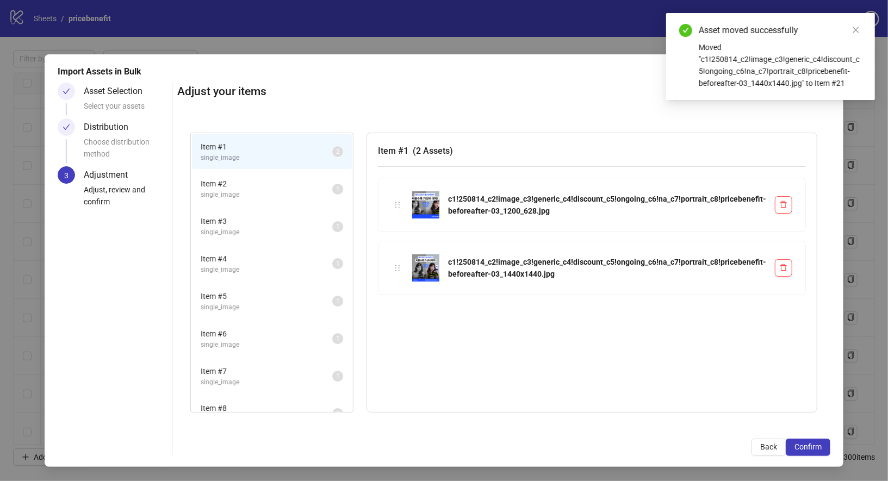
click at [302, 183] on span "Item # 2" at bounding box center [267, 184] width 132 height 12
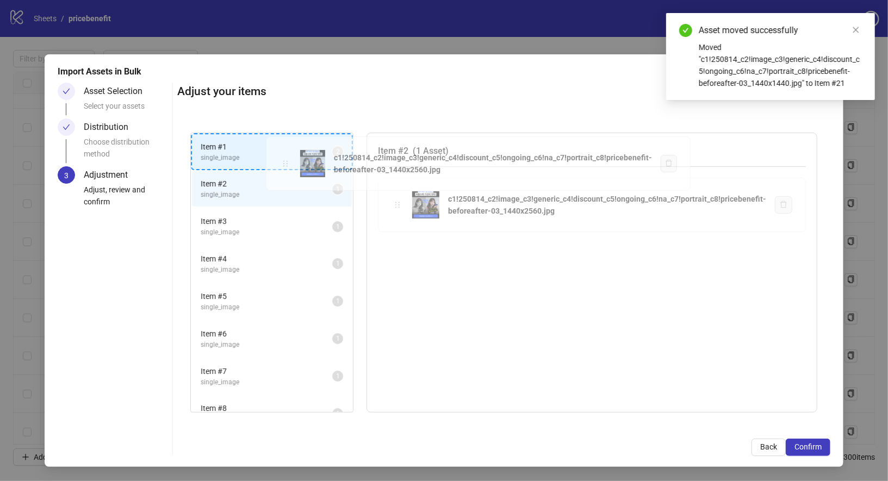
drag, startPoint x: 400, startPoint y: 202, endPoint x: 284, endPoint y: 161, distance: 123.5
click at [284, 161] on div "Item # 1 single_image 2 Item # 2 single_image 1 Item # 3 single_image 1 Item # …" at bounding box center [503, 273] width 653 height 306
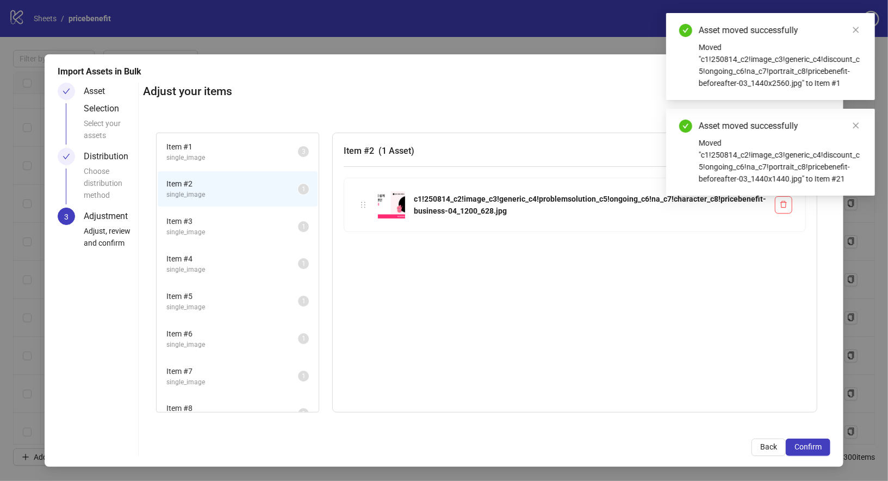
click at [272, 157] on span "single_image" at bounding box center [232, 158] width 132 height 10
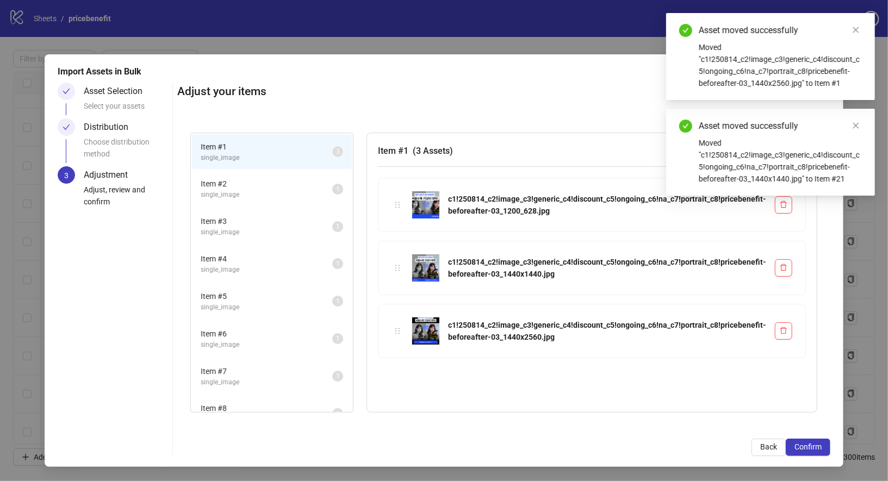
click at [278, 187] on span "Item # 2" at bounding box center [267, 184] width 132 height 12
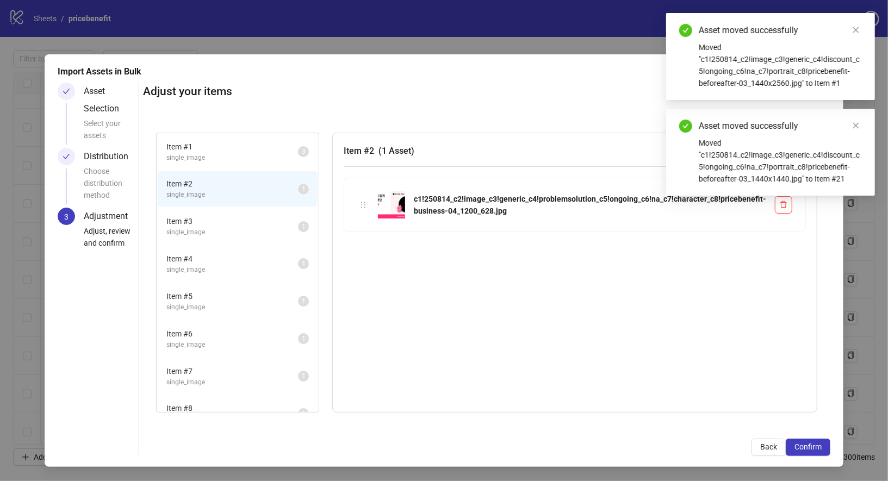
click at [241, 215] on span "Item # 3" at bounding box center [232, 221] width 132 height 12
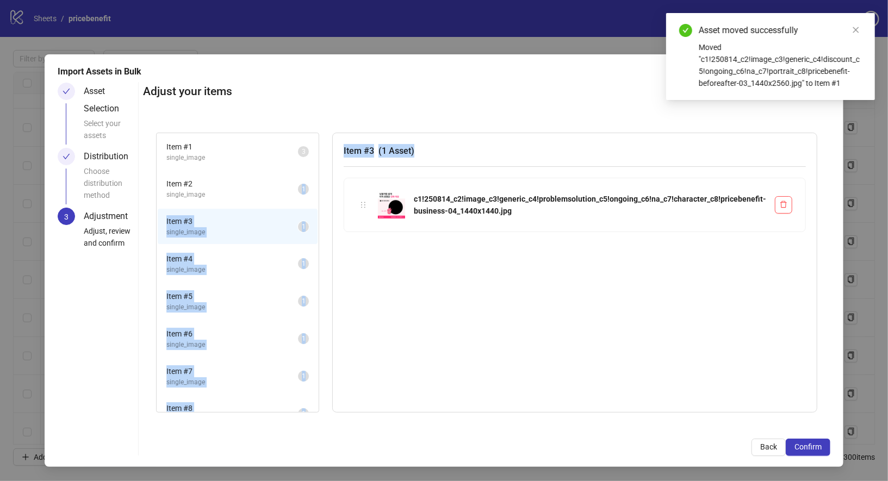
drag, startPoint x: 360, startPoint y: 200, endPoint x: 285, endPoint y: 191, distance: 76.1
click at [285, 191] on div "Item # 1 single_image 3 Item # 2 single_image 1 Item # 3 single_image 1 Item # …" at bounding box center [486, 273] width 661 height 280
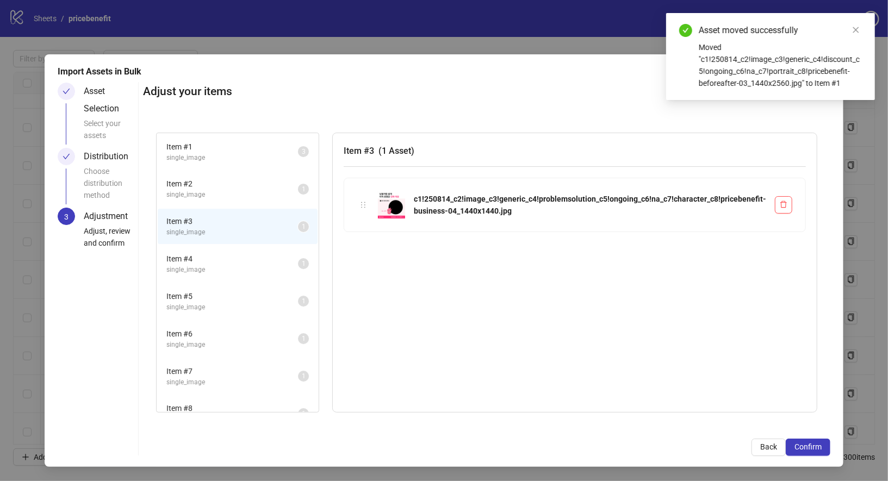
click at [361, 196] on div "c1!250814_c2!image_c3!generic_c4!problemsolution_c5!ongoing_c6!na_c7!character_…" at bounding box center [574, 204] width 461 height 53
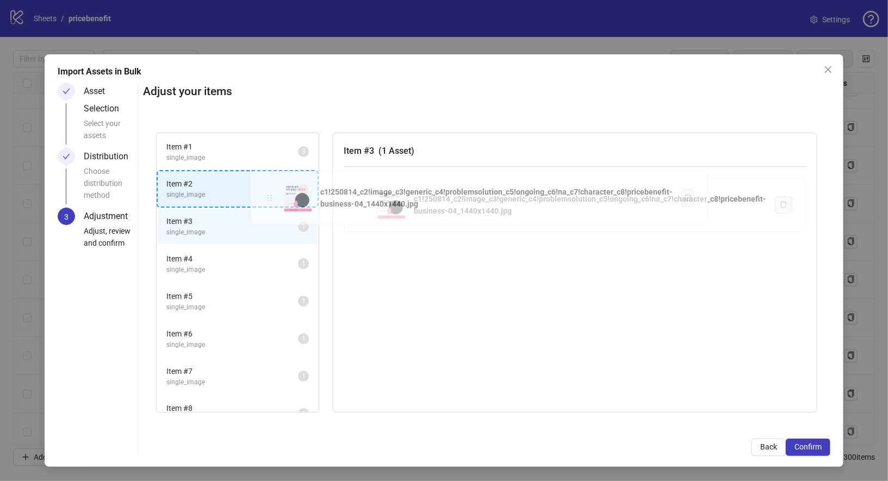
drag, startPoint x: 369, startPoint y: 204, endPoint x: 270, endPoint y: 198, distance: 98.6
click at [270, 198] on div "Item # 1 single_image 3 Item # 2 single_image 1 Item # 3 single_image 1 Item # …" at bounding box center [486, 273] width 687 height 306
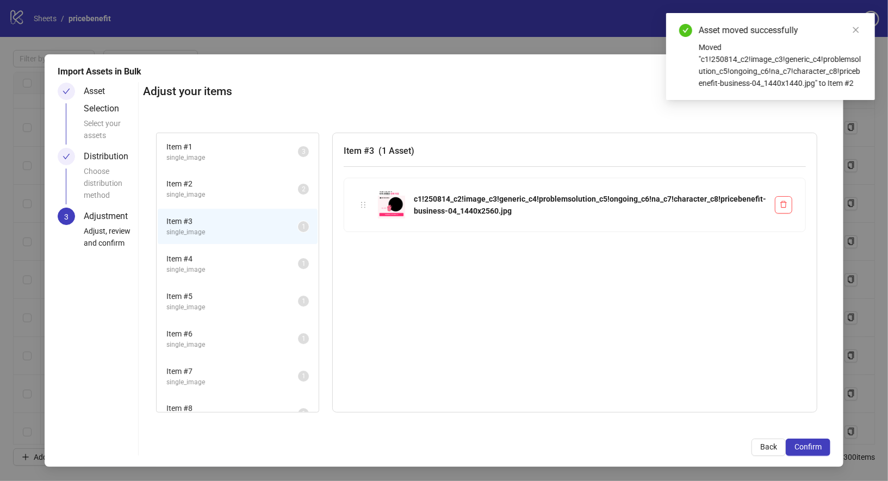
click at [281, 228] on span "single_image" at bounding box center [232, 232] width 132 height 10
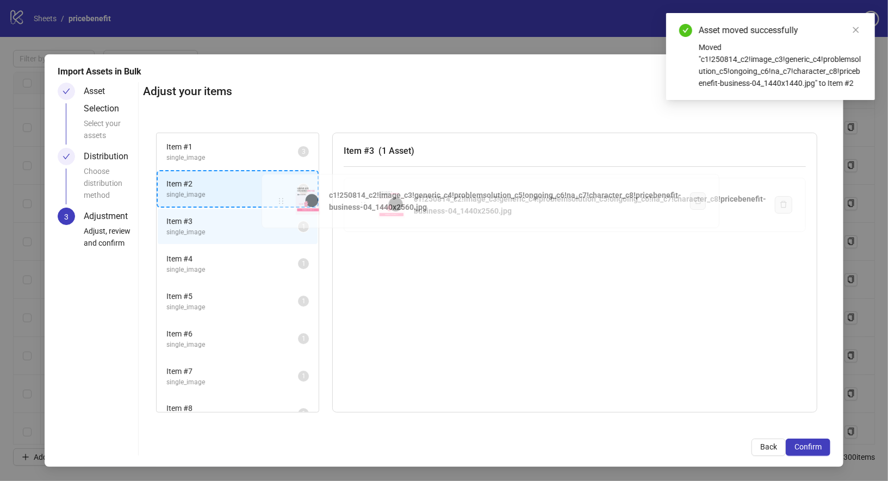
drag, startPoint x: 367, startPoint y: 203, endPoint x: 275, endPoint y: 194, distance: 92.8
click at [275, 194] on div "Item # 1 single_image 3 Item # 2 single_image 2 Item # 3 single_image 1 Item # …" at bounding box center [486, 273] width 687 height 306
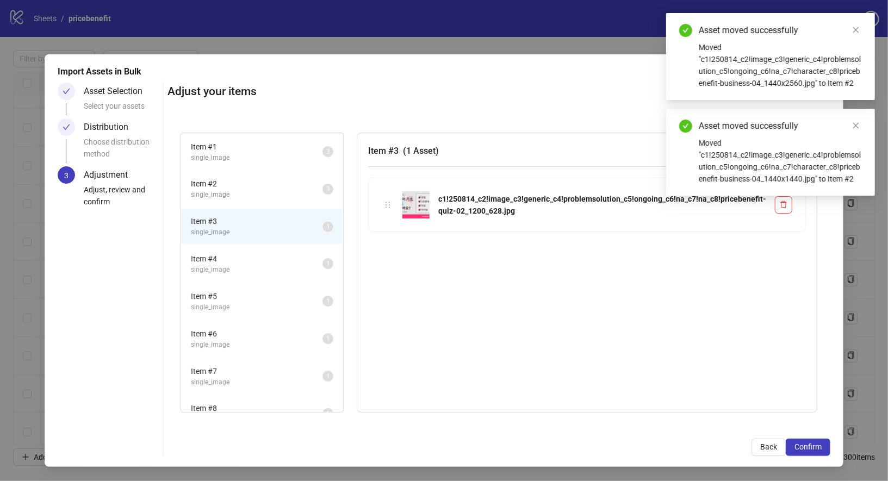
click at [277, 198] on span "single_image" at bounding box center [257, 195] width 132 height 10
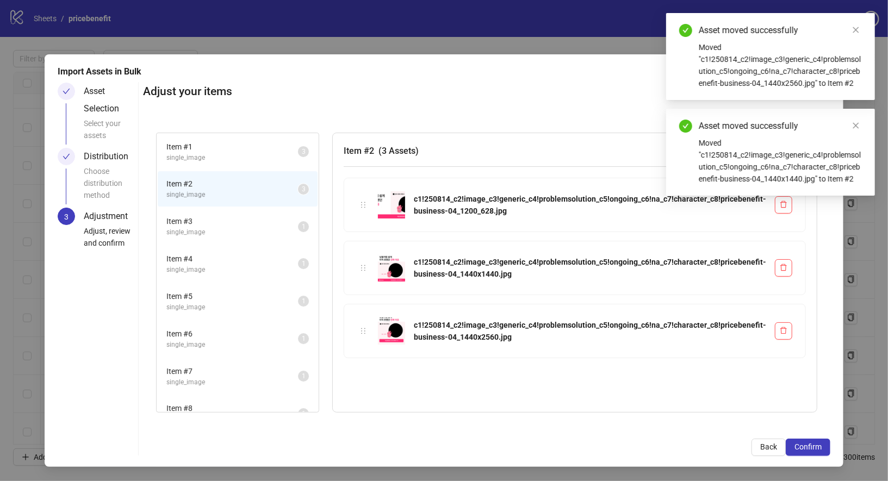
click at [277, 221] on span "Item # 3" at bounding box center [232, 221] width 132 height 12
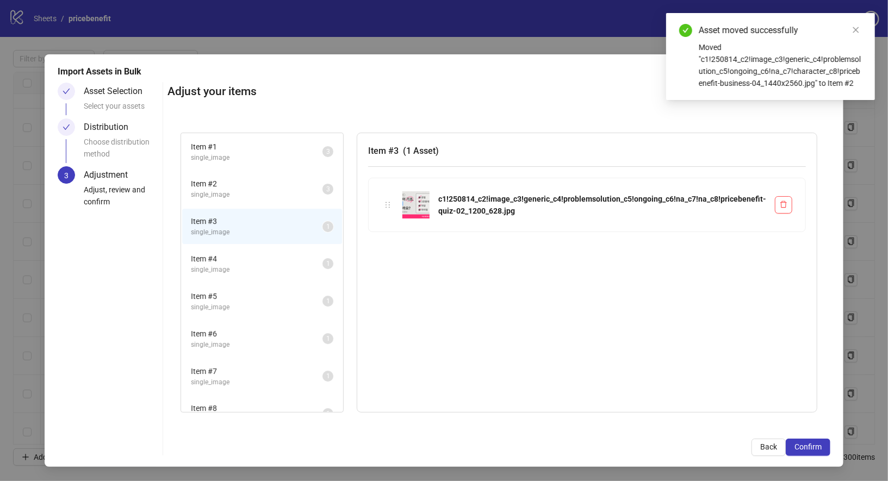
click at [283, 265] on span "single_image" at bounding box center [257, 270] width 132 height 10
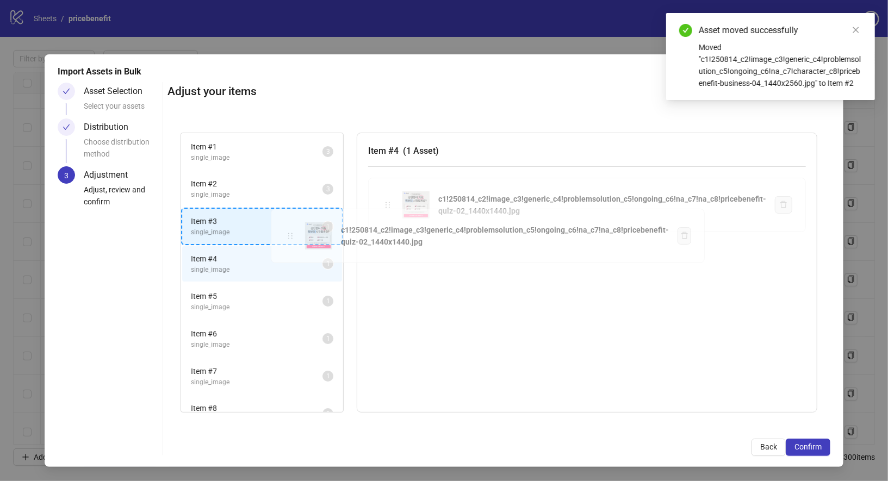
drag, startPoint x: 390, startPoint y: 201, endPoint x: 289, endPoint y: 232, distance: 106.4
click at [289, 232] on div "Item # 1 single_image 3 Item # 2 single_image 3 Item # 3 single_image 1 Item # …" at bounding box center [498, 273] width 663 height 306
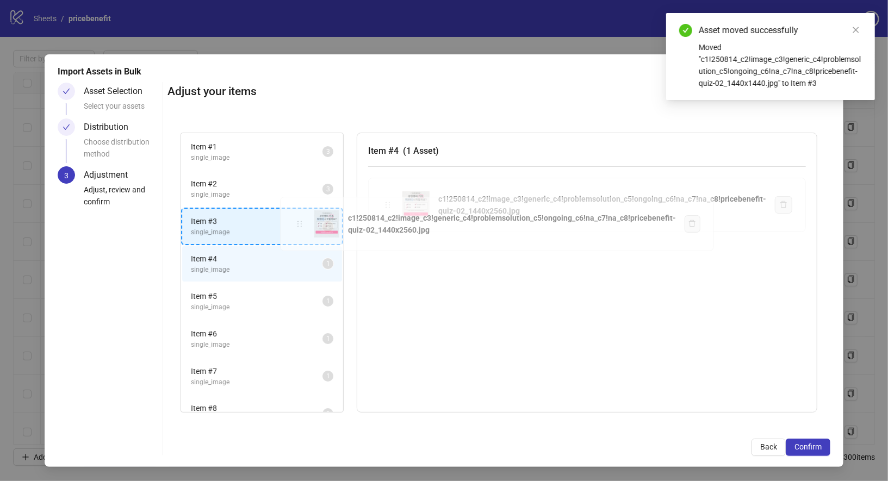
drag, startPoint x: 388, startPoint y: 206, endPoint x: 296, endPoint y: 225, distance: 93.9
click at [296, 225] on div "Item # 1 single_image 3 Item # 2 single_image 3 Item # 3 single_image 2 Item # …" at bounding box center [498, 273] width 663 height 306
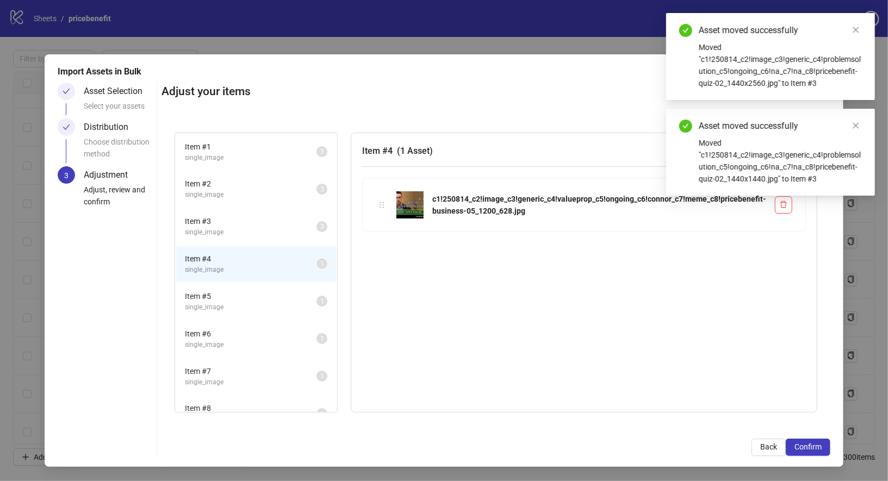
click at [266, 222] on span "Item # 3" at bounding box center [251, 221] width 132 height 12
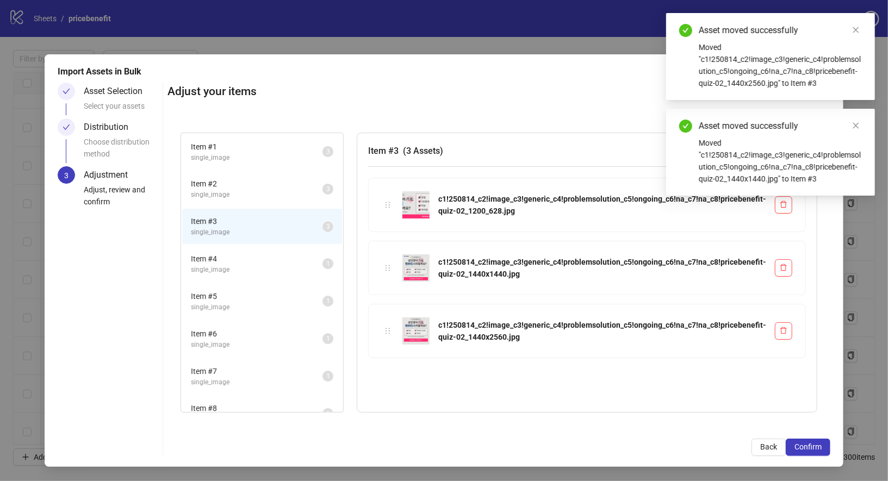
scroll to position [39, 0]
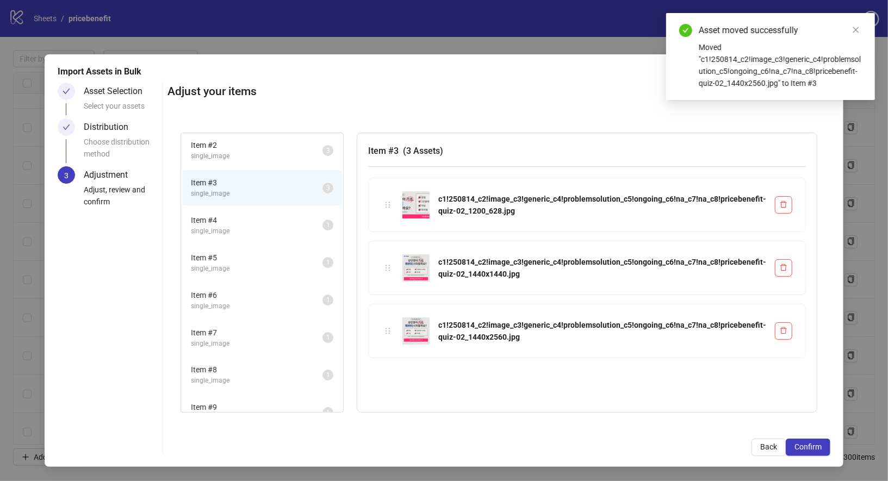
click at [287, 234] on span "single_image" at bounding box center [257, 231] width 132 height 10
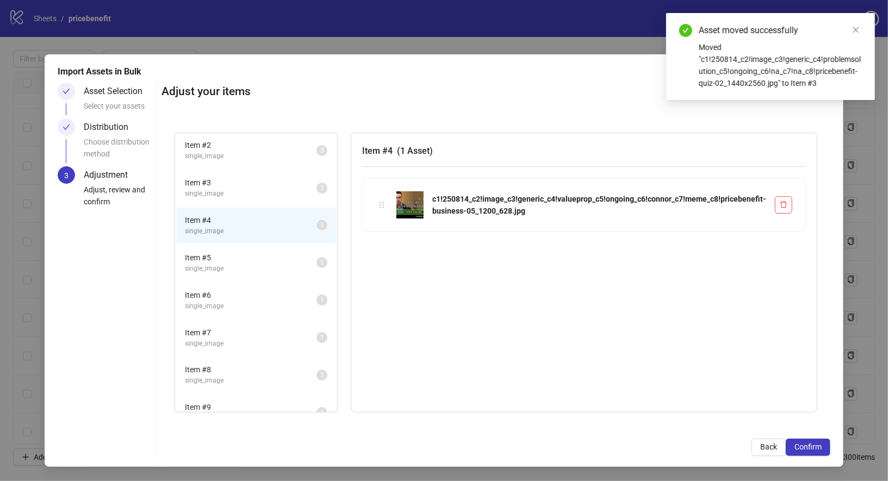
click at [288, 261] on span "Item # 5" at bounding box center [251, 258] width 132 height 12
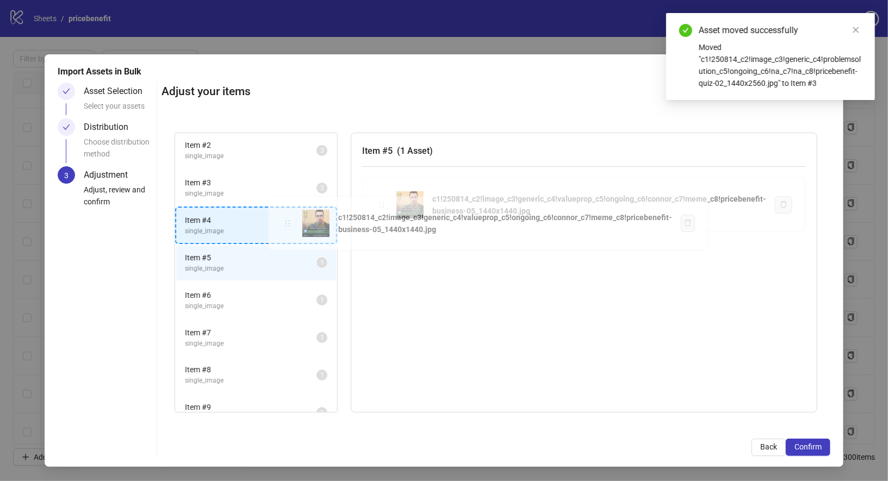
drag, startPoint x: 384, startPoint y: 205, endPoint x: 287, endPoint y: 224, distance: 99.7
click at [287, 224] on div "Item # 1 single_image 3 Item # 2 single_image 3 Item # 3 single_image 3 Item # …" at bounding box center [495, 273] width 669 height 306
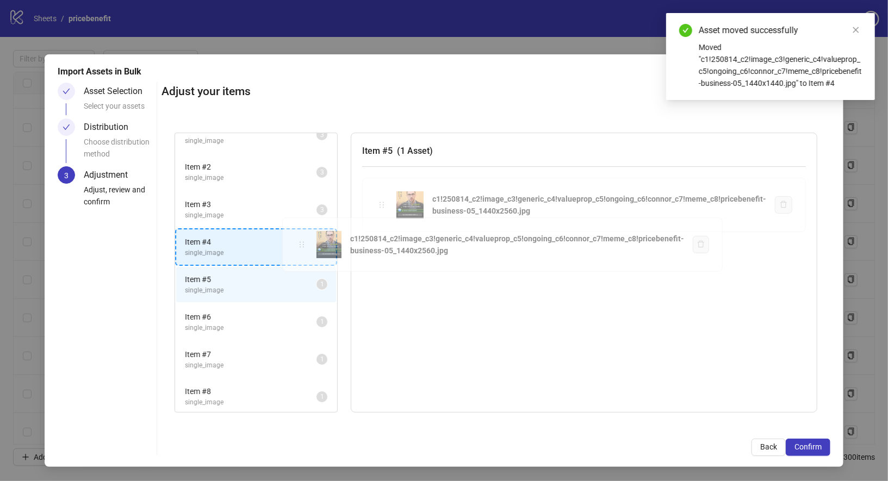
drag, startPoint x: 384, startPoint y: 204, endPoint x: 300, endPoint y: 245, distance: 93.4
click at [300, 245] on div "Item # 1 single_image 3 Item # 2 single_image 3 Item # 3 single_image 3 Item # …" at bounding box center [495, 273] width 669 height 306
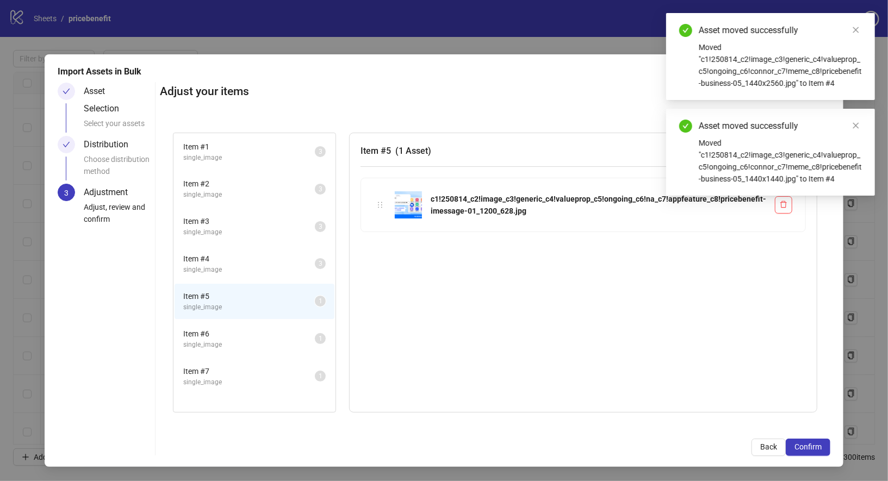
click at [283, 335] on span "Item # 6" at bounding box center [249, 334] width 132 height 12
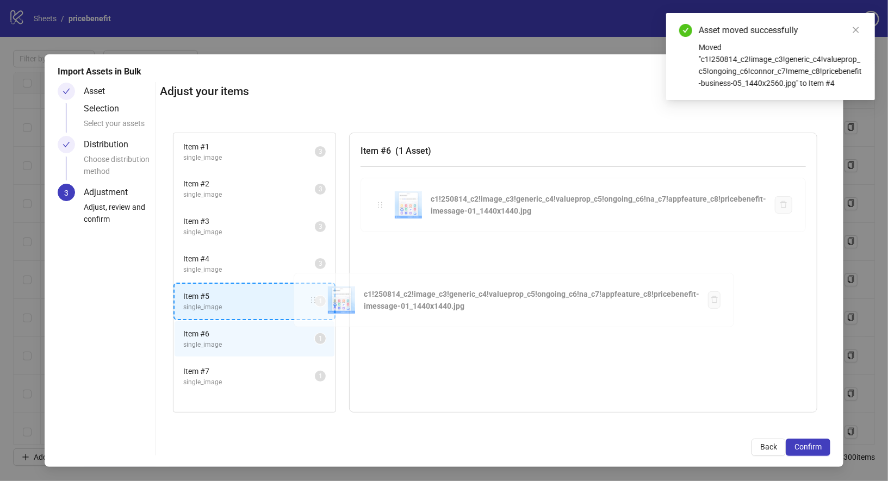
drag, startPoint x: 389, startPoint y: 207, endPoint x: 315, endPoint y: 303, distance: 121.5
click at [315, 304] on div "Item # 1 single_image 3 Item # 2 single_image 3 Item # 3 single_image 3 Item # …" at bounding box center [495, 273] width 670 height 306
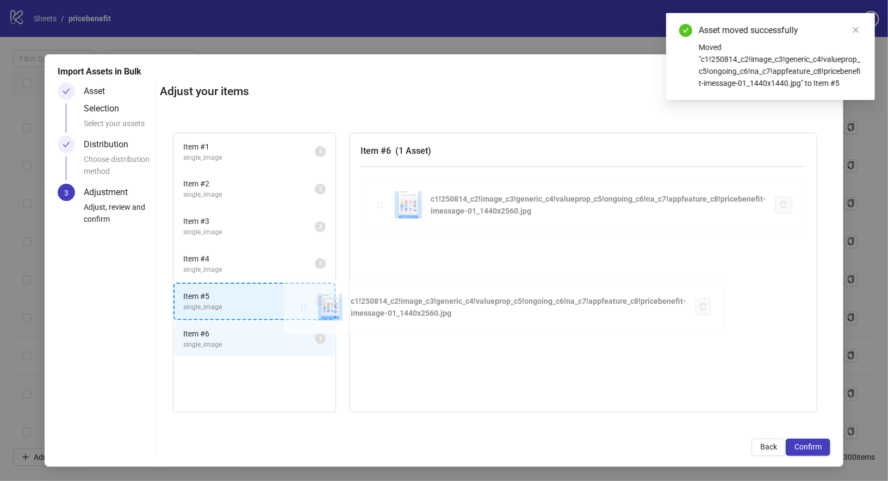
drag, startPoint x: 384, startPoint y: 209, endPoint x: 298, endPoint y: 304, distance: 128.6
click at [298, 304] on div "Item # 1 single_image 3 Item # 2 single_image 3 Item # 3 single_image 3 Item # …" at bounding box center [495, 273] width 670 height 306
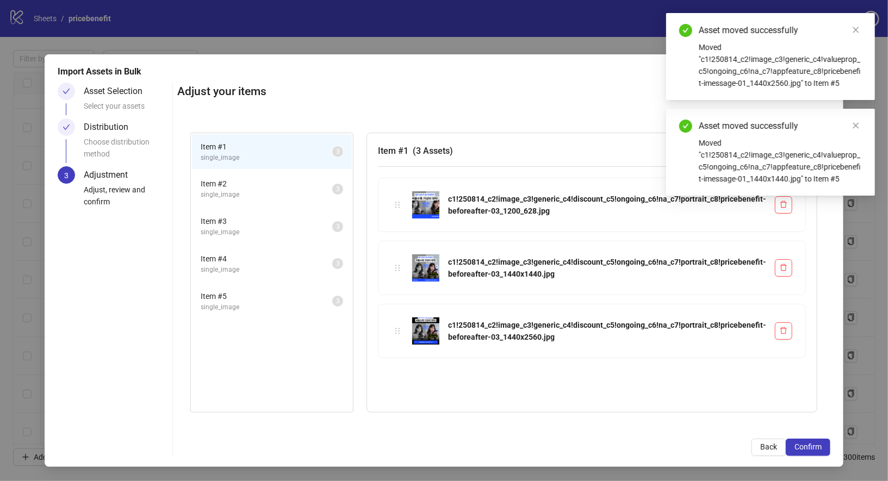
click at [285, 190] on span "single_image" at bounding box center [267, 195] width 132 height 10
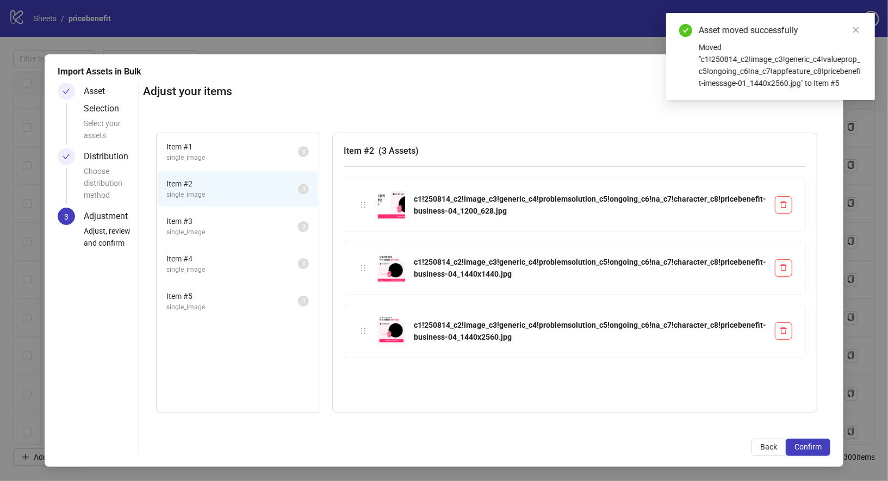
click at [262, 223] on span "Item # 3" at bounding box center [232, 221] width 132 height 12
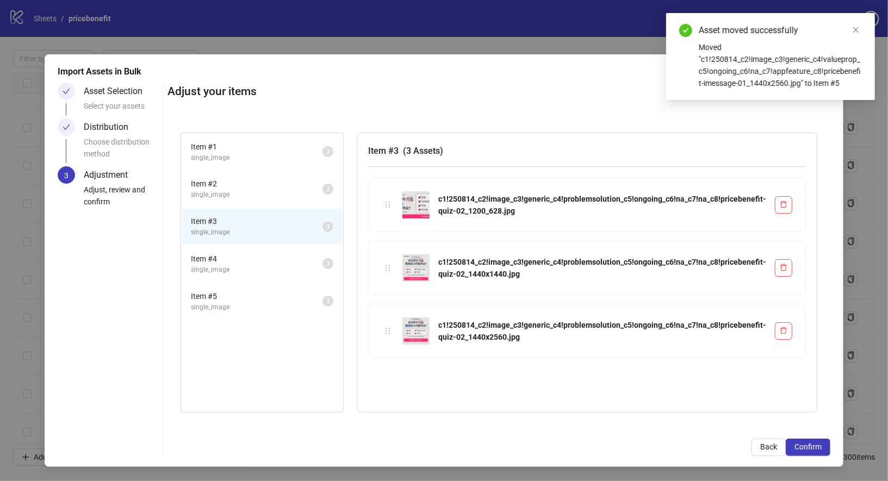
click at [269, 253] on span "Item # 4" at bounding box center [257, 259] width 132 height 12
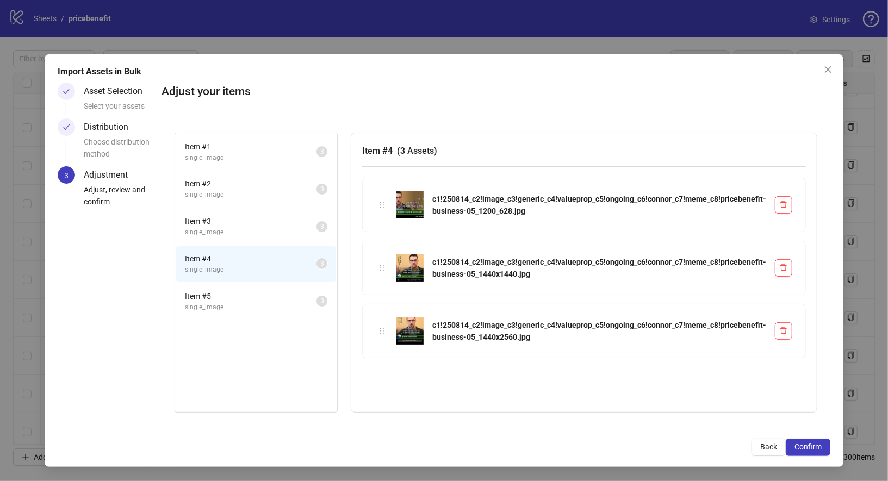
click at [265, 298] on span "Item # 5" at bounding box center [251, 296] width 132 height 12
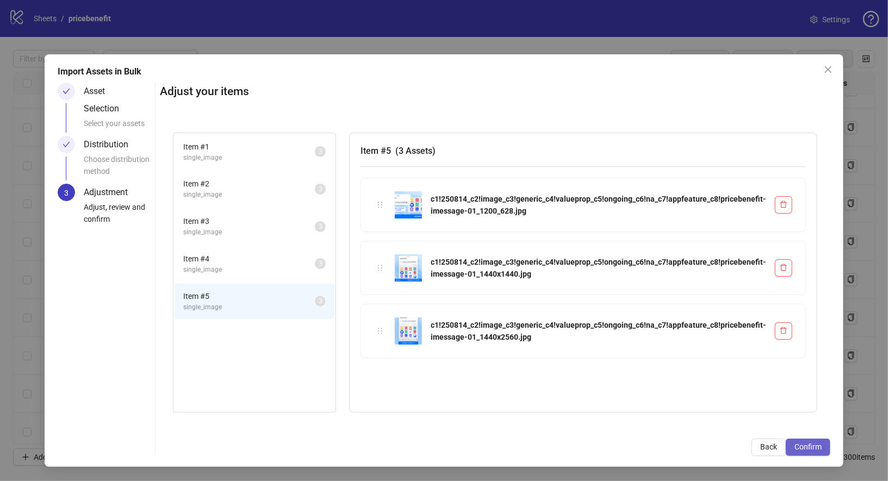
click at [804, 446] on span "Confirm" at bounding box center [807, 447] width 27 height 9
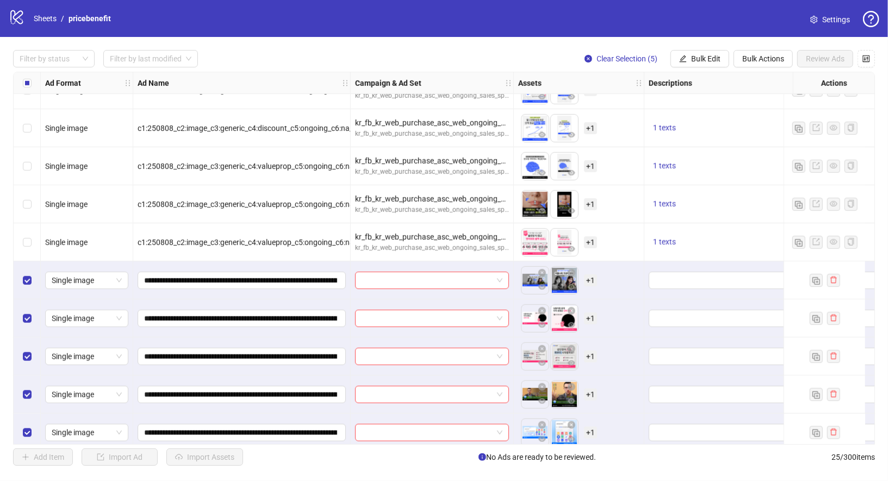
scroll to position [605, 0]
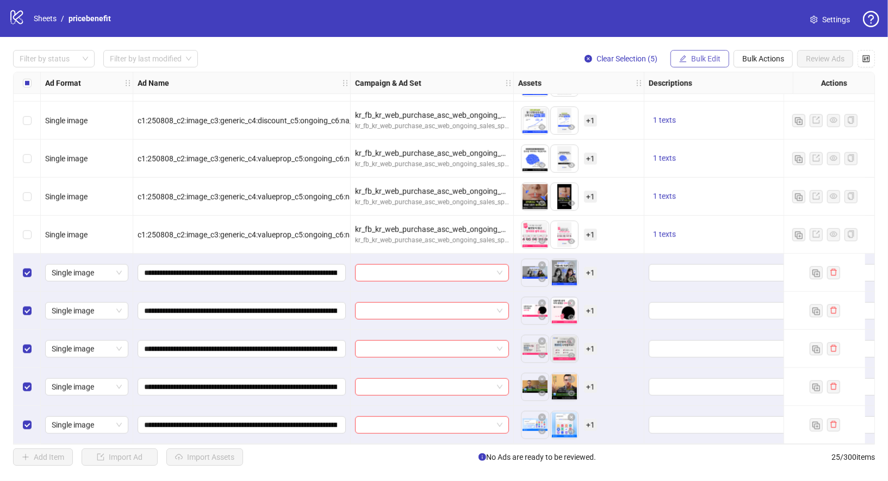
click at [701, 61] on span "Bulk Edit" at bounding box center [705, 58] width 29 height 9
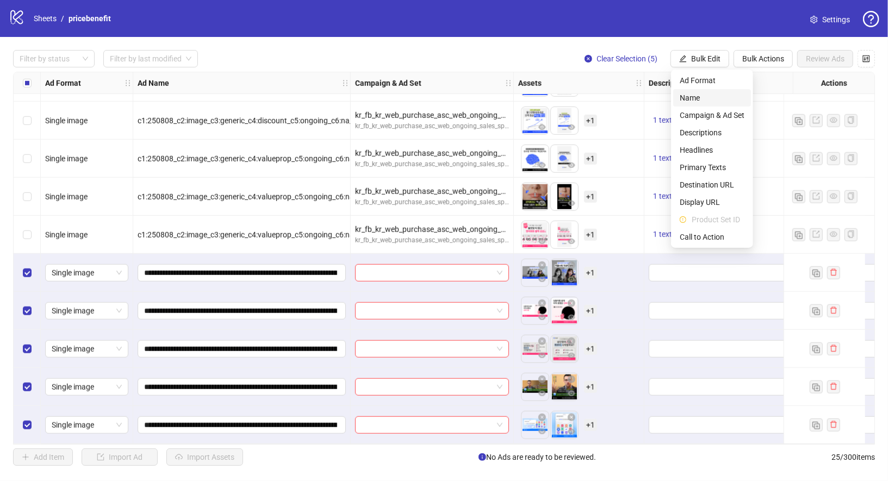
click at [713, 92] on span "Name" at bounding box center [712, 98] width 65 height 12
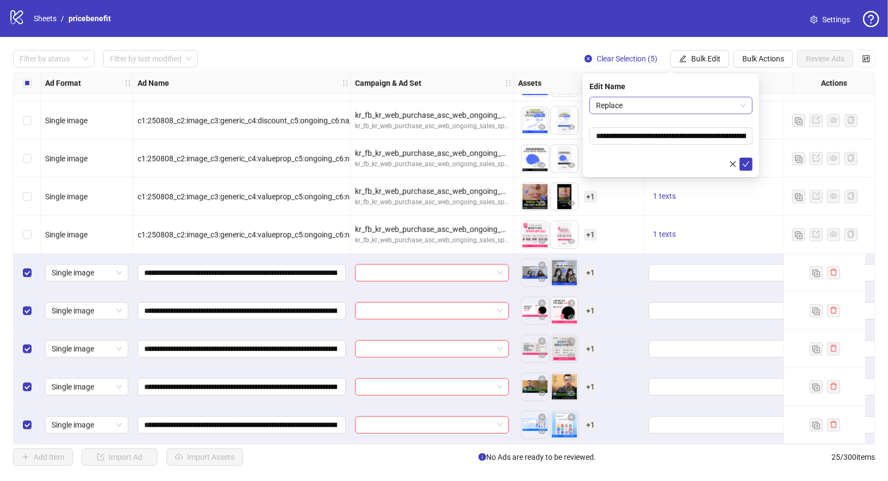
click at [646, 109] on span "Replace" at bounding box center [671, 105] width 150 height 16
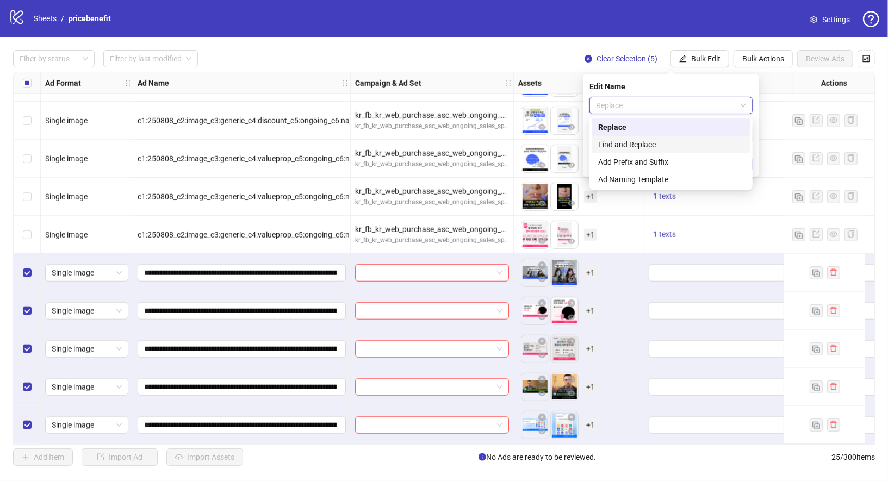
click at [642, 145] on div "Find and Replace" at bounding box center [671, 145] width 146 height 12
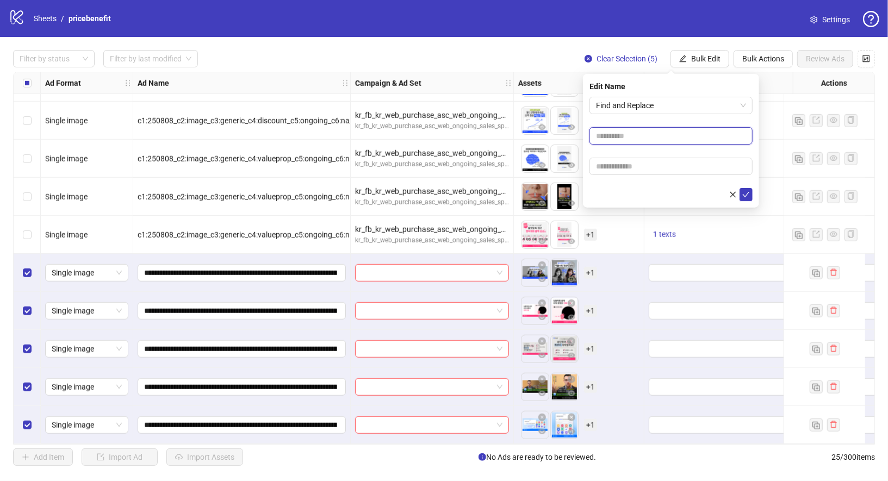
click at [652, 128] on input "text" at bounding box center [670, 135] width 163 height 17
type input "*"
click at [655, 166] on input "text" at bounding box center [670, 166] width 163 height 17
type input "*"
click at [746, 194] on icon "check" at bounding box center [746, 195] width 8 height 8
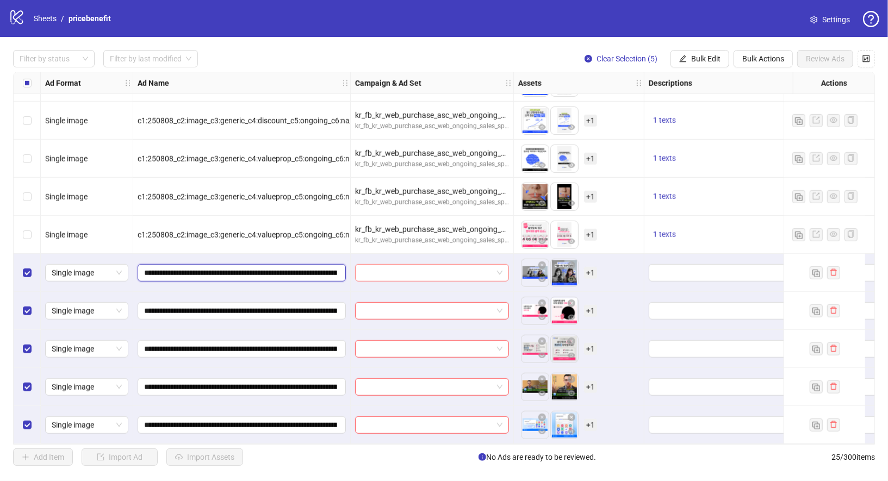
scroll to position [0, 200]
drag, startPoint x: 281, startPoint y: 270, endPoint x: 413, endPoint y: 277, distance: 132.8
drag, startPoint x: 301, startPoint y: 270, endPoint x: 355, endPoint y: 270, distance: 54.4
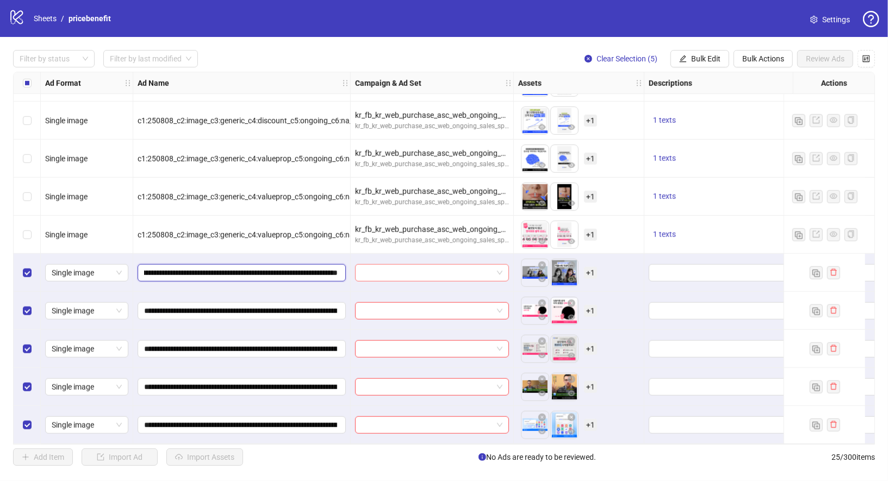
type input "**********"
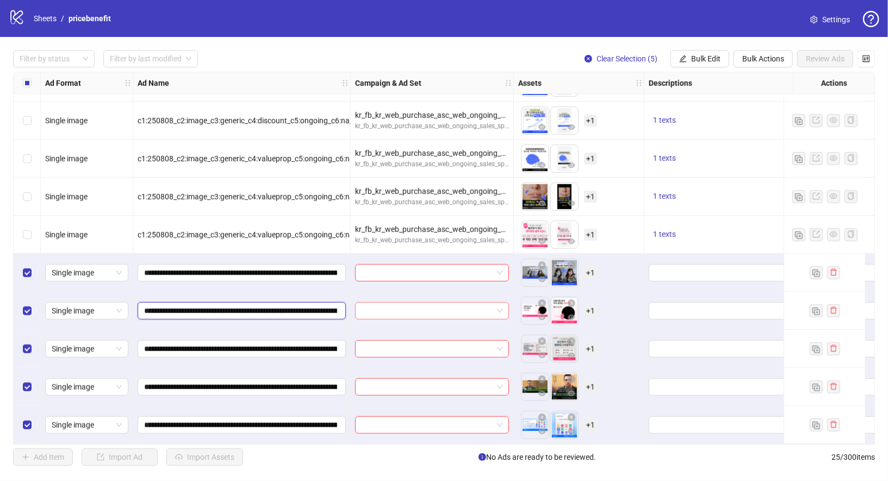
scroll to position [0, 226]
drag, startPoint x: 289, startPoint y: 310, endPoint x: 390, endPoint y: 310, distance: 100.6
drag, startPoint x: 300, startPoint y: 307, endPoint x: 354, endPoint y: 307, distance: 53.8
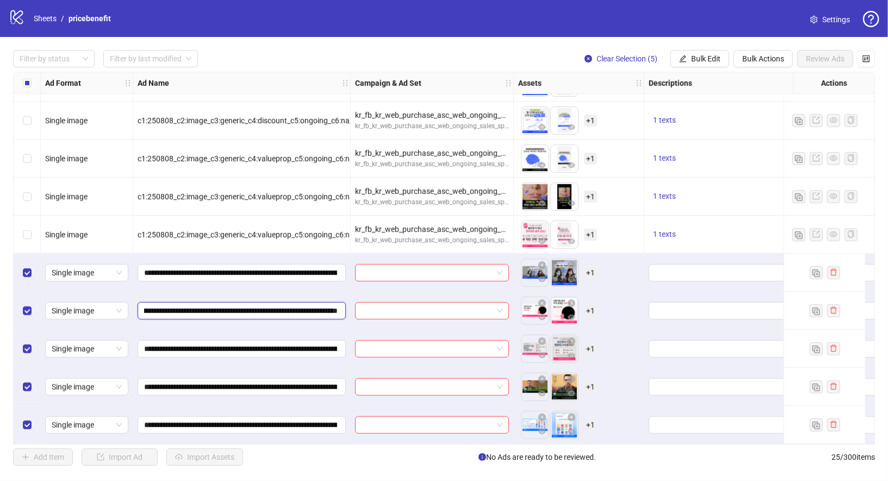
type input "**********"
drag, startPoint x: 294, startPoint y: 350, endPoint x: 391, endPoint y: 352, distance: 97.9
click at [304, 345] on input "**********" at bounding box center [241, 349] width 194 height 12
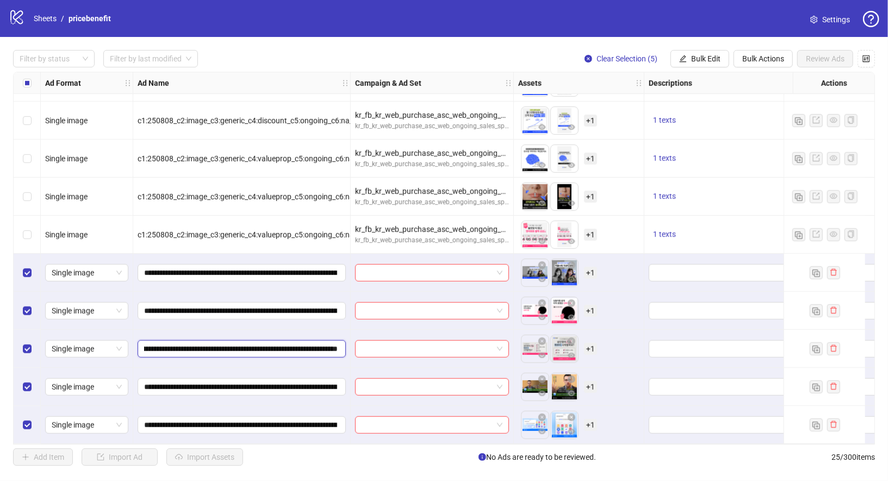
drag, startPoint x: 300, startPoint y: 345, endPoint x: 350, endPoint y: 345, distance: 50.0
type input "**********"
drag, startPoint x: 304, startPoint y: 384, endPoint x: 380, endPoint y: 384, distance: 76.1
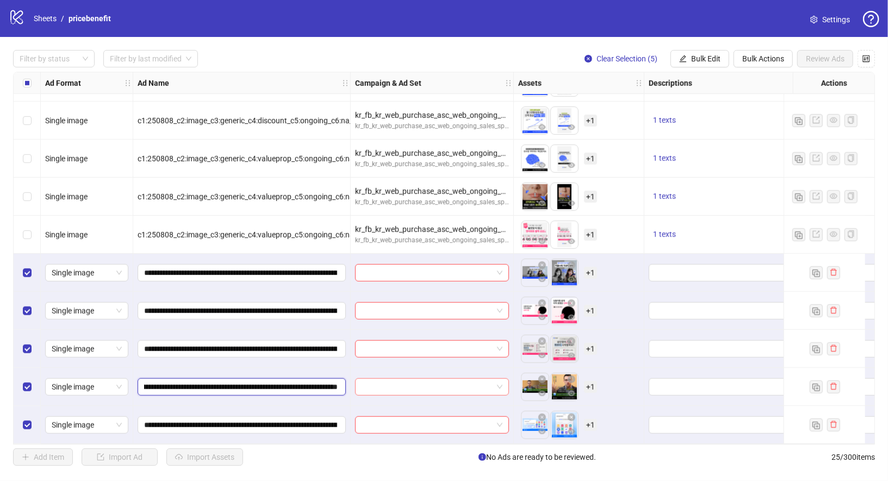
click at [307, 381] on input "**********" at bounding box center [241, 387] width 194 height 12
drag, startPoint x: 301, startPoint y: 381, endPoint x: 345, endPoint y: 381, distance: 44.6
click at [345, 381] on span "**********" at bounding box center [242, 386] width 208 height 17
type input "**********"
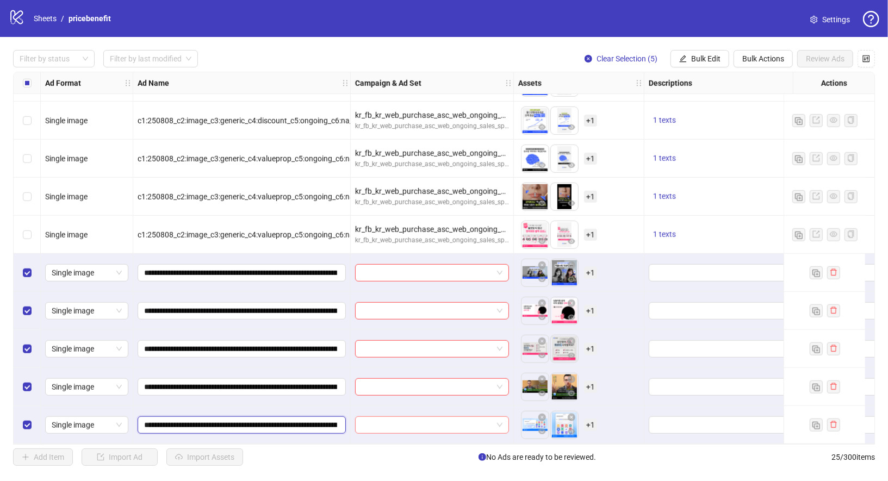
scroll to position [0, 211]
drag, startPoint x: 290, startPoint y: 415, endPoint x: 390, endPoint y: 422, distance: 100.3
click at [313, 424] on input "**********" at bounding box center [241, 425] width 194 height 12
drag, startPoint x: 298, startPoint y: 422, endPoint x: 334, endPoint y: 422, distance: 35.9
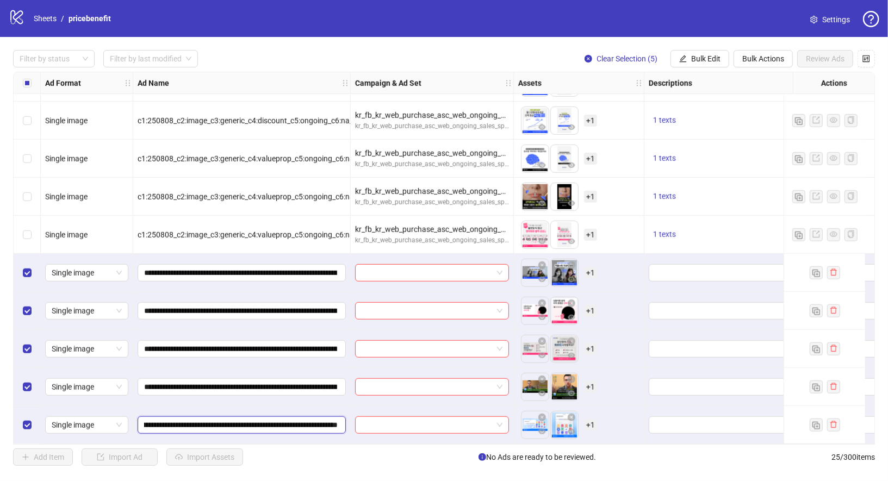
click at [334, 422] on input "**********" at bounding box center [241, 425] width 194 height 12
drag, startPoint x: 299, startPoint y: 421, endPoint x: 357, endPoint y: 422, distance: 58.2
type input "**********"
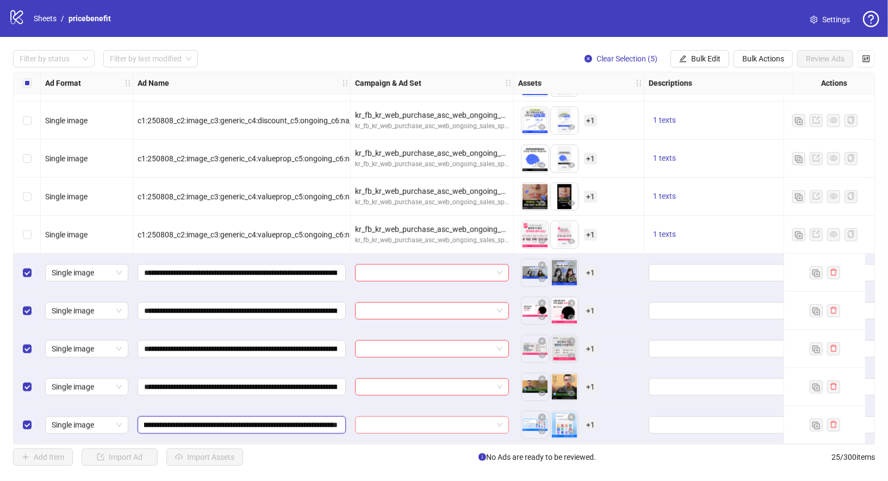
scroll to position [0, 174]
click at [690, 58] on button "Bulk Edit" at bounding box center [699, 58] width 59 height 17
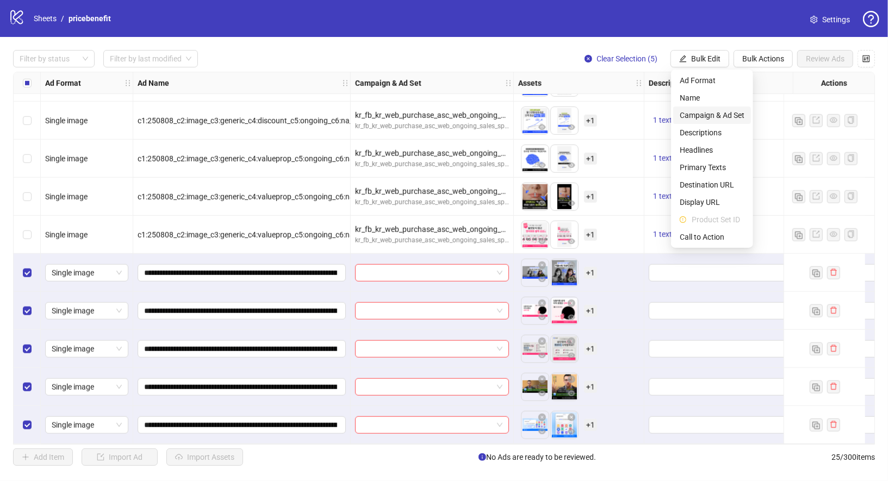
click at [703, 115] on span "Campaign & Ad Set" at bounding box center [712, 115] width 65 height 12
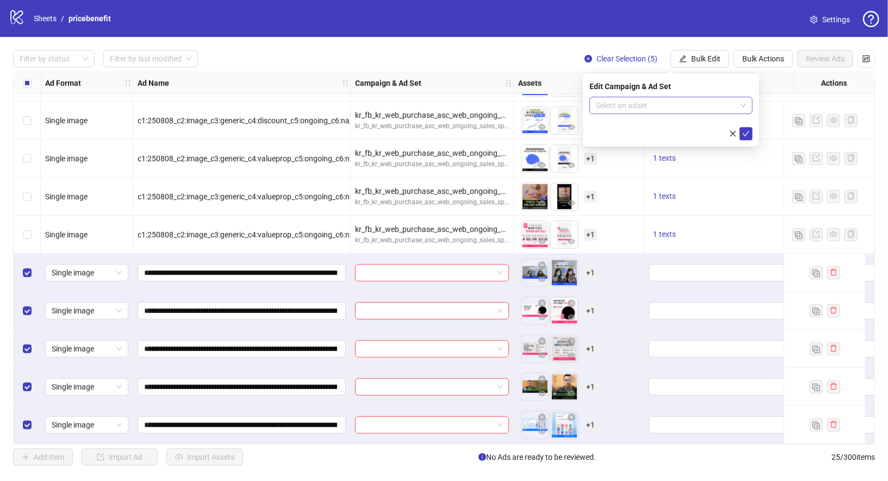
click at [675, 108] on input "search" at bounding box center [666, 105] width 140 height 16
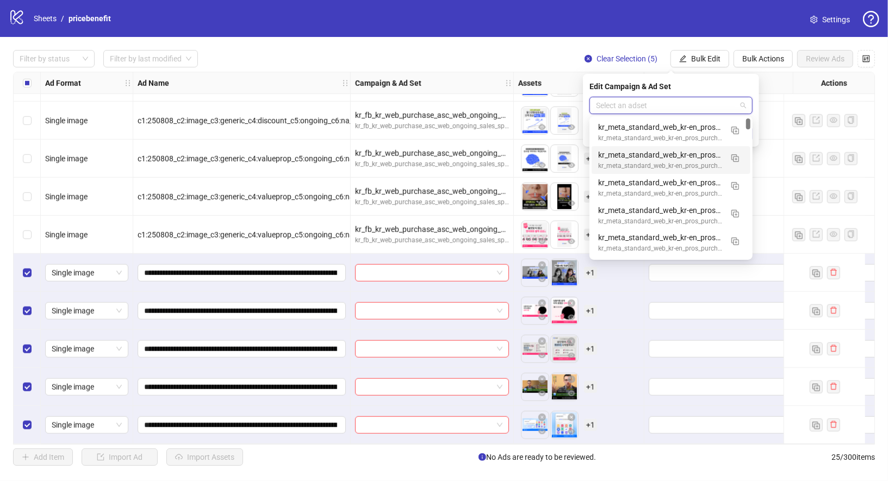
click at [731, 104] on input "search" at bounding box center [666, 105] width 140 height 16
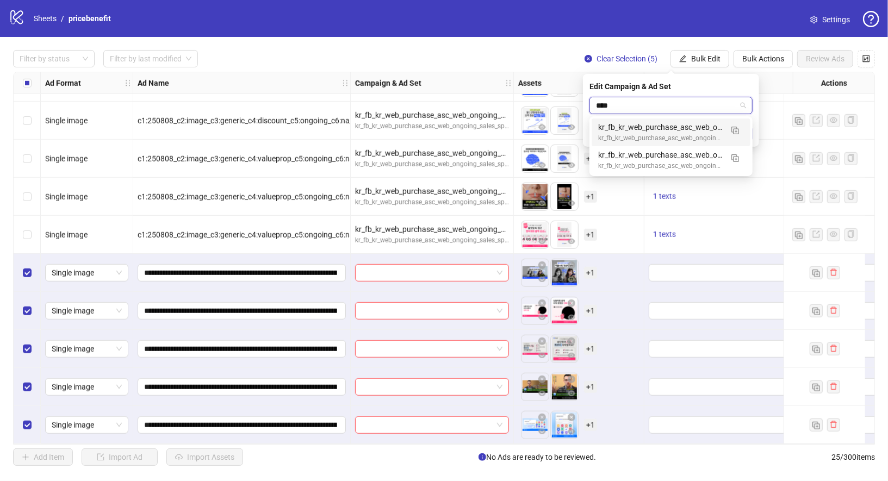
type input "*****"
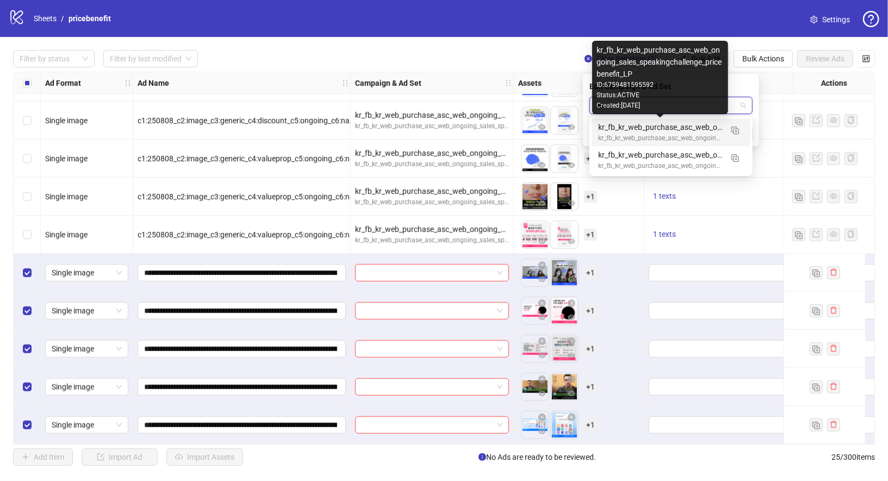
click at [688, 128] on div "kr_fb_kr_web_purchase_asc_web_ongoing_sales_speakingchallenge_pricebenefit_LP" at bounding box center [660, 127] width 124 height 12
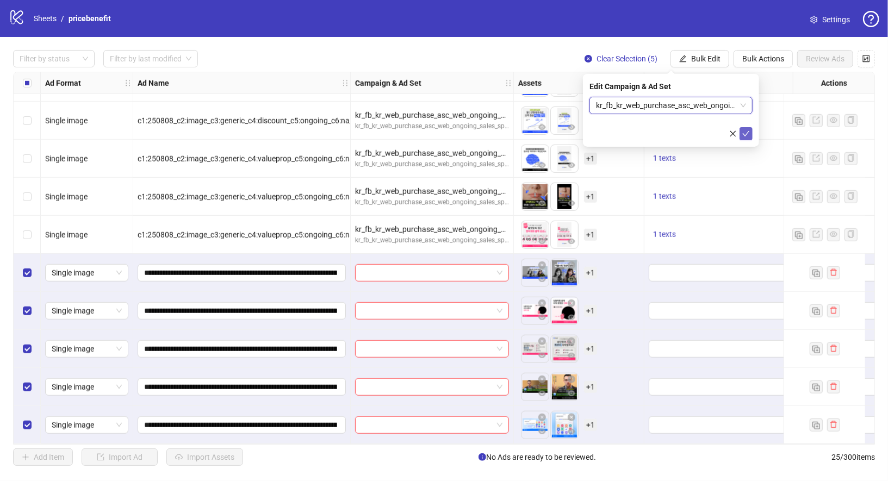
click at [745, 130] on icon "check" at bounding box center [746, 134] width 8 height 8
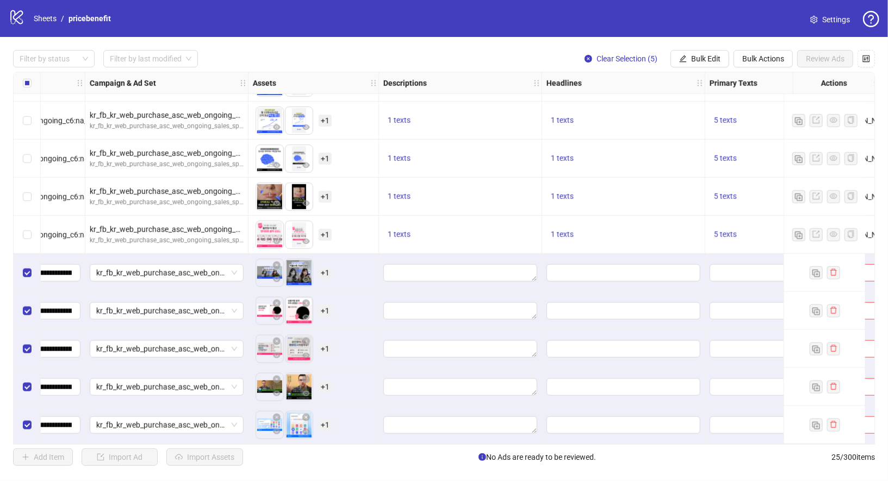
scroll to position [605, 283]
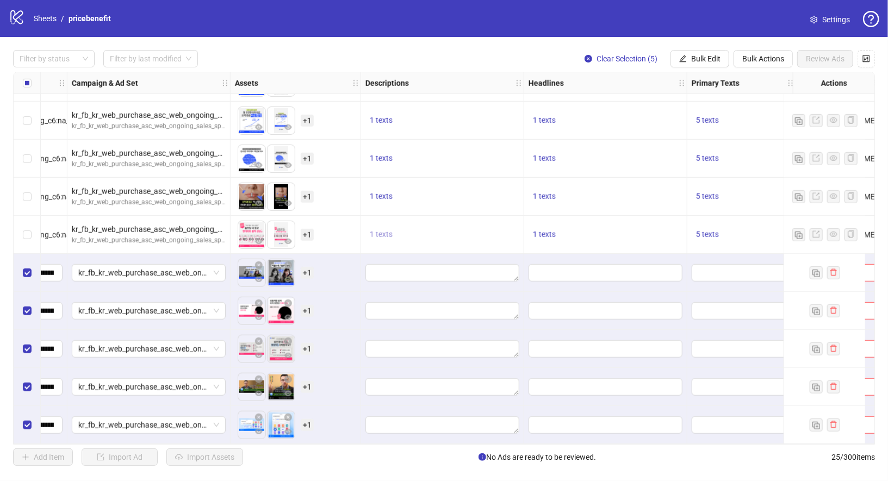
click at [391, 232] on span "1 texts" at bounding box center [381, 234] width 23 height 9
drag, startPoint x: 460, startPoint y: 219, endPoint x: 526, endPoint y: 219, distance: 65.8
click at [526, 219] on div "지금 3초만에 신청하기" at bounding box center [491, 222] width 90 height 12
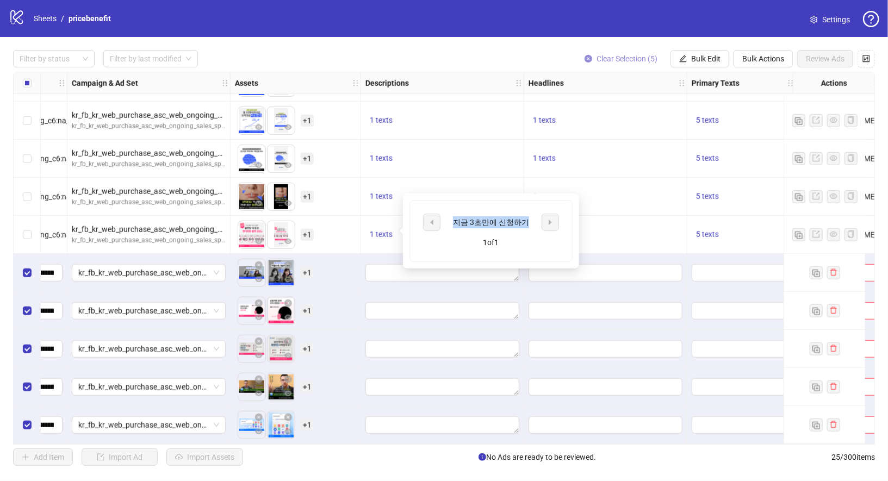
copy div "지금 3초만에 신청하기"
click at [703, 59] on span "Bulk Edit" at bounding box center [705, 58] width 29 height 9
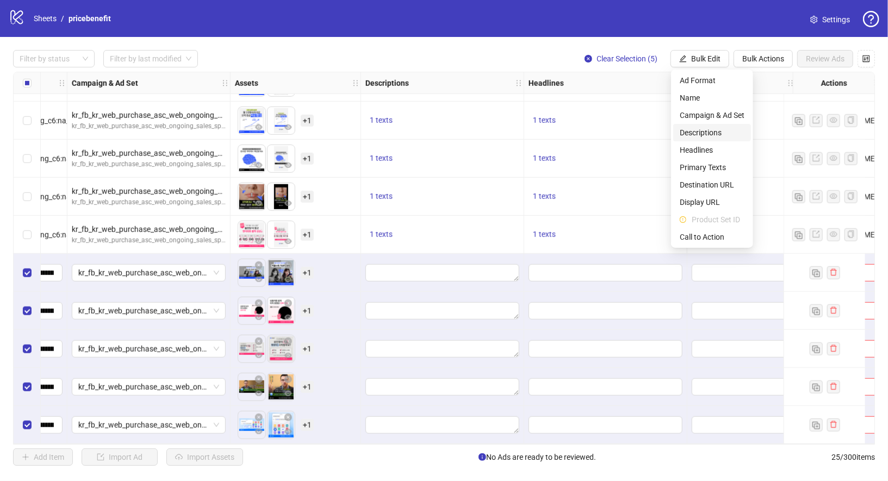
click at [707, 135] on span "Descriptions" at bounding box center [712, 133] width 65 height 12
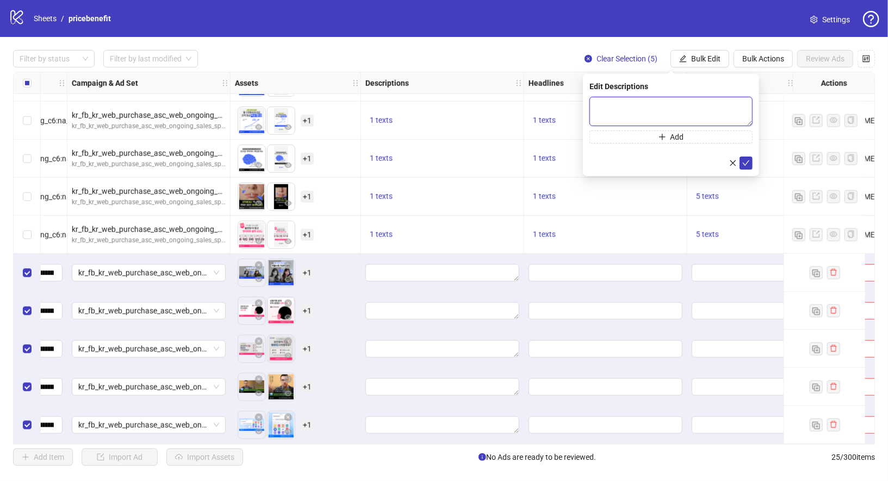
click at [670, 113] on textarea at bounding box center [670, 111] width 163 height 29
paste textarea "**********"
type textarea "**********"
click at [744, 160] on icon "check" at bounding box center [746, 163] width 8 height 8
click at [546, 234] on span "1 texts" at bounding box center [544, 234] width 23 height 9
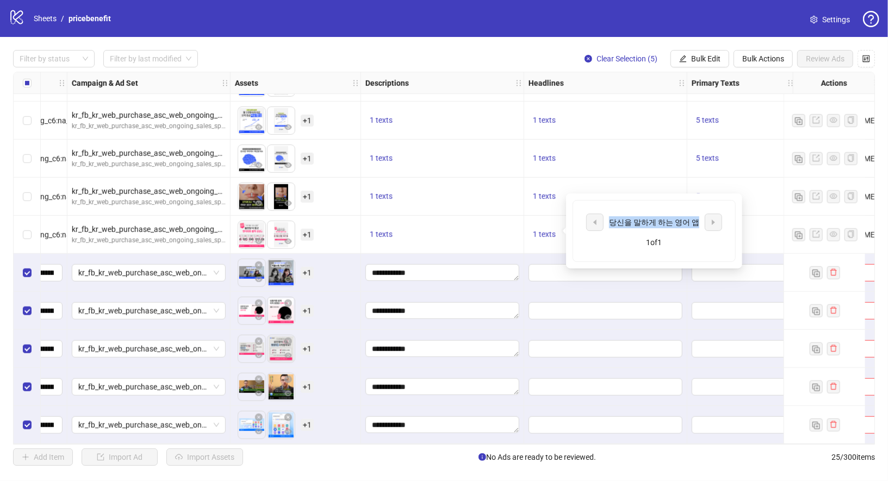
drag, startPoint x: 615, startPoint y: 220, endPoint x: 694, endPoint y: 220, distance: 78.8
click at [694, 220] on div "당신을 말하게 하는 영어 앱" at bounding box center [654, 222] width 90 height 12
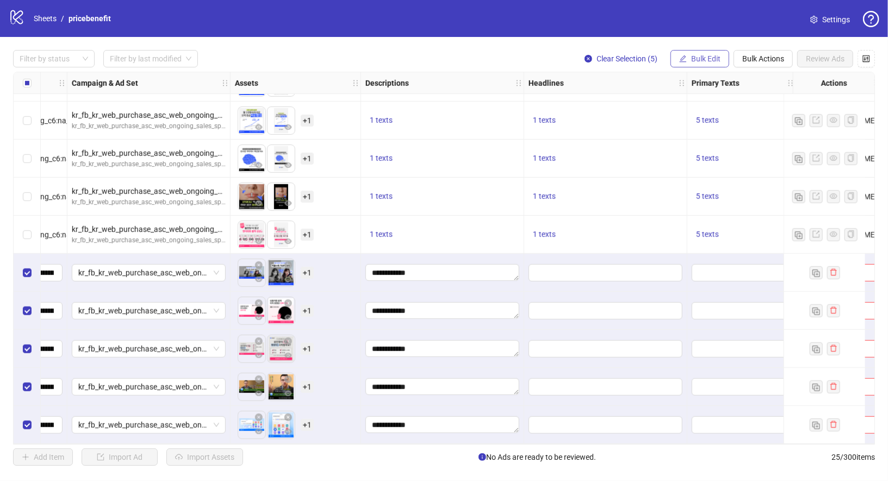
click at [704, 60] on span "Bulk Edit" at bounding box center [705, 58] width 29 height 9
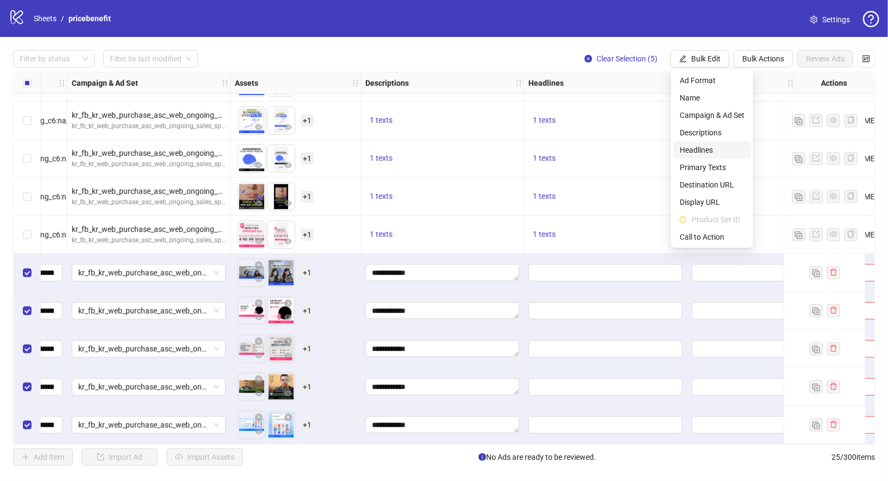
click at [720, 153] on span "Headlines" at bounding box center [712, 150] width 65 height 12
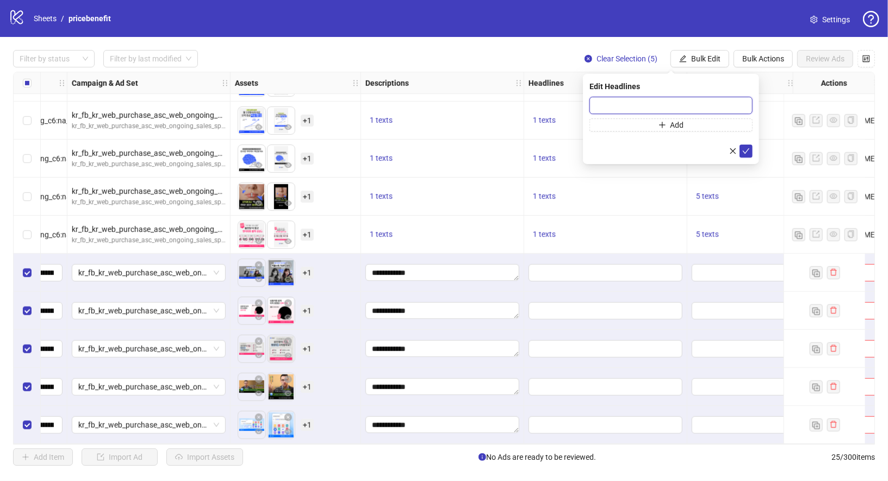
click at [653, 107] on input "text" at bounding box center [670, 105] width 163 height 17
paste input "**********"
type input "**********"
click at [747, 150] on icon "check" at bounding box center [746, 150] width 7 height 5
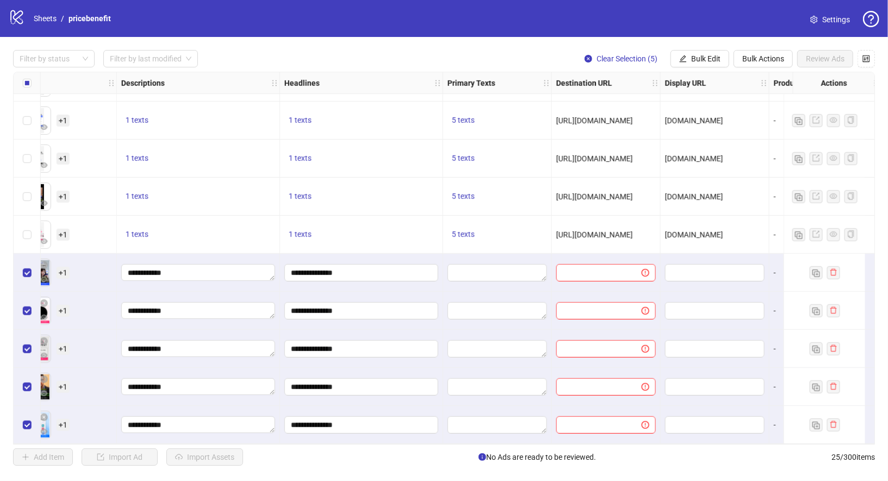
scroll to position [605, 599]
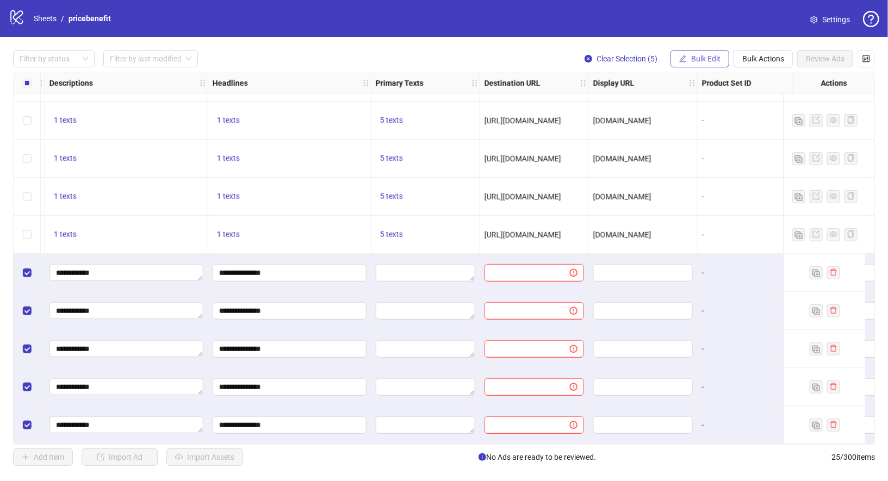
click at [693, 65] on button "Bulk Edit" at bounding box center [699, 58] width 59 height 17
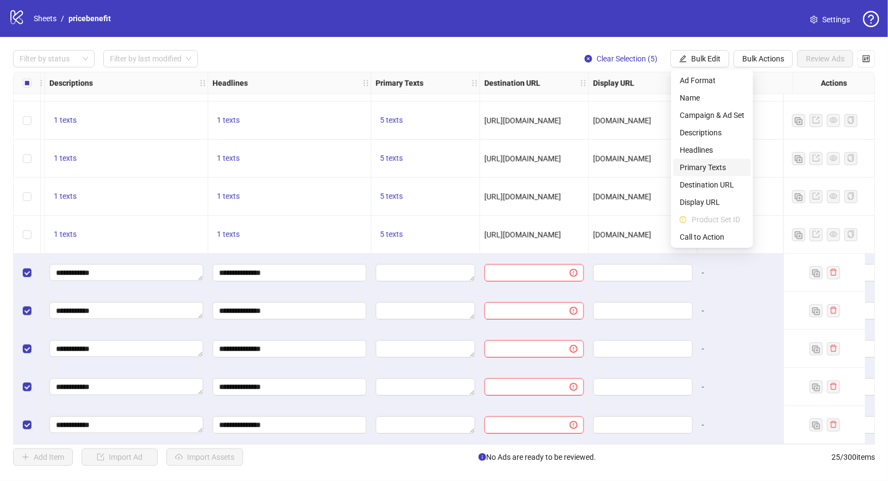
click at [721, 169] on span "Primary Texts" at bounding box center [712, 167] width 65 height 12
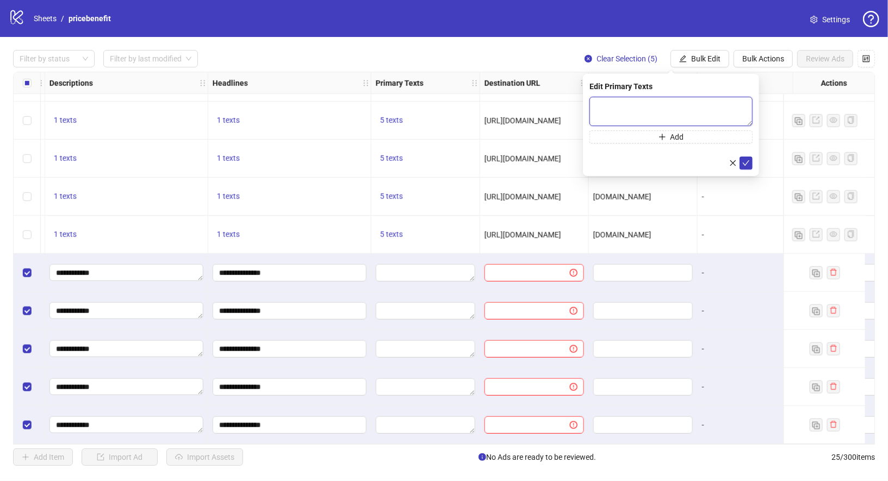
click at [613, 106] on textarea at bounding box center [670, 111] width 163 height 29
paste textarea "**********"
type textarea "**********"
click at [619, 134] on button "Add" at bounding box center [670, 136] width 163 height 13
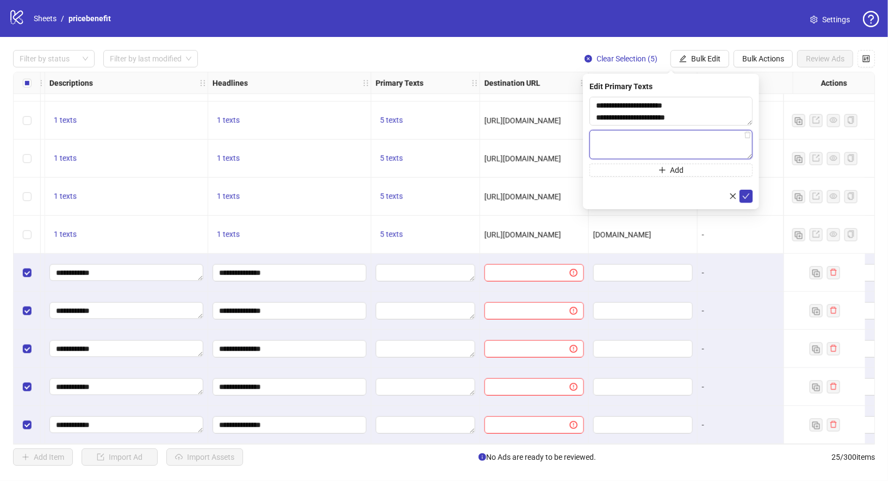
paste textarea "**********"
type textarea "**********"
click at [625, 171] on button "Add" at bounding box center [670, 169] width 163 height 13
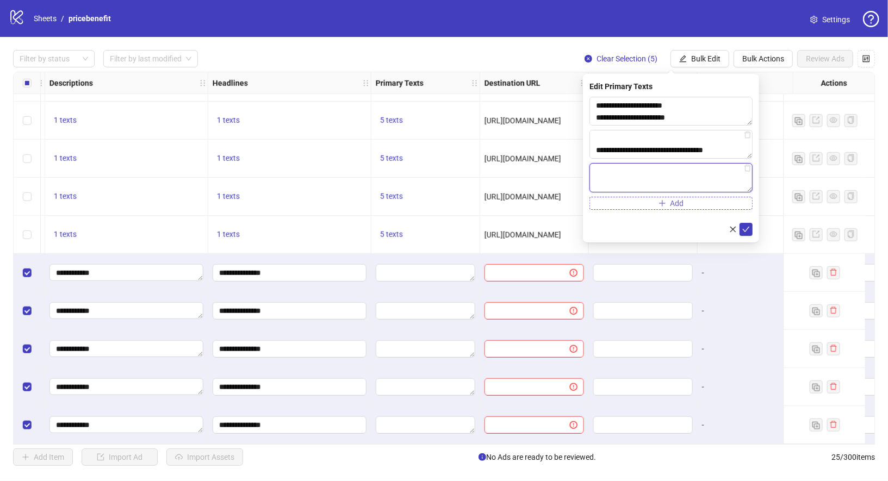
paste textarea "**********"
type textarea "**********"
click at [653, 206] on button "Add" at bounding box center [670, 202] width 163 height 13
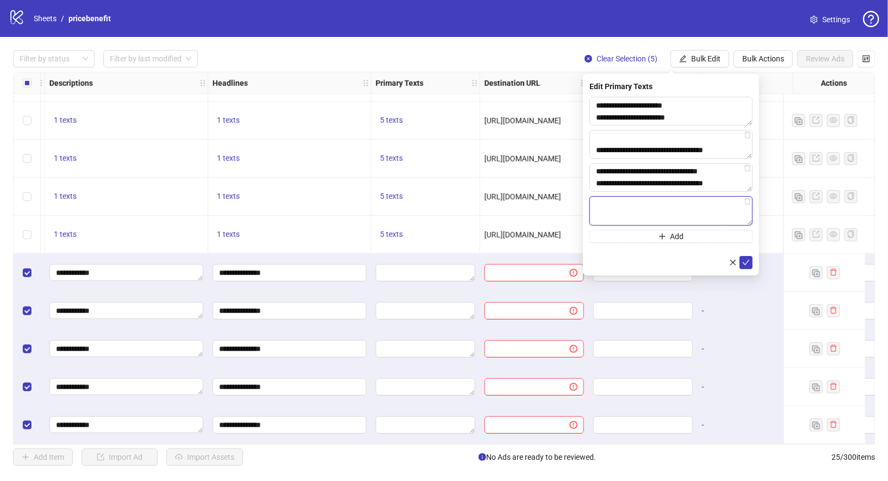
paste textarea "**********"
type textarea "**********"
click at [628, 238] on button "Add" at bounding box center [670, 235] width 163 height 13
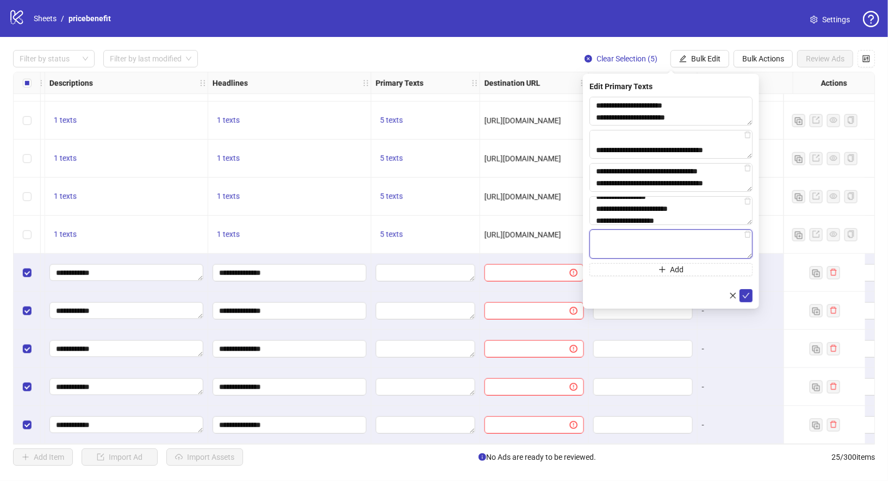
paste textarea "**********"
type textarea "**********"
click at [748, 296] on icon "check" at bounding box center [746, 295] width 8 height 8
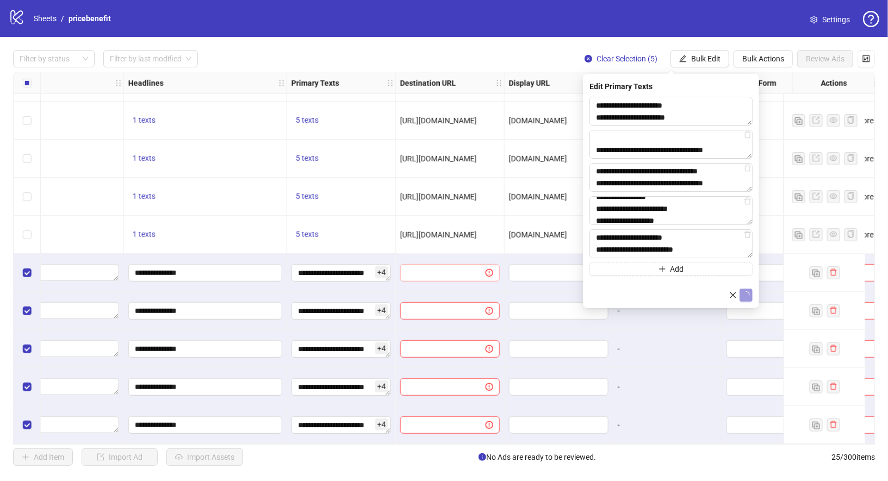
scroll to position [605, 698]
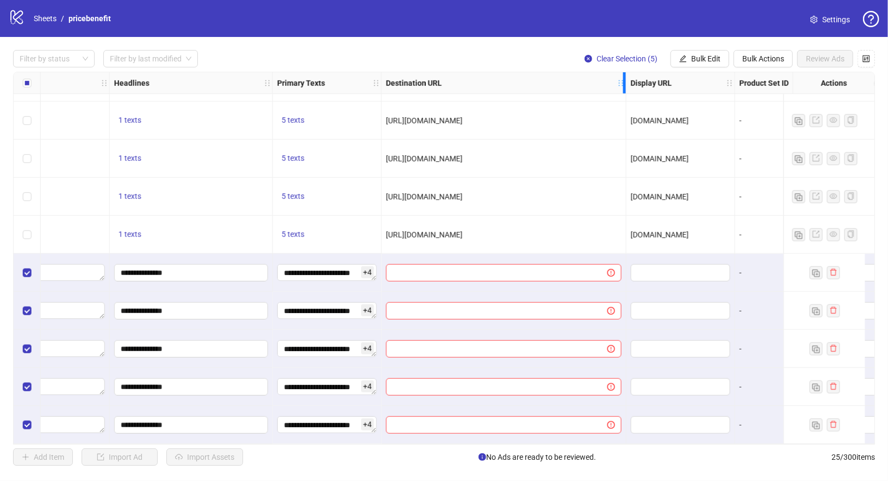
drag, startPoint x: 489, startPoint y: 82, endPoint x: 631, endPoint y: 85, distance: 141.4
click at [631, 83] on div "Ad Format Ad Name Campaign & Ad Set Assets Descriptions Headlines Primary Texts…" at bounding box center [177, 83] width 1669 height 0
drag, startPoint x: 573, startPoint y: 231, endPoint x: 385, endPoint y: 230, distance: 187.6
click at [386, 230] on div "[URL][DOMAIN_NAME]" at bounding box center [506, 235] width 241 height 12
click at [425, 270] on input "text" at bounding box center [495, 273] width 205 height 12
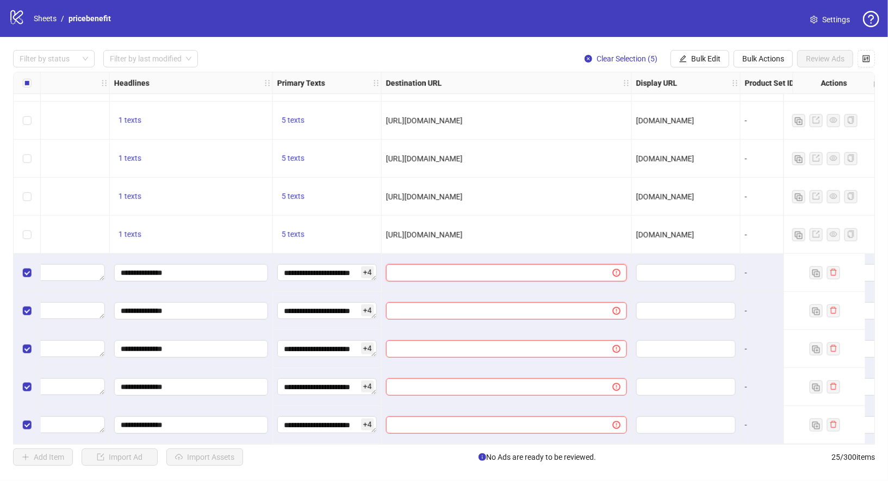
click at [505, 268] on input "text" at bounding box center [495, 273] width 205 height 12
paste input "**********"
type input "**********"
click at [700, 61] on span "Bulk Edit" at bounding box center [705, 58] width 29 height 9
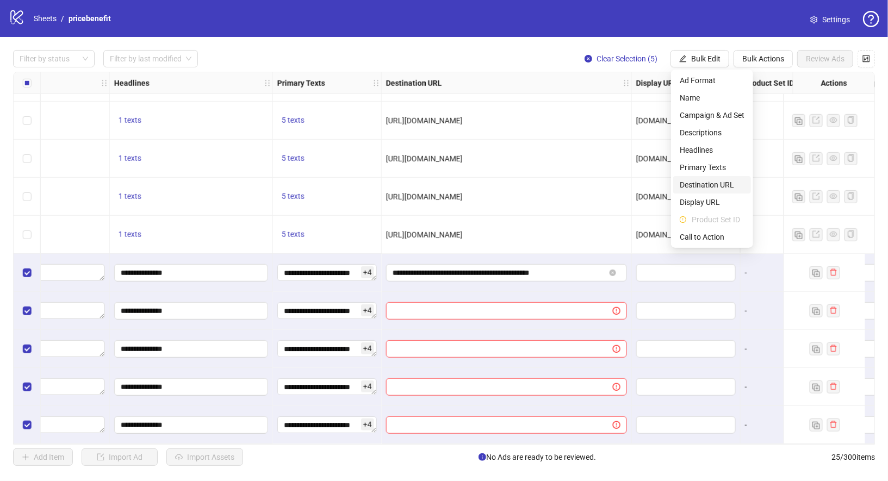
click at [717, 188] on span "Destination URL" at bounding box center [712, 185] width 65 height 12
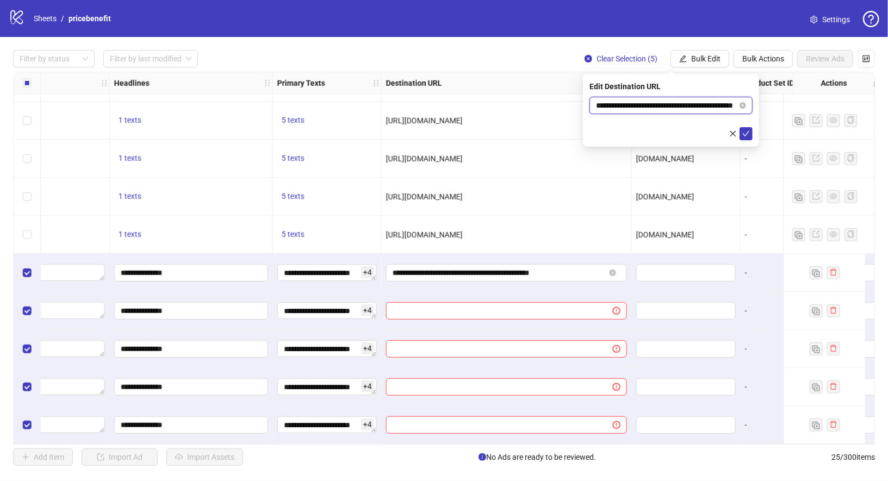
click at [638, 107] on input "**********" at bounding box center [666, 105] width 141 height 12
click at [748, 136] on icon "check" at bounding box center [746, 134] width 8 height 8
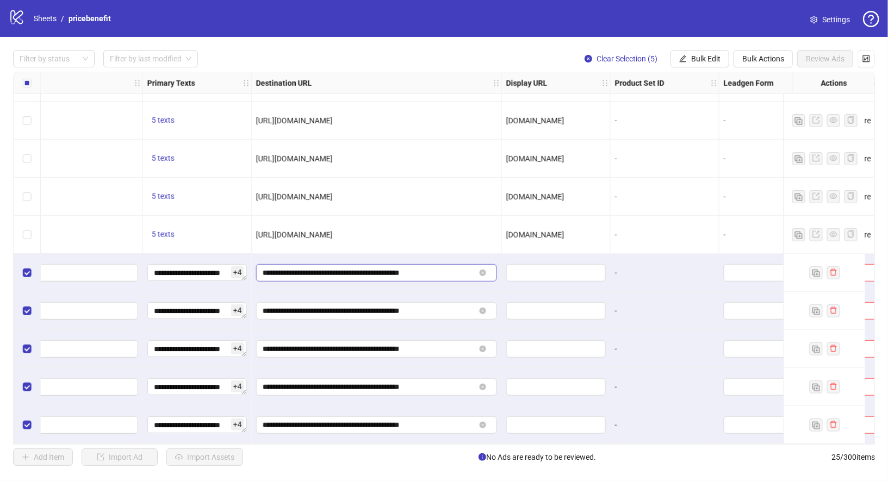
scroll to position [605, 862]
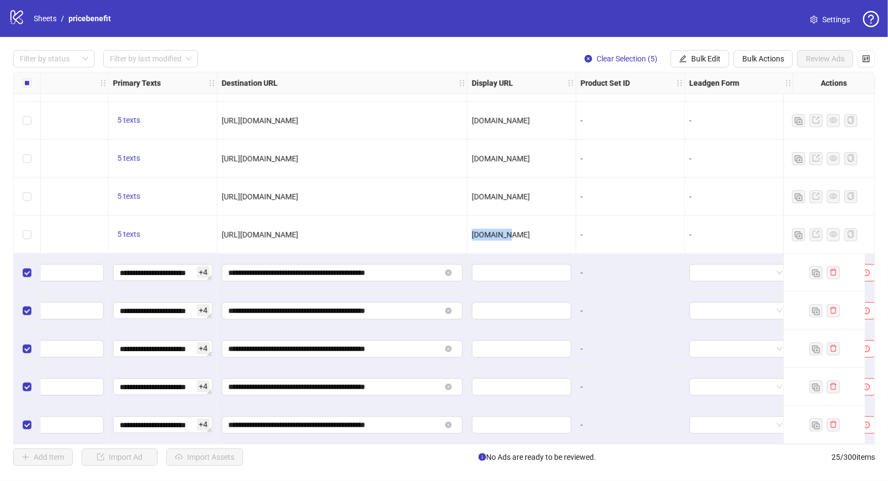
drag, startPoint x: 471, startPoint y: 231, endPoint x: 544, endPoint y: 231, distance: 72.3
click at [544, 231] on div "[DOMAIN_NAME]" at bounding box center [521, 235] width 99 height 12
click at [712, 60] on span "Bulk Edit" at bounding box center [705, 58] width 29 height 9
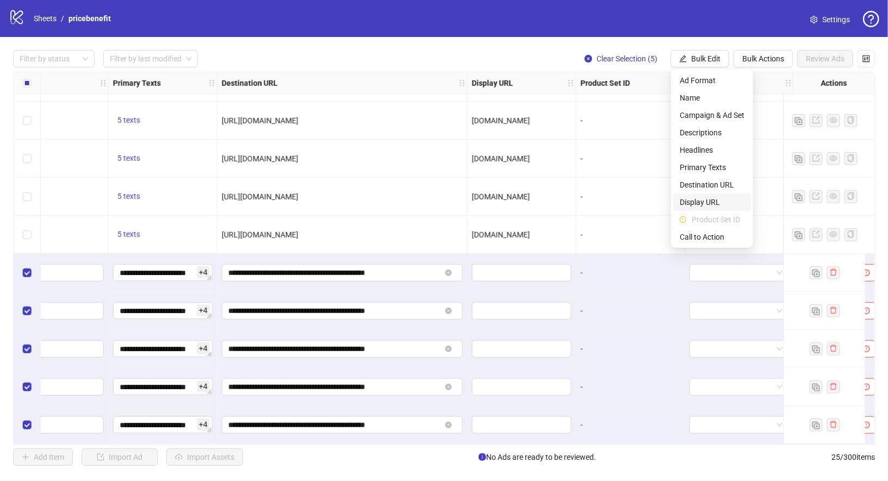
click at [701, 210] on li "Display URL" at bounding box center [712, 202] width 78 height 17
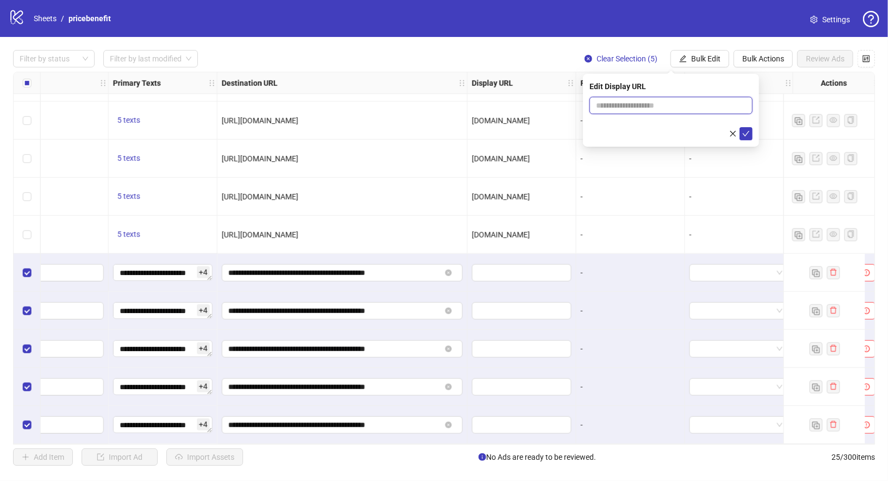
click at [656, 114] on div at bounding box center [670, 105] width 163 height 17
click at [668, 101] on input "text" at bounding box center [670, 105] width 163 height 17
paste input "*********"
type input "*********"
click at [745, 133] on icon "check" at bounding box center [746, 134] width 8 height 8
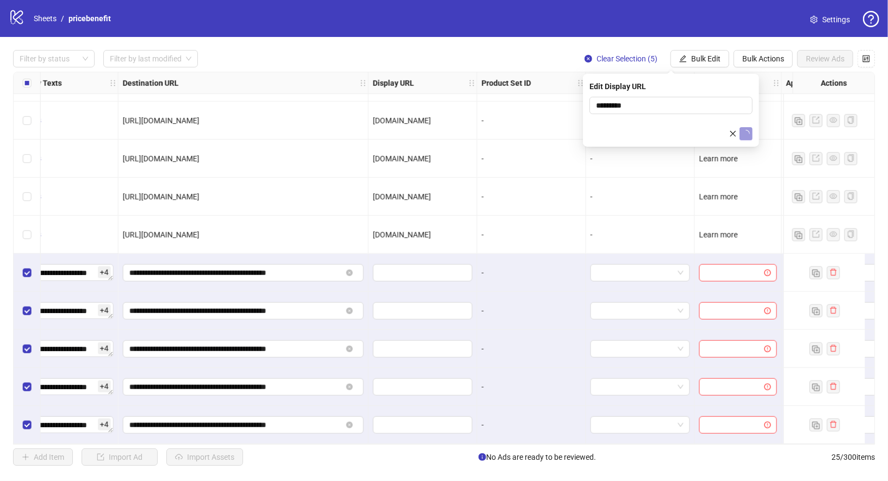
scroll to position [605, 1067]
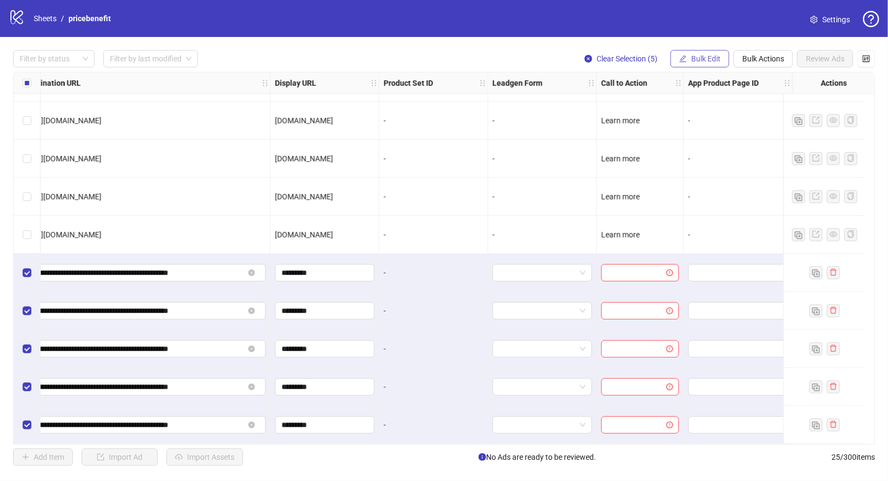
click at [713, 61] on span "Bulk Edit" at bounding box center [705, 58] width 29 height 9
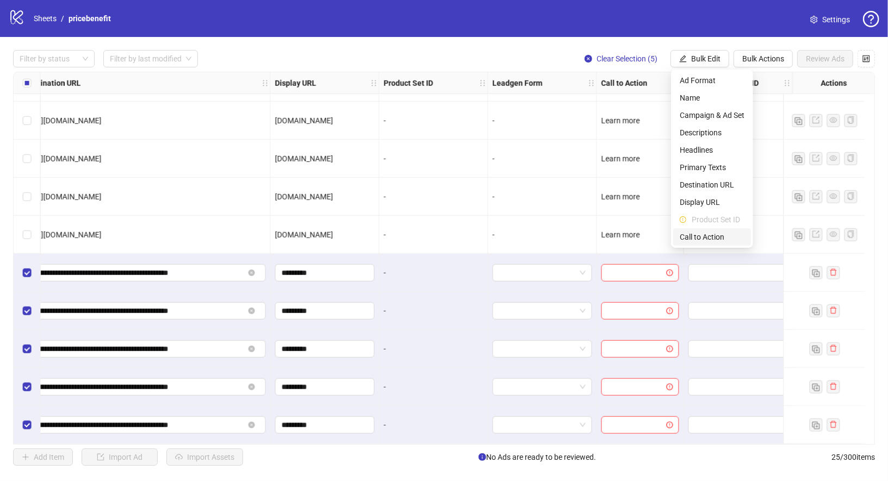
click at [717, 239] on span "Call to Action" at bounding box center [712, 237] width 65 height 12
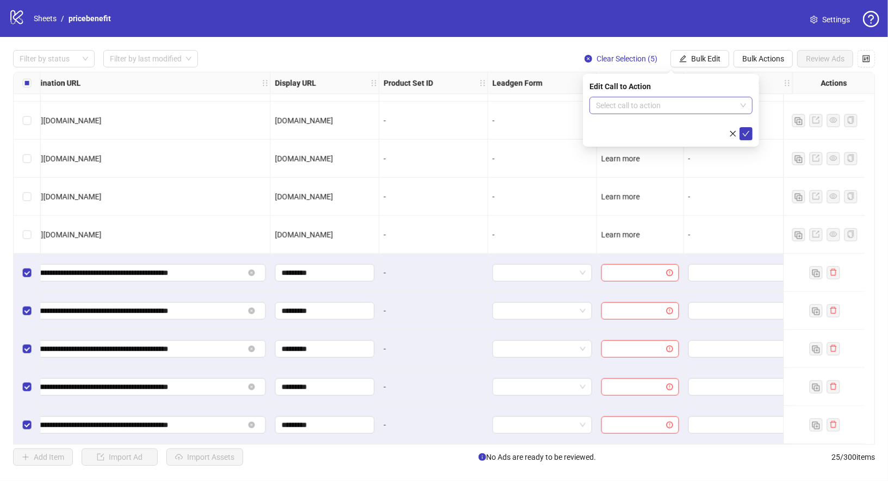
click at [740, 100] on span at bounding box center [671, 105] width 150 height 16
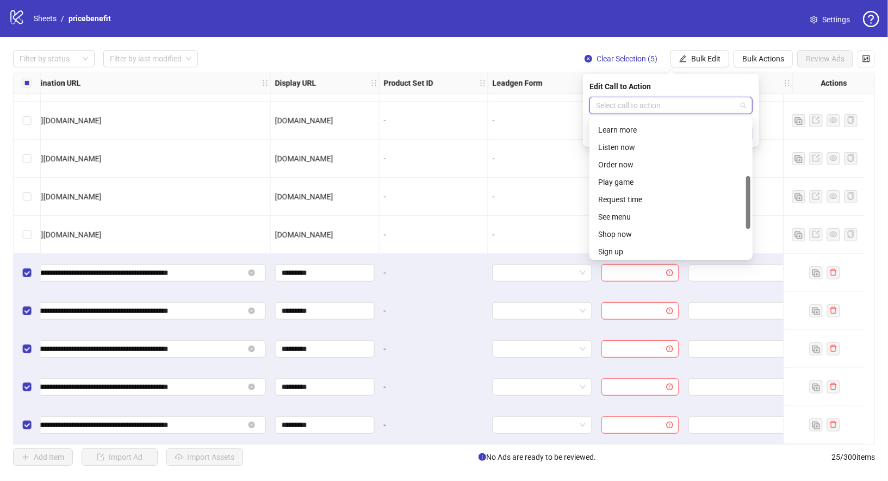
scroll to position [151, 0]
click at [638, 128] on div "Learn more" at bounding box center [671, 133] width 146 height 12
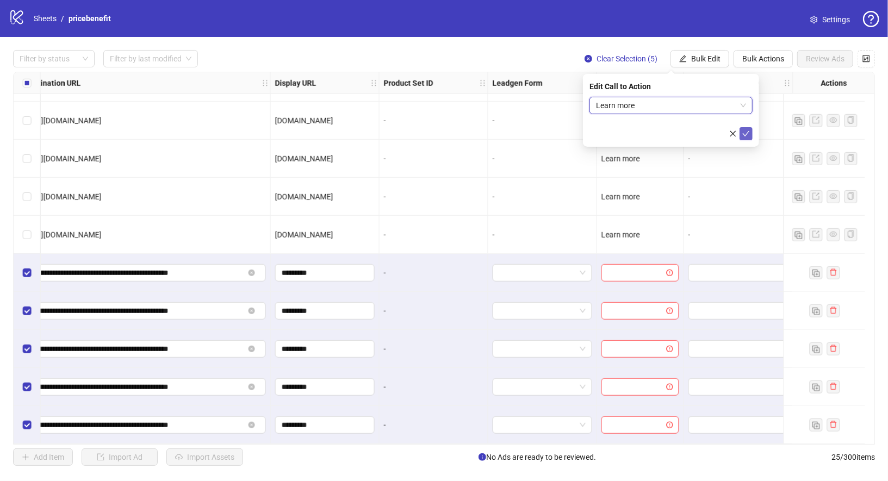
click at [747, 131] on icon "check" at bounding box center [746, 134] width 8 height 8
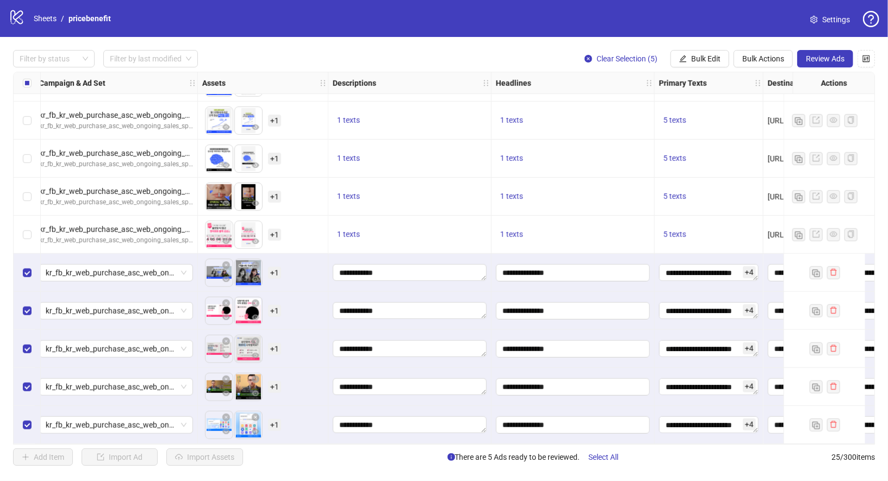
scroll to position [605, 743]
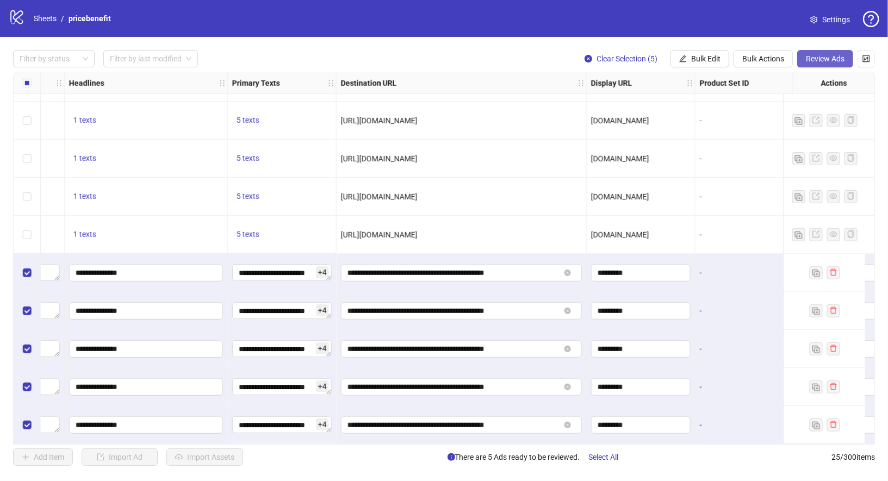
click at [830, 55] on span "Review Ads" at bounding box center [825, 58] width 39 height 9
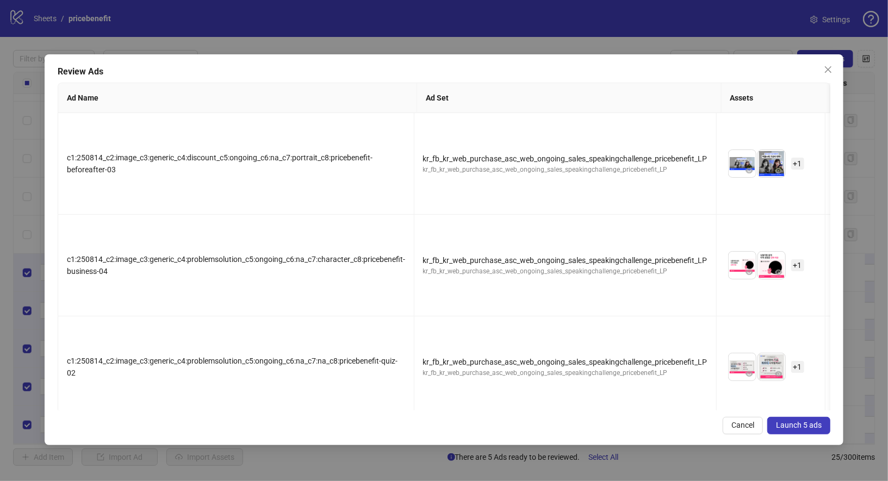
click at [812, 424] on span "Launch 5 ads" at bounding box center [799, 425] width 46 height 9
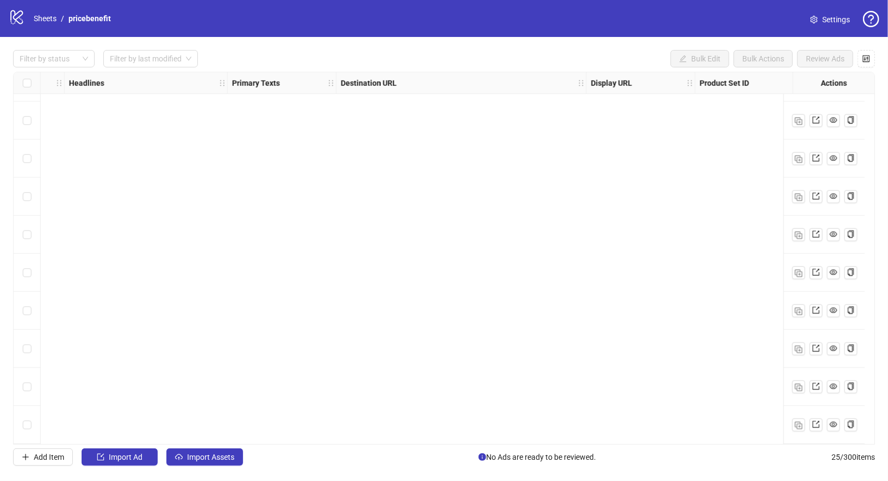
scroll to position [0, 743]
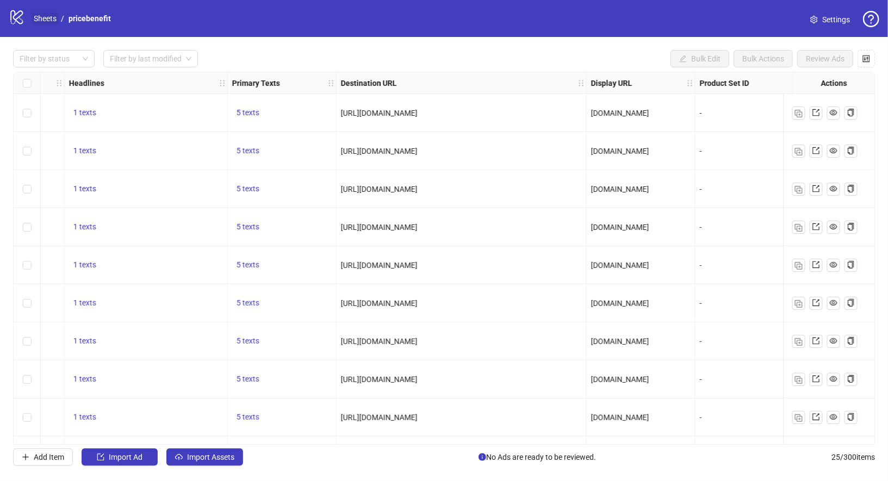
click at [43, 16] on link "Sheets" at bounding box center [45, 19] width 27 height 12
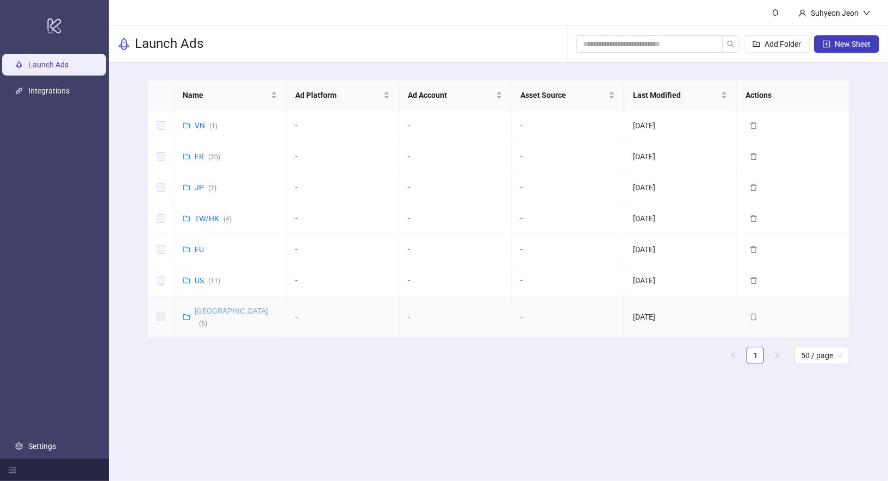
click at [206, 310] on link "Korea ( 6 )" at bounding box center [231, 317] width 73 height 21
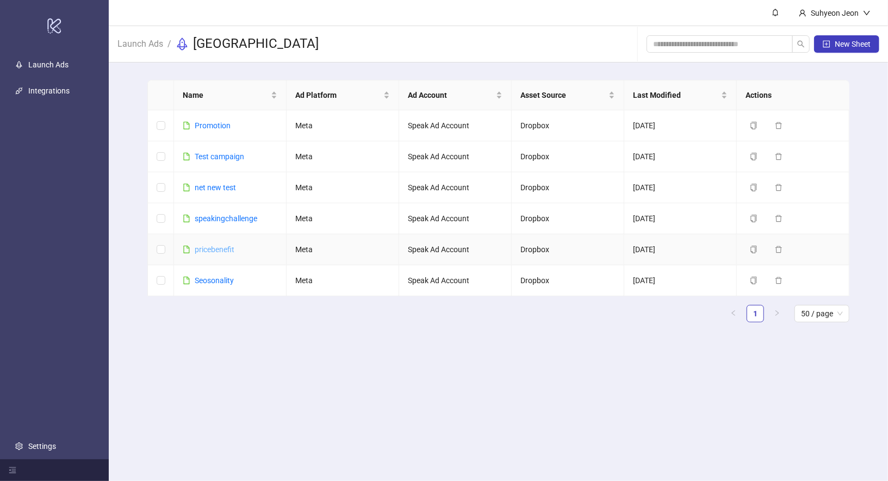
click at [228, 245] on link "pricebenefit" at bounding box center [215, 249] width 40 height 9
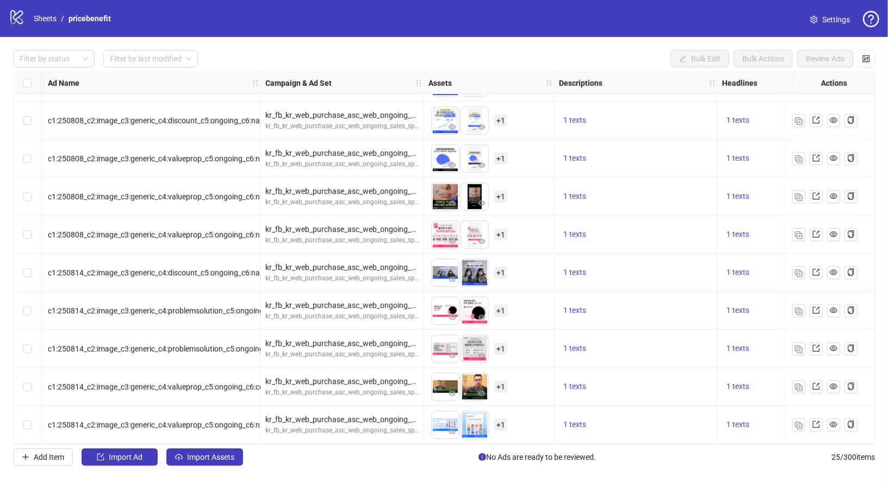
scroll to position [605, 0]
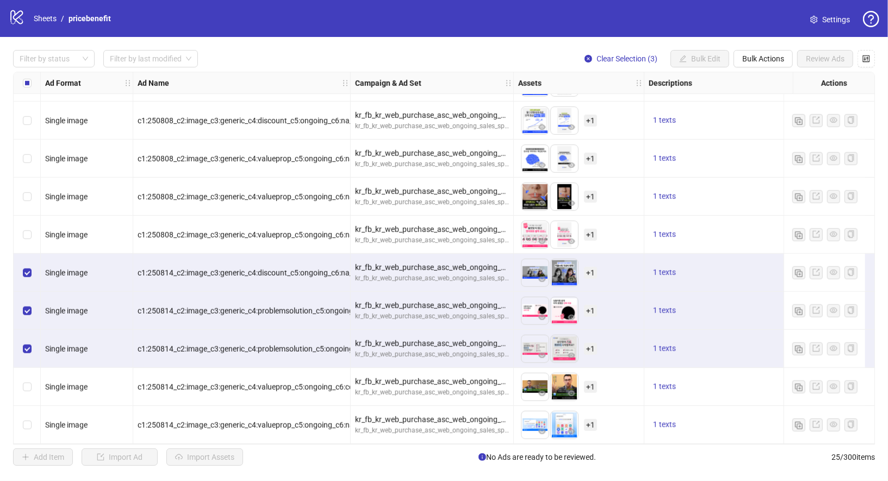
click at [27, 391] on div "Select row 24" at bounding box center [27, 387] width 27 height 38
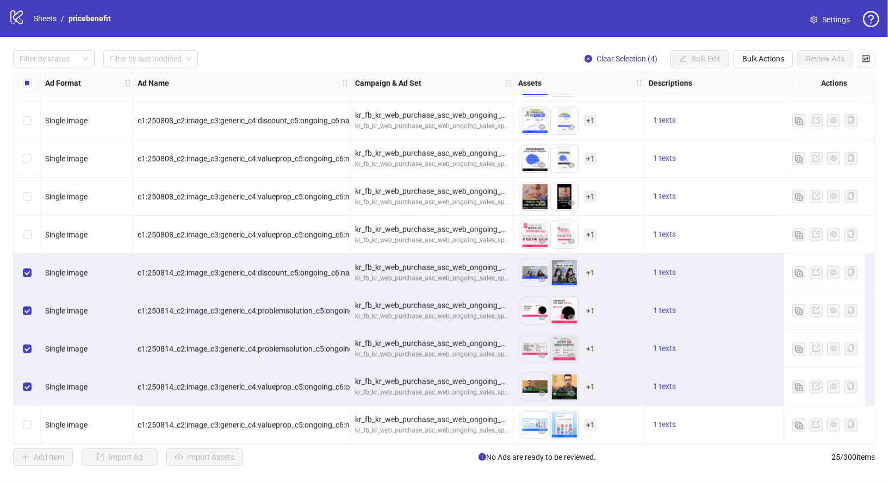
click at [31, 424] on div "Select row 25" at bounding box center [27, 425] width 27 height 38
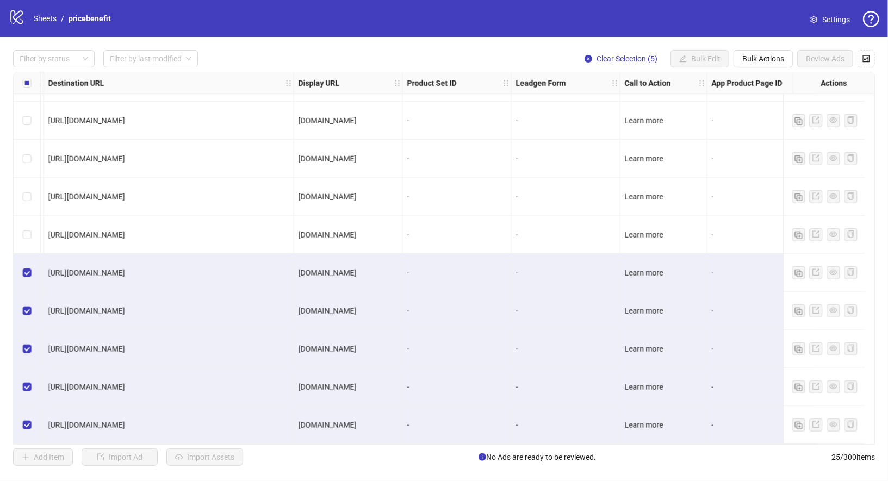
scroll to position [605, 761]
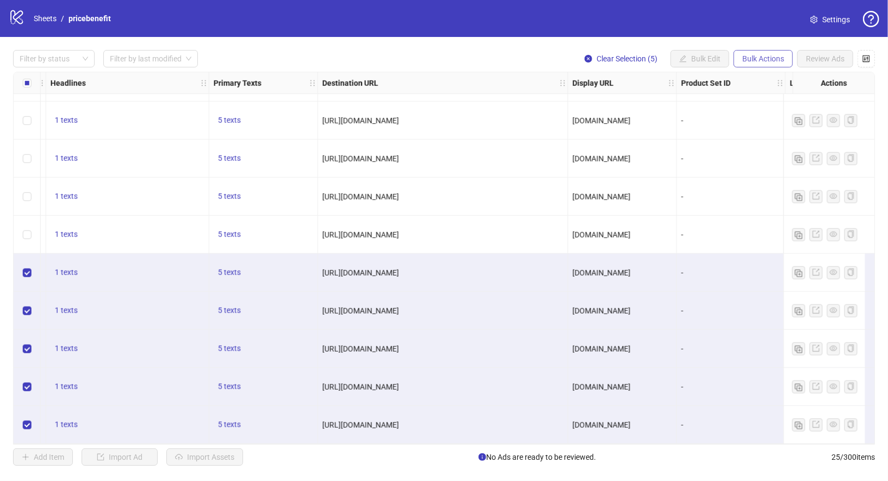
click at [779, 60] on span "Bulk Actions" at bounding box center [763, 58] width 42 height 9
click at [801, 115] on span "Duplicate with assets" at bounding box center [780, 115] width 74 height 12
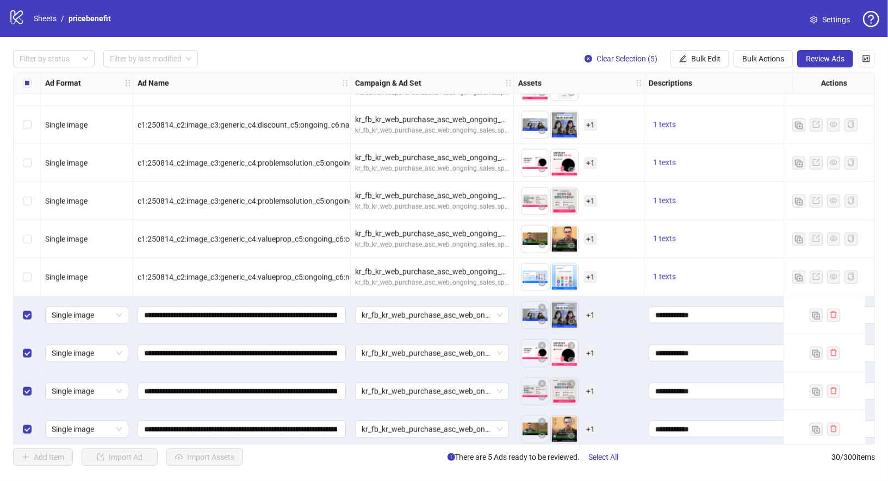
scroll to position [795, 0]
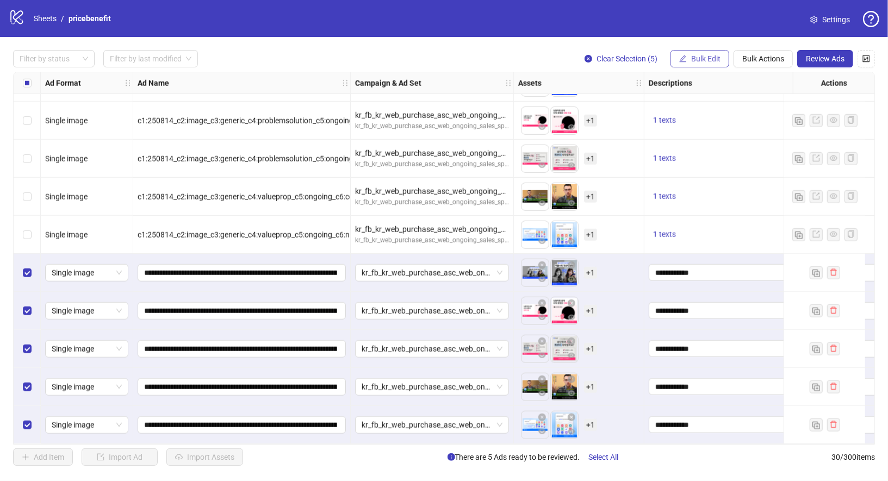
click at [708, 62] on span "Bulk Edit" at bounding box center [705, 58] width 29 height 9
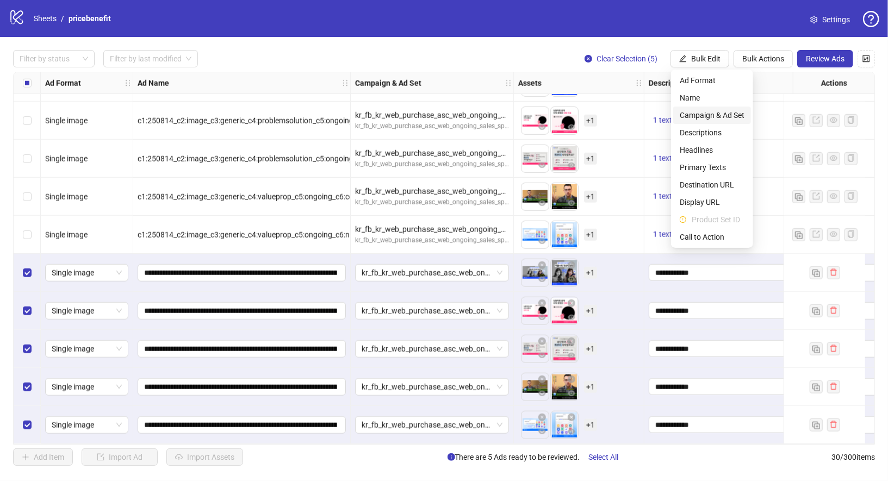
click at [719, 113] on span "Campaign & Ad Set" at bounding box center [712, 115] width 65 height 12
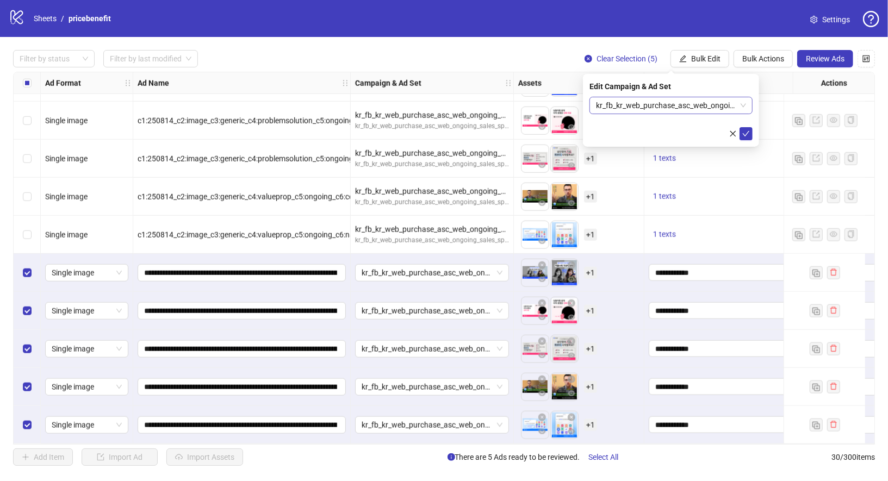
click at [703, 104] on span "kr_fb_kr_web_purchase_asc_web_ongoing_sales_speakingchallenge_pricebenefit_LP" at bounding box center [671, 105] width 150 height 16
click at [745, 109] on span "kr_fb_kr_web_purchase_asc_web_ongoing_sales_speakingchallenge_pricebenefit_LP" at bounding box center [671, 105] width 150 height 16
click at [726, 109] on span "kr_fb_kr_web_purchase_asc_web_ongoing_sales_speakingchallenge_pricebenefit_LP" at bounding box center [671, 105] width 150 height 16
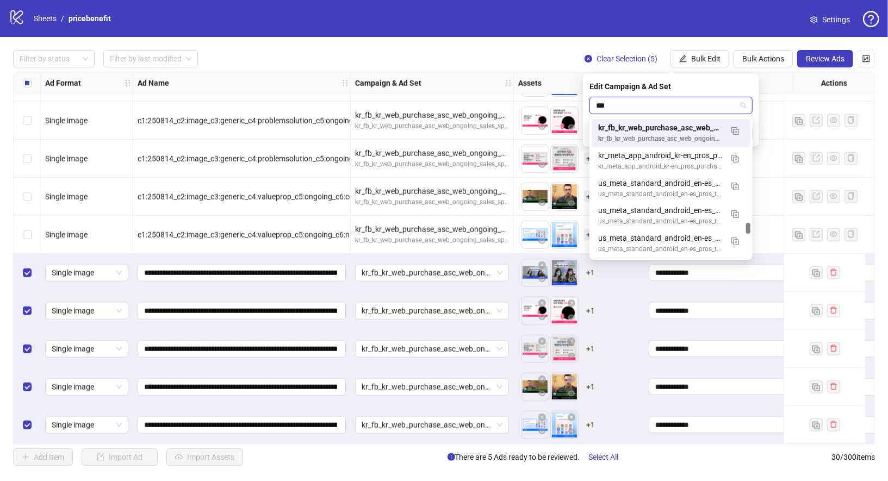
scroll to position [0, 0]
type input "*******"
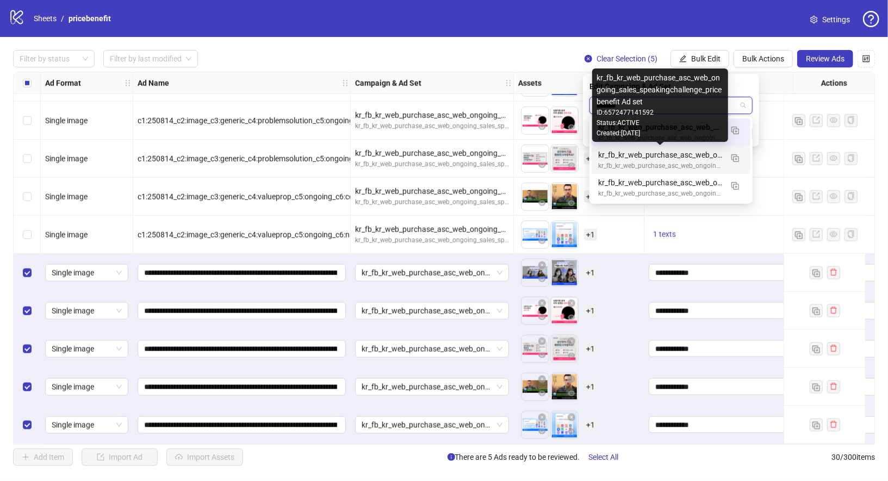
click at [705, 156] on div "kr_fb_kr_web_purchase_asc_web_ongoing_sales_speakingchallenge_pricebenefit Ad s…" at bounding box center [660, 155] width 124 height 12
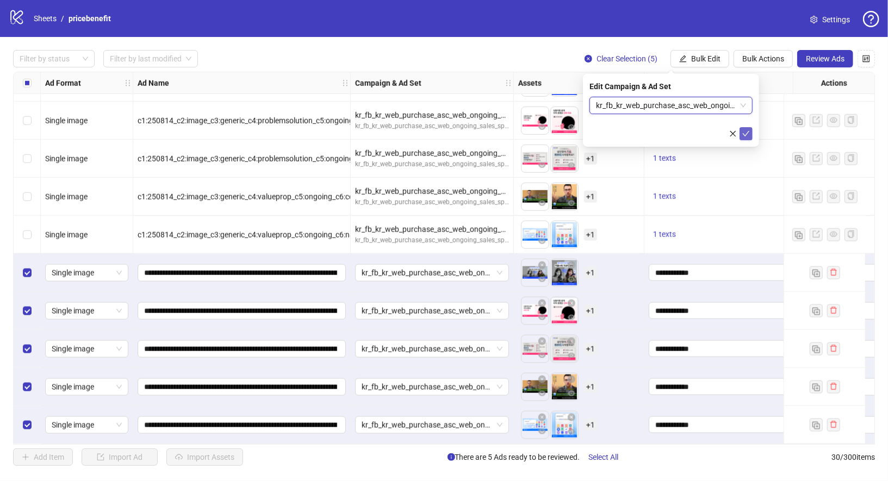
click at [748, 136] on icon "check" at bounding box center [746, 134] width 8 height 8
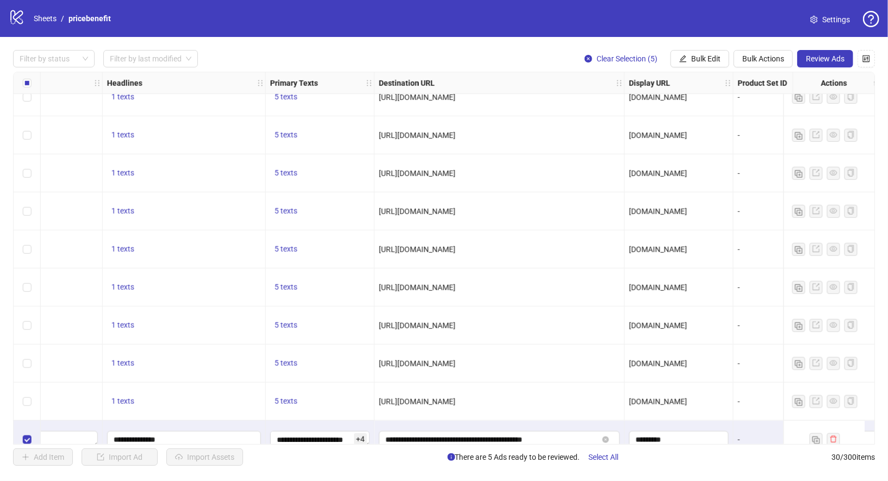
scroll to position [624, 705]
drag, startPoint x: 379, startPoint y: 173, endPoint x: 599, endPoint y: 175, distance: 219.6
click at [600, 175] on div "[URL][DOMAIN_NAME]" at bounding box center [499, 174] width 241 height 12
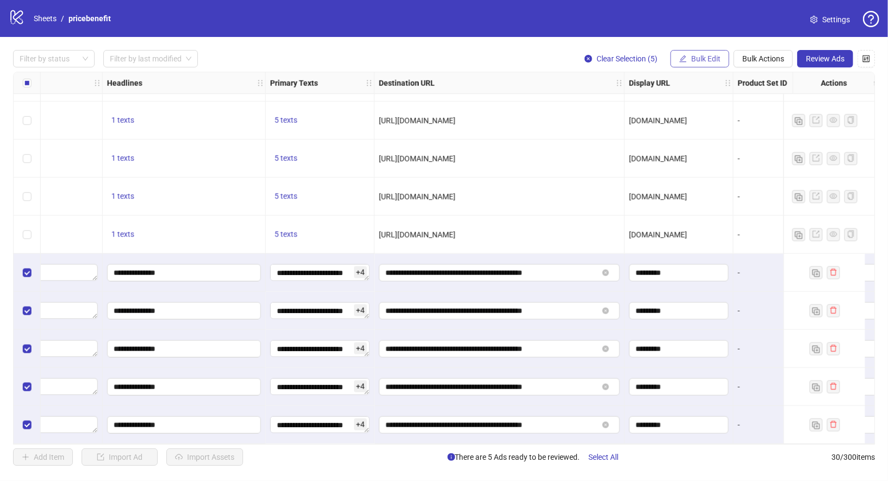
click at [718, 60] on span "Bulk Edit" at bounding box center [705, 58] width 29 height 9
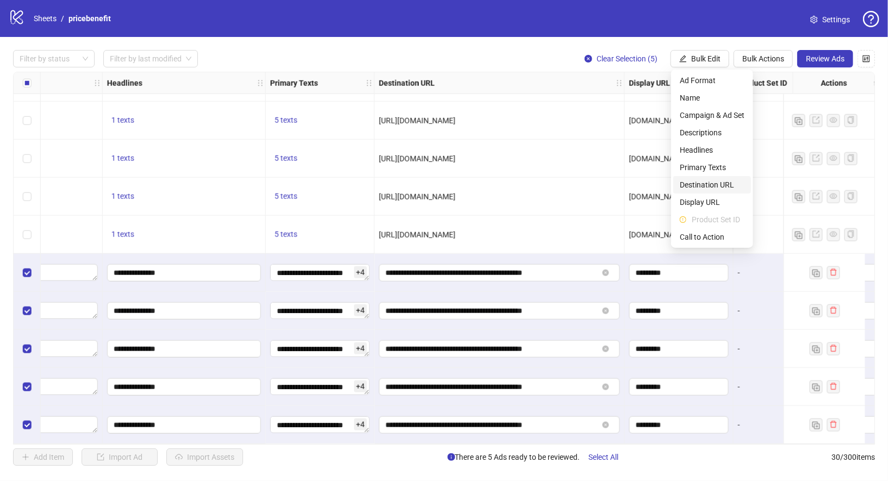
click at [727, 187] on span "Destination URL" at bounding box center [712, 185] width 65 height 12
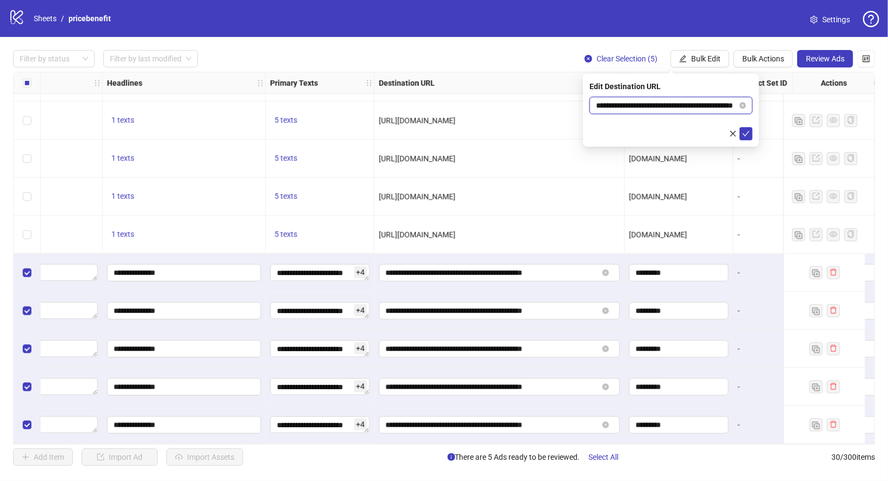
click at [677, 107] on input "**********" at bounding box center [666, 105] width 141 height 12
paste input "text"
type input "**********"
click at [748, 136] on icon "check" at bounding box center [746, 134] width 8 height 8
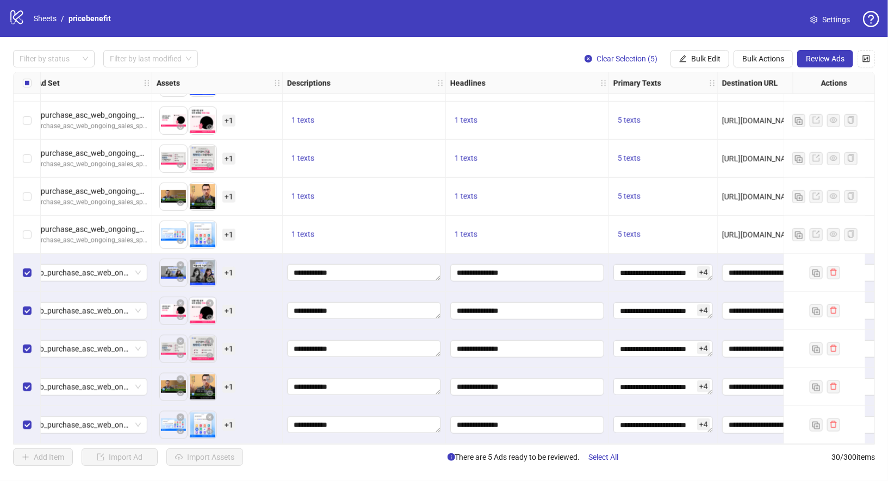
scroll to position [795, 153]
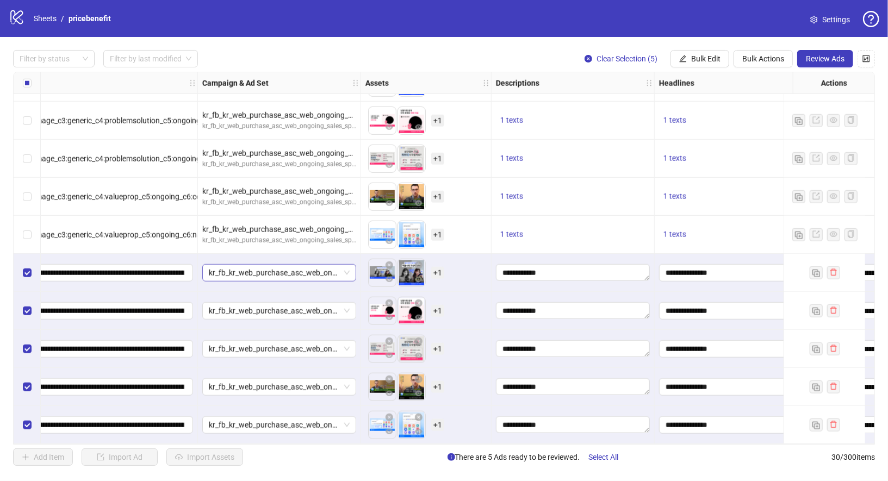
click at [302, 267] on span "kr_fb_kr_web_purchase_asc_web_ongoing_sales_speakingchallenge_pricebenefit Ad s…" at bounding box center [279, 273] width 141 height 16
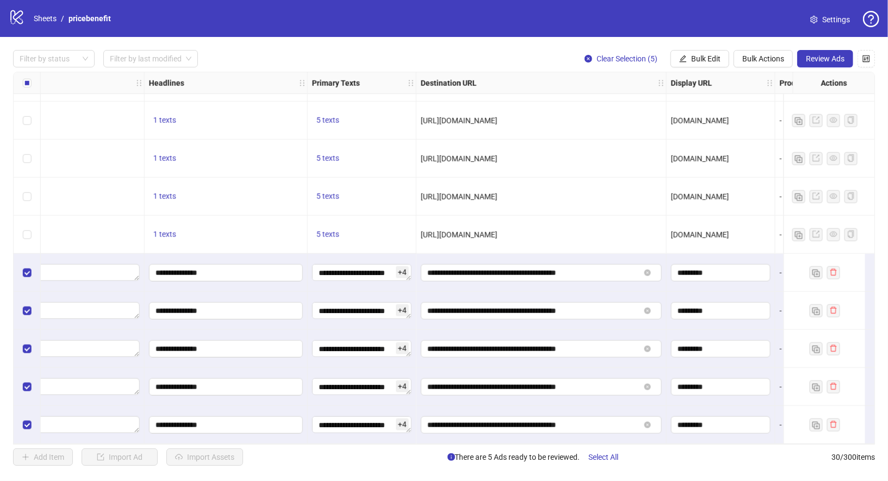
scroll to position [795, 965]
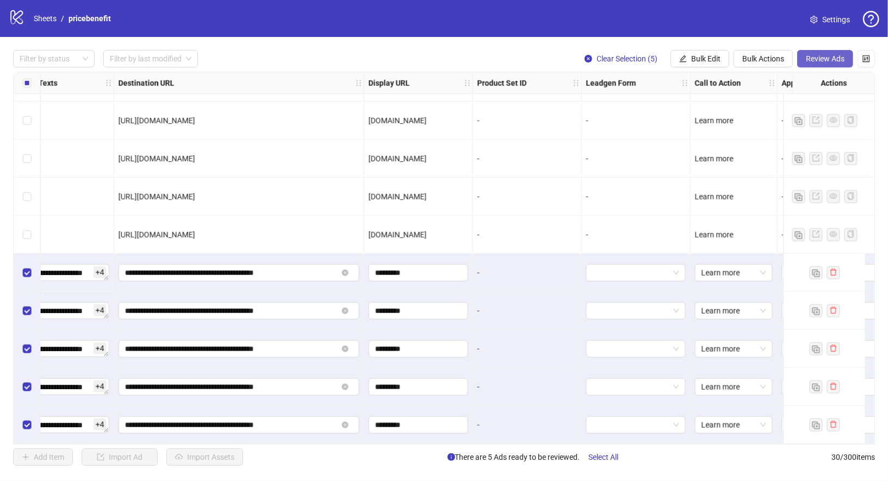
click at [837, 53] on button "Review Ads" at bounding box center [825, 58] width 56 height 17
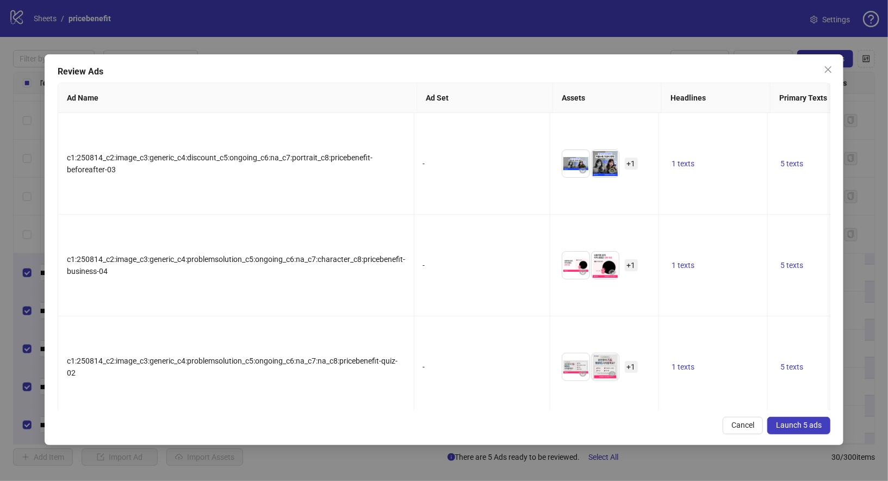
click at [804, 432] on button "Launch 5 ads" at bounding box center [798, 425] width 63 height 17
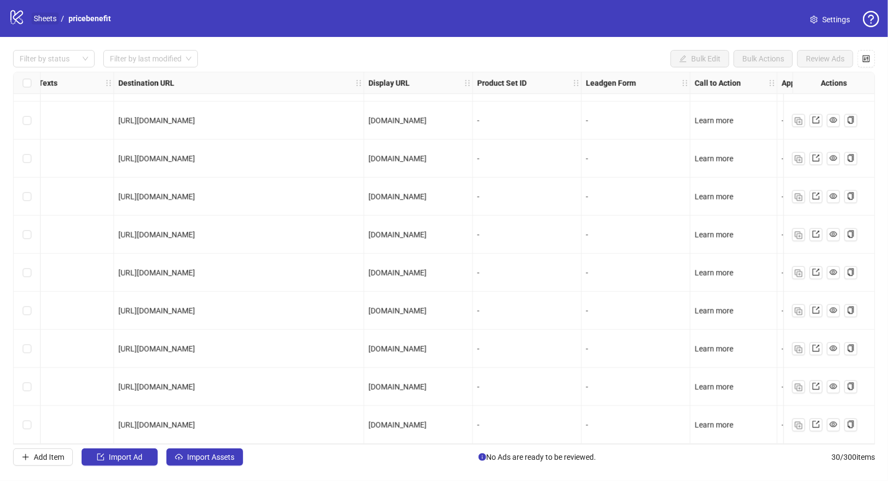
click at [42, 20] on link "Sheets" at bounding box center [45, 19] width 27 height 12
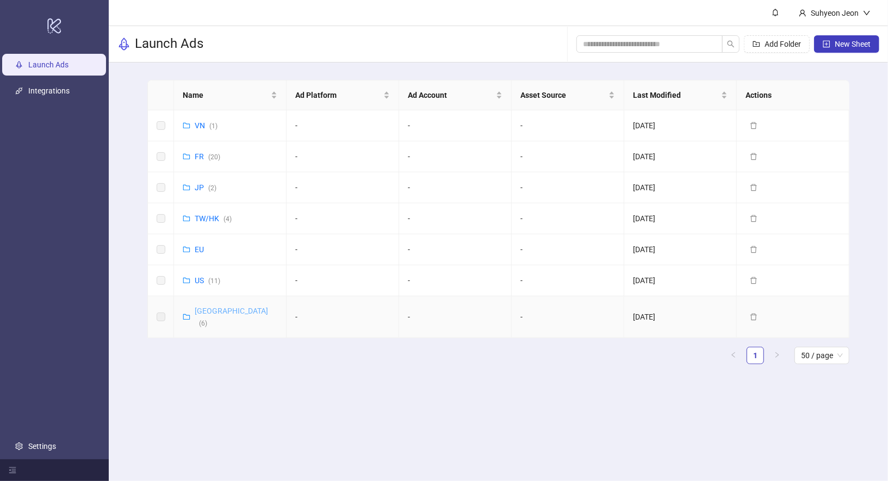
click at [200, 312] on link "Korea ( 6 )" at bounding box center [231, 317] width 73 height 21
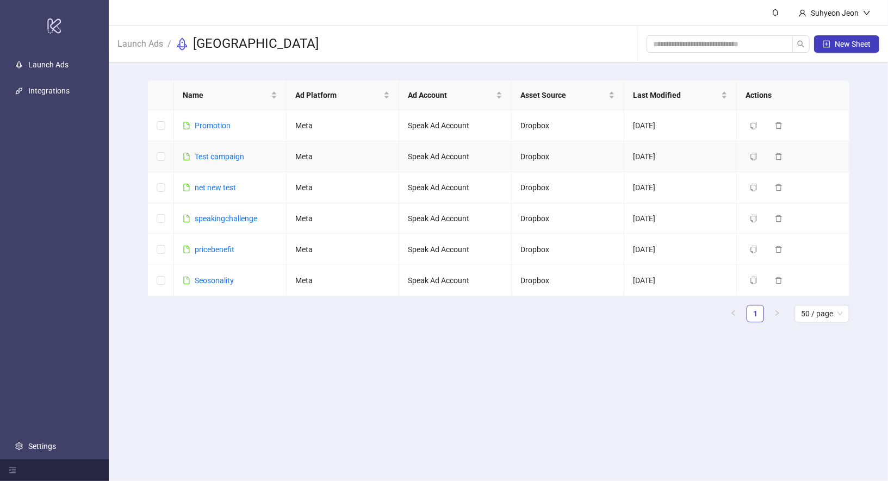
click at [218, 151] on div "Test campaign" at bounding box center [219, 157] width 49 height 12
click at [218, 158] on link "Test campaign" at bounding box center [219, 156] width 49 height 9
